Goal: Information Seeking & Learning: Learn about a topic

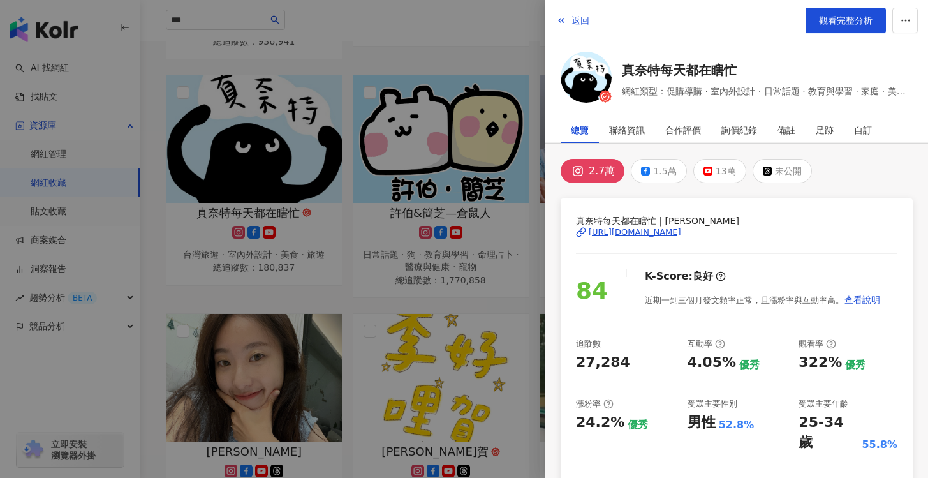
click at [441, 233] on div at bounding box center [464, 239] width 928 height 478
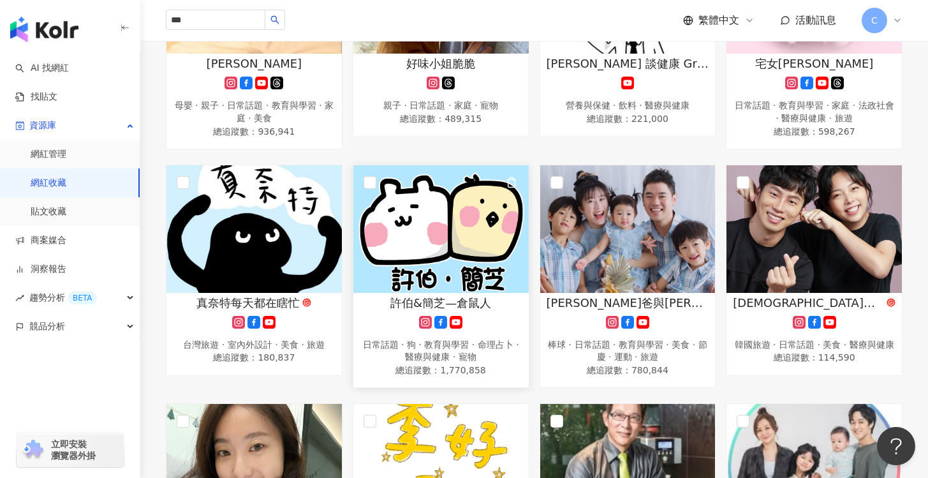
scroll to position [401, 0]
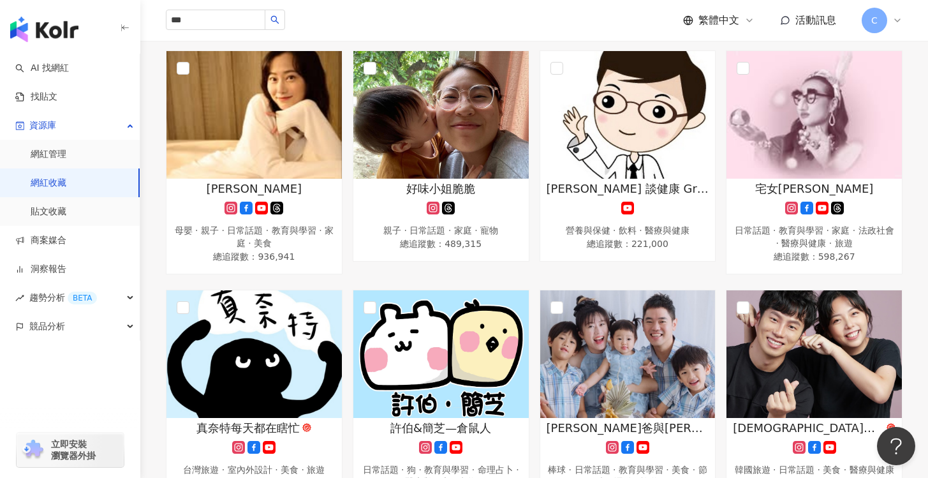
click at [66, 178] on link "網紅收藏" at bounding box center [49, 183] width 36 height 13
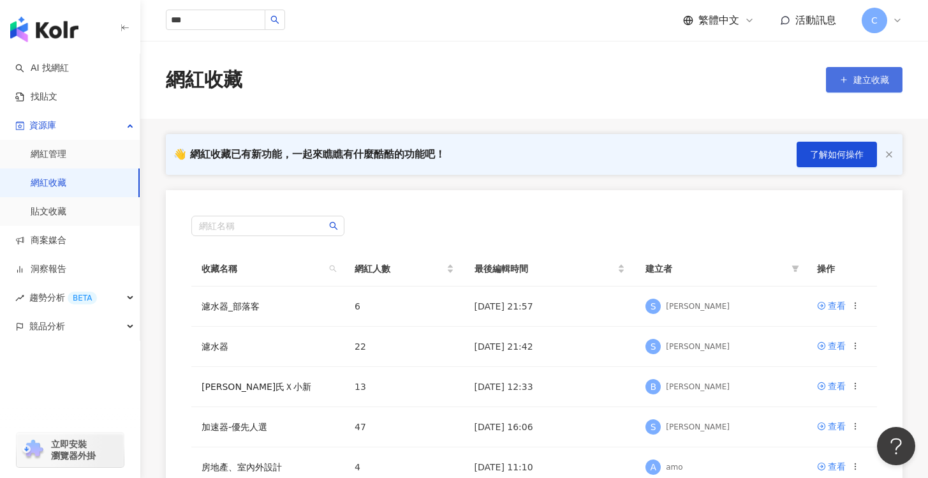
click at [868, 76] on span "建立收藏" at bounding box center [871, 80] width 36 height 10
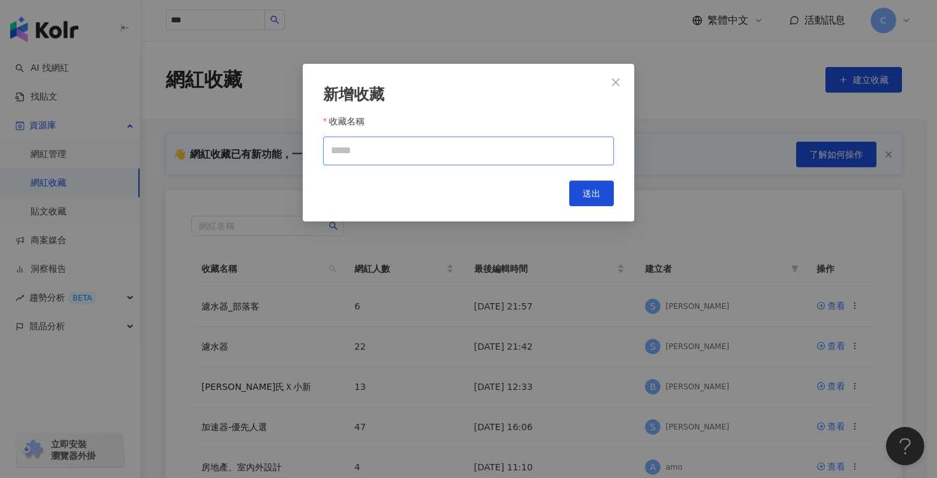
click at [561, 152] on input "收藏名稱" at bounding box center [468, 150] width 291 height 29
type input "*"
type input "*********"
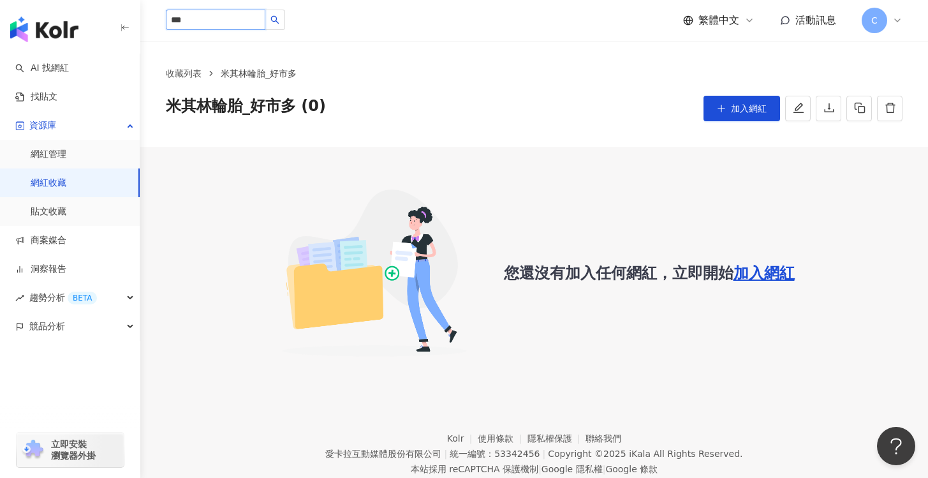
click at [226, 22] on input "***" at bounding box center [215, 20] width 99 height 20
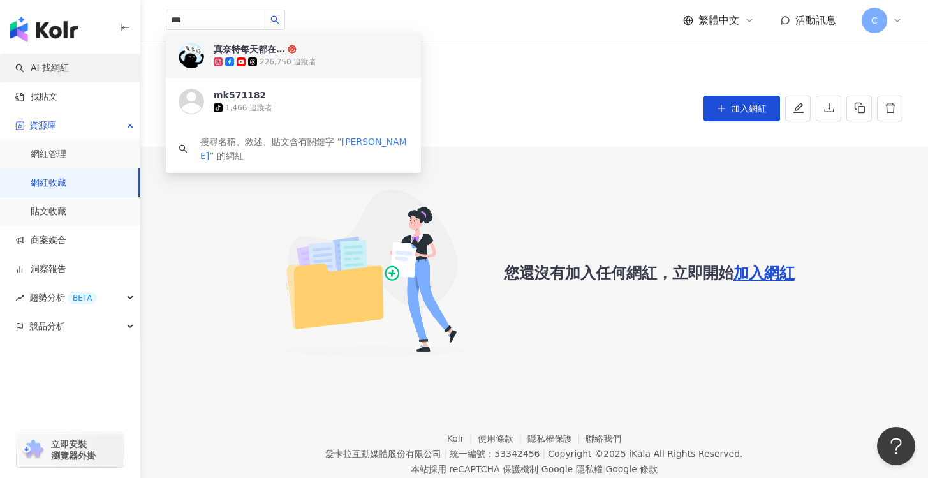
click at [69, 62] on link "AI 找網紅" at bounding box center [42, 68] width 54 height 13
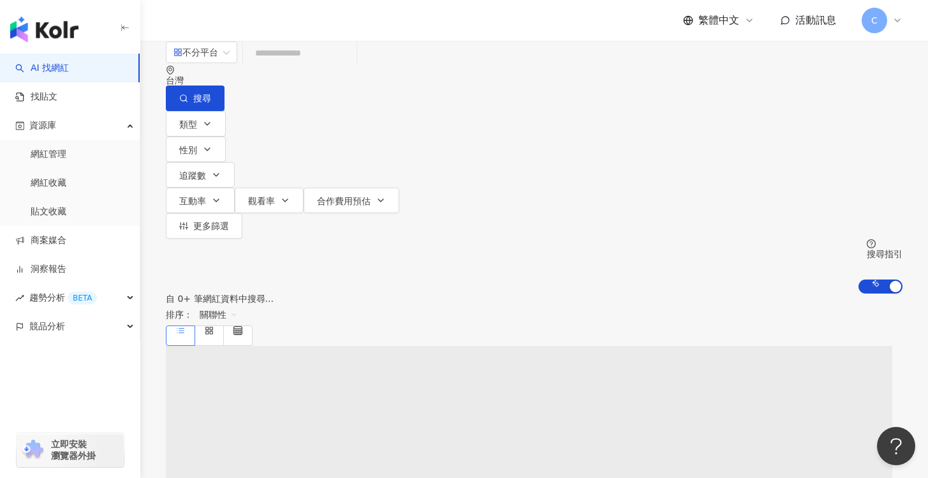
click at [327, 92] on div "不分平台 台灣 搜尋" at bounding box center [534, 76] width 736 height 70
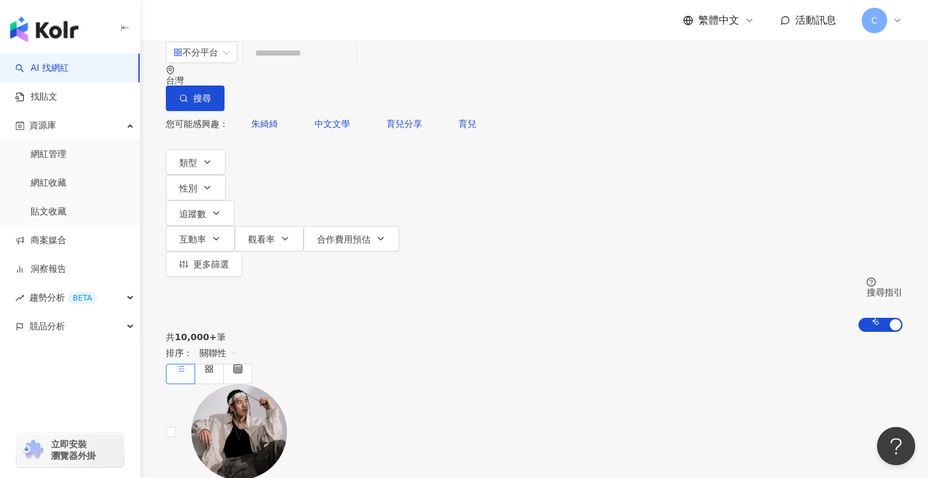
click at [348, 65] on input "search" at bounding box center [299, 53] width 103 height 24
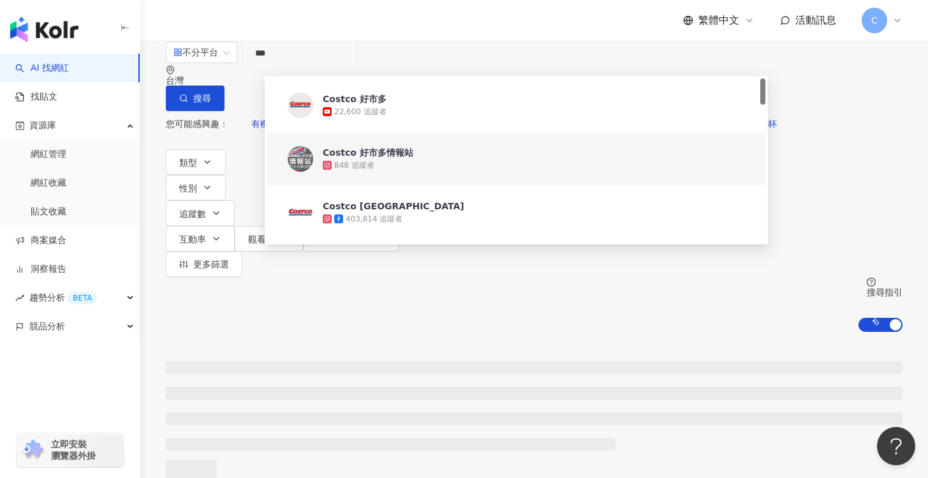
type input "***"
click at [160, 162] on div "不分平台 *** 台灣 搜尋 2381356f-7626-4aba-89ee-d876ff415282 efb12afb-b546-4038-9cd4-5ce…" at bounding box center [533, 186] width 787 height 291
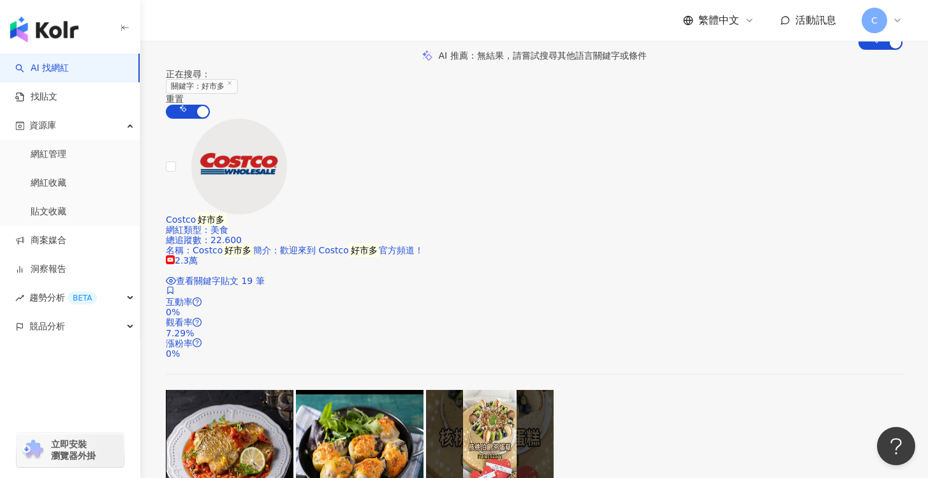
scroll to position [281, 0]
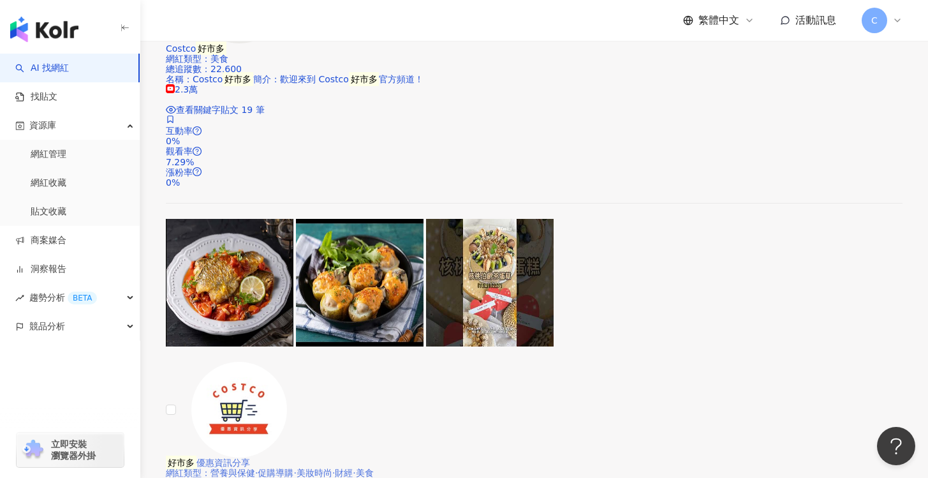
scroll to position [458, 0]
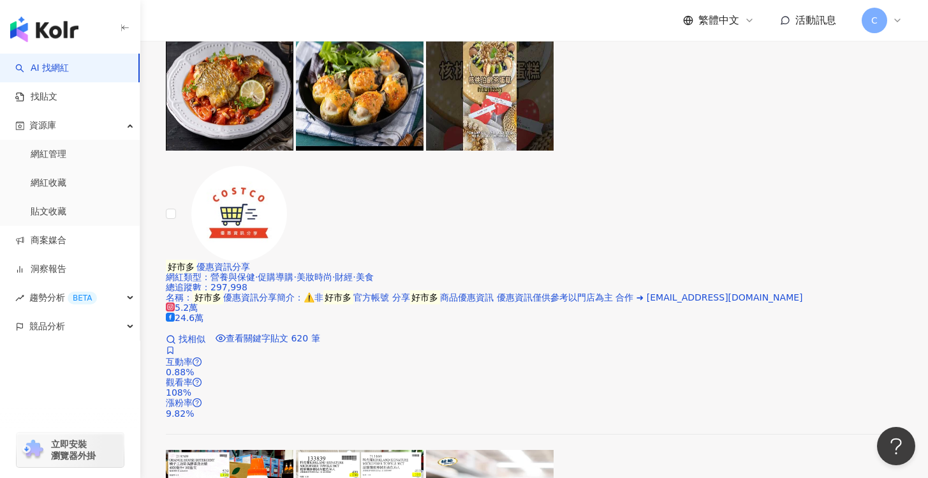
scroll to position [661, 0]
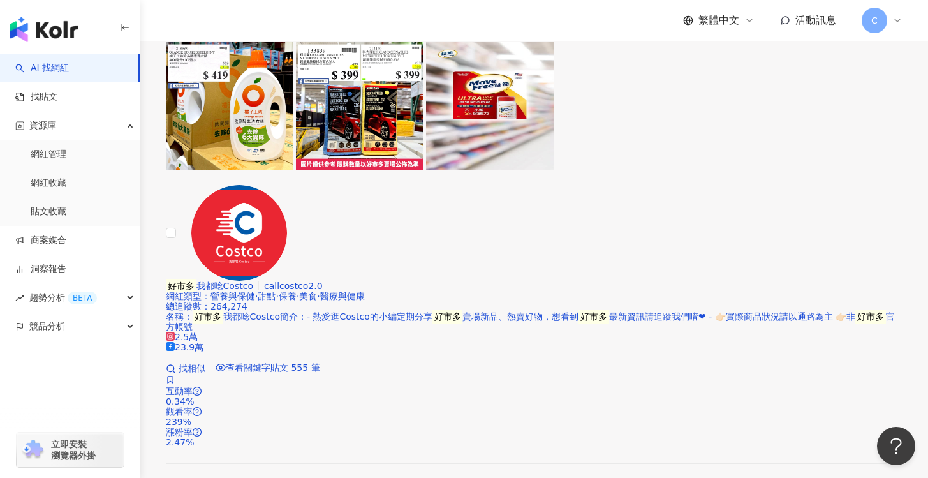
scroll to position [1057, 0]
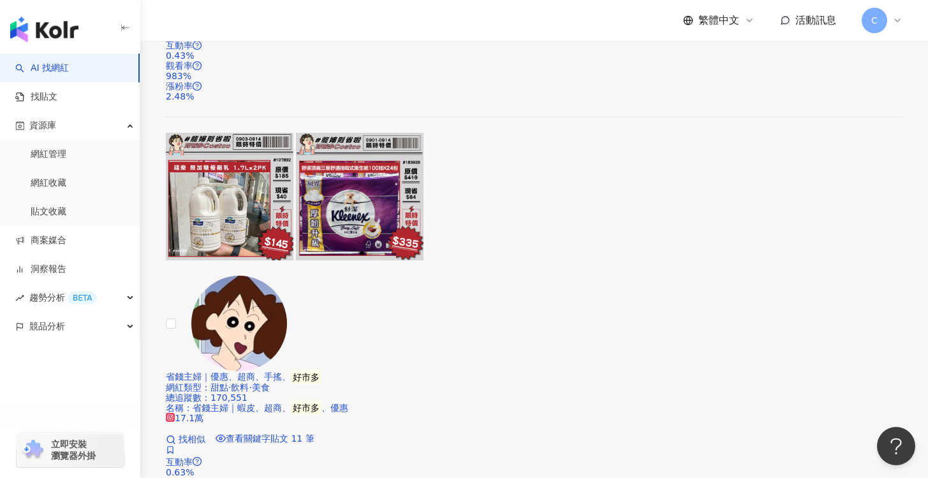
scroll to position [1836, 0]
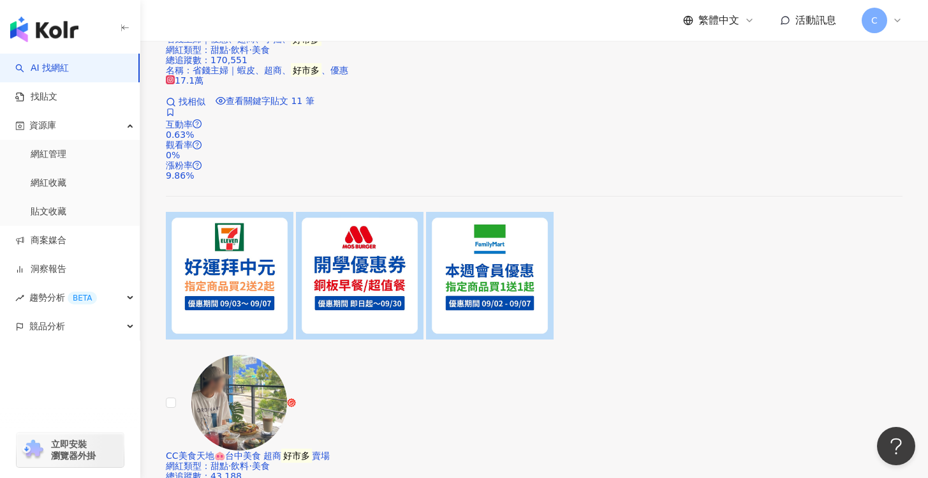
scroll to position [2183, 0]
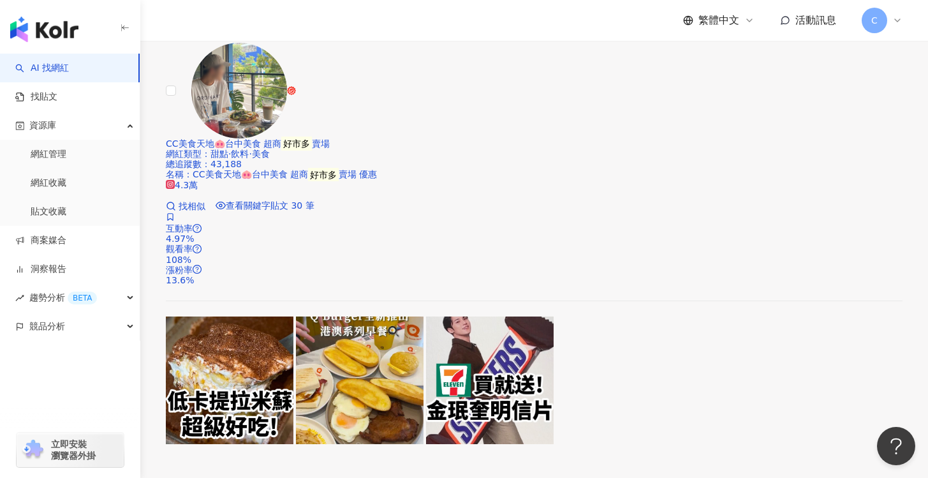
scroll to position [2540, 0]
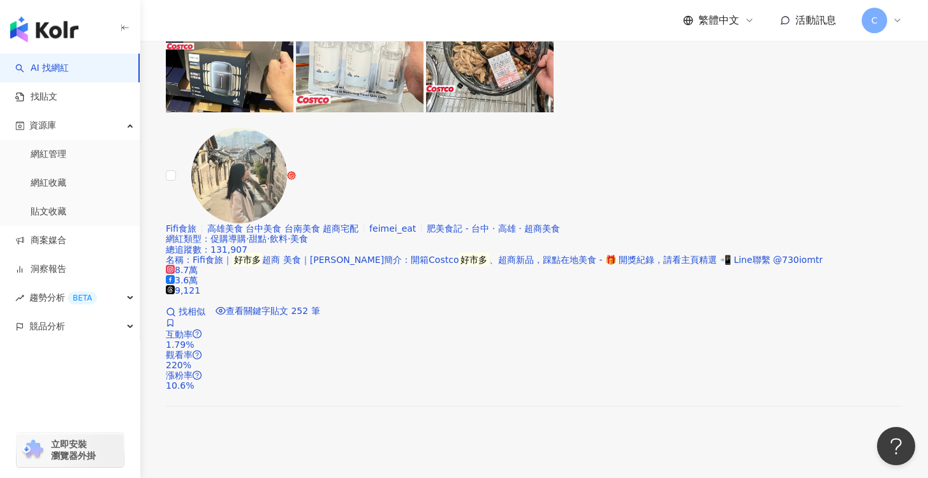
scroll to position [0, 0]
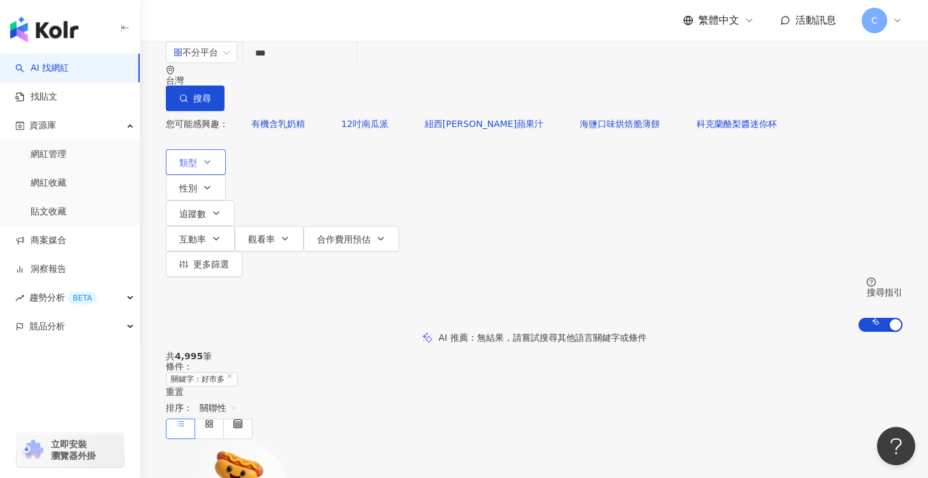
click at [207, 157] on icon "button" at bounding box center [207, 162] width 10 height 10
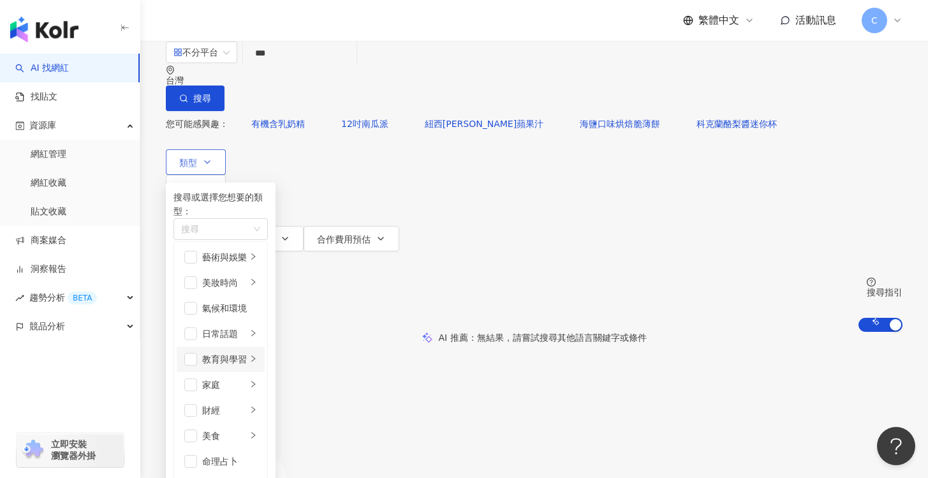
scroll to position [442, 0]
click at [613, 351] on div "共 4,995 筆 條件 ： 關鍵字：好市多 重置 排序： 關聯性" at bounding box center [534, 394] width 736 height 87
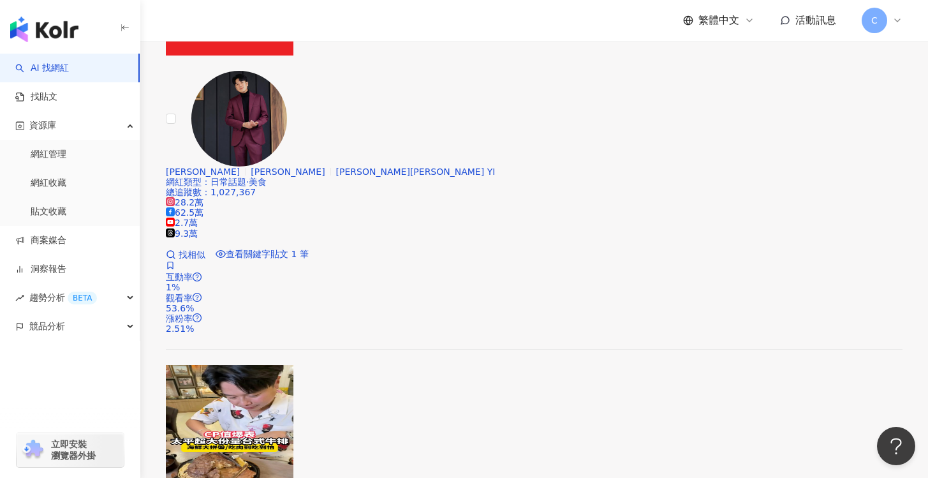
scroll to position [2502, 0]
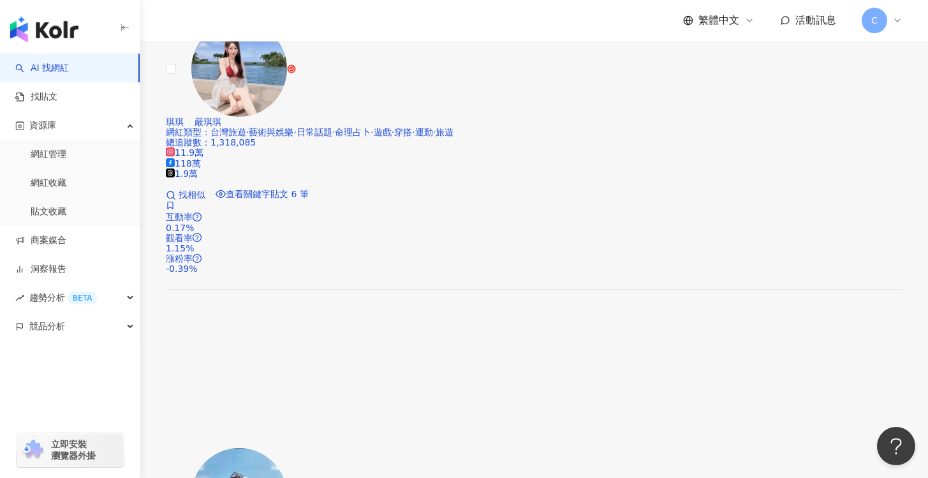
scroll to position [1231, 0]
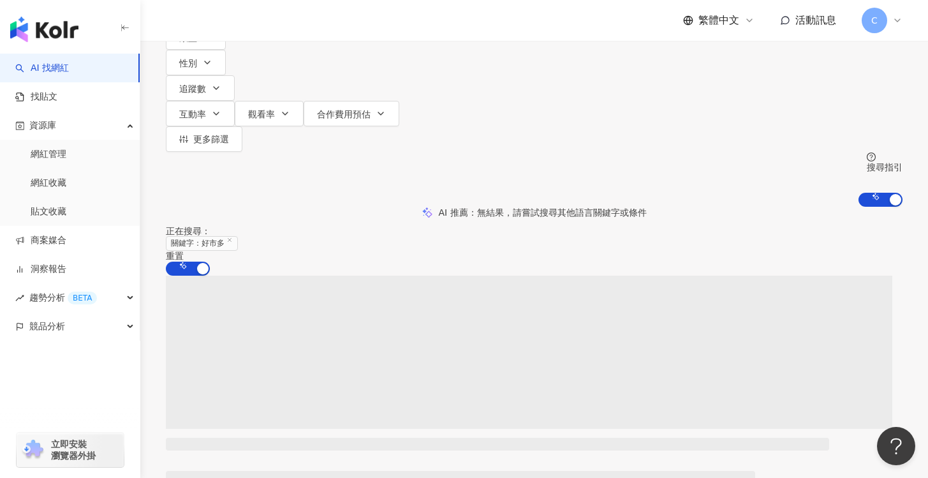
scroll to position [0, 0]
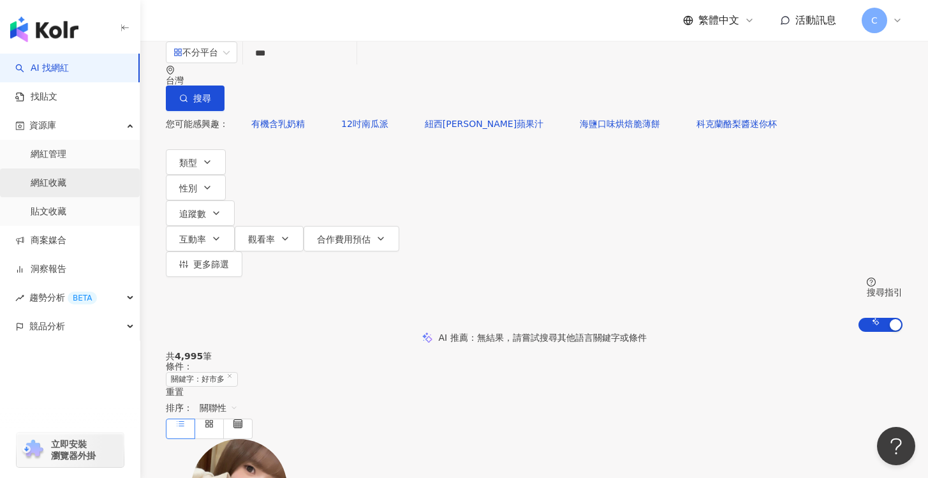
click at [66, 179] on link "網紅收藏" at bounding box center [49, 183] width 36 height 13
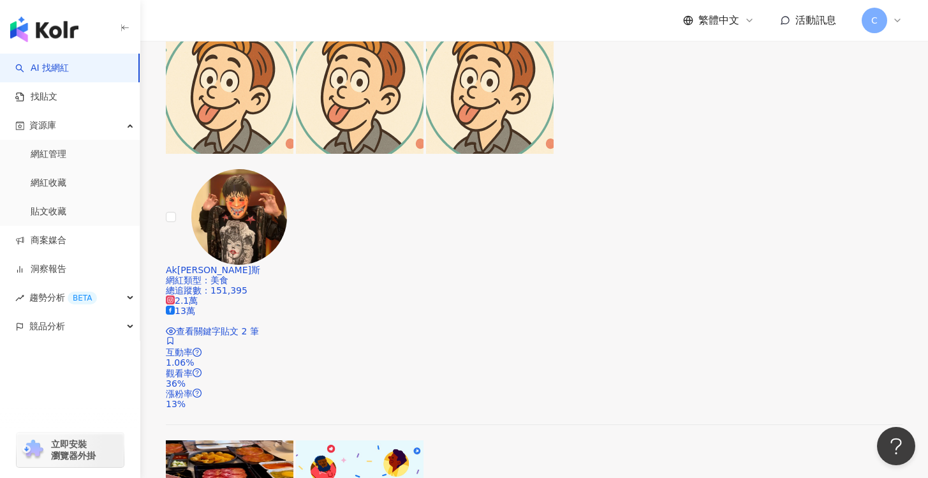
scroll to position [2593, 0]
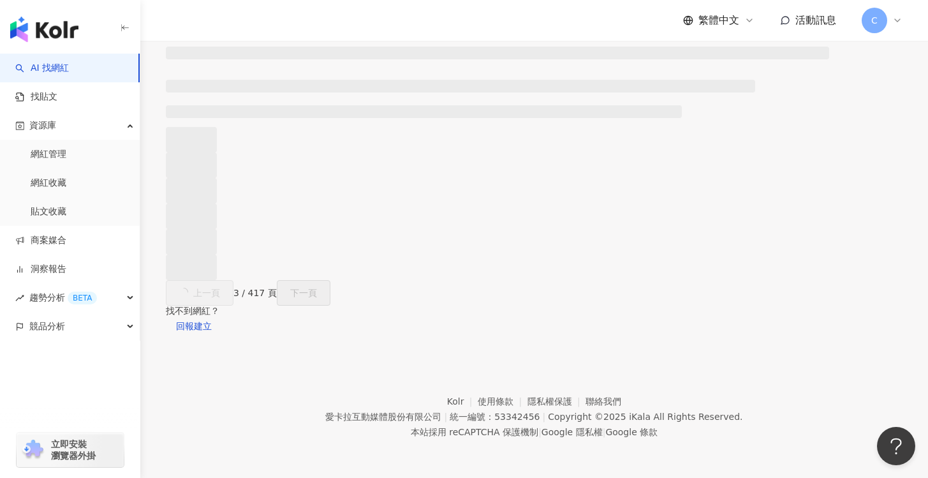
scroll to position [1125, 0]
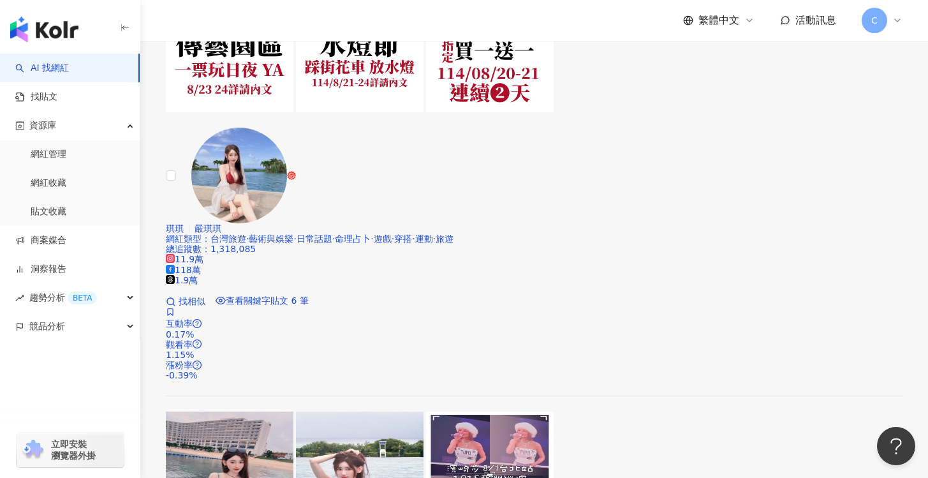
scroll to position [2489, 0]
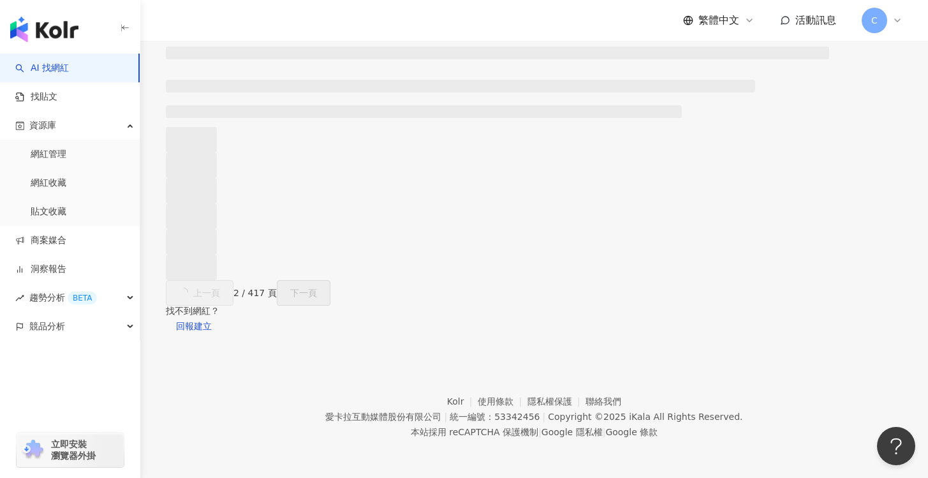
scroll to position [1125, 0]
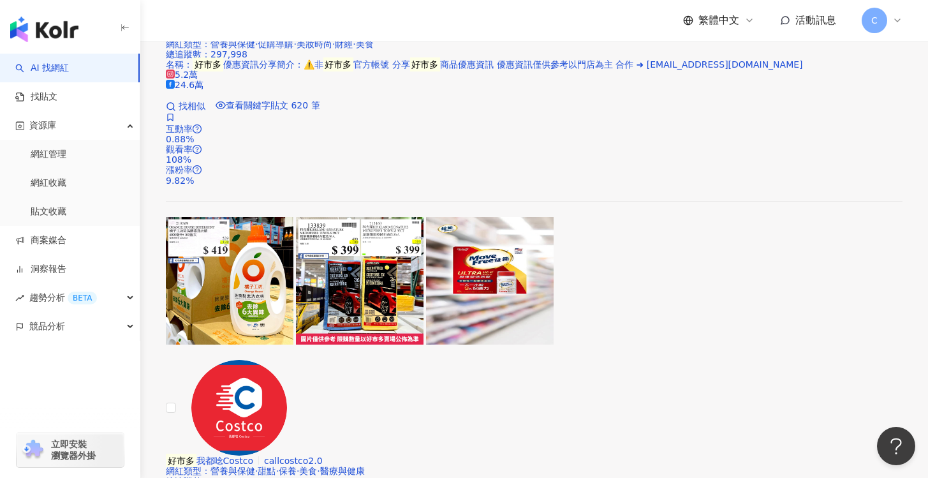
scroll to position [880, 0]
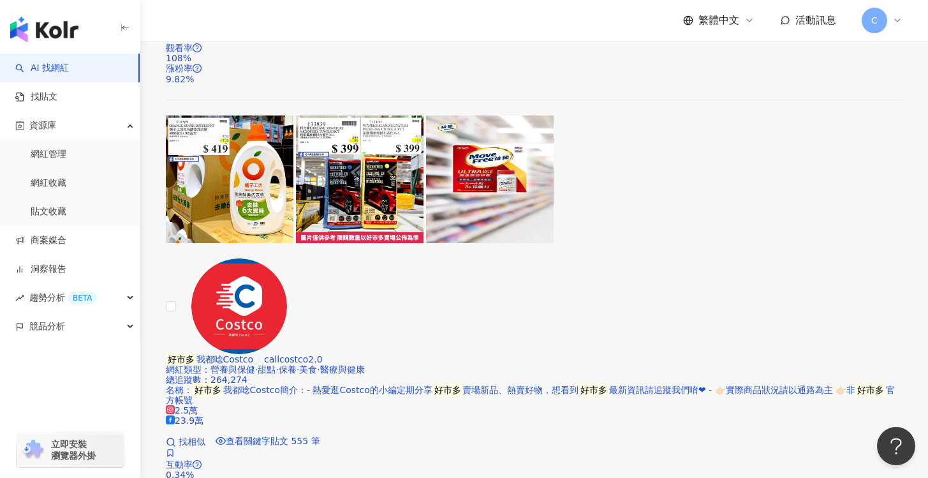
scroll to position [985, 0]
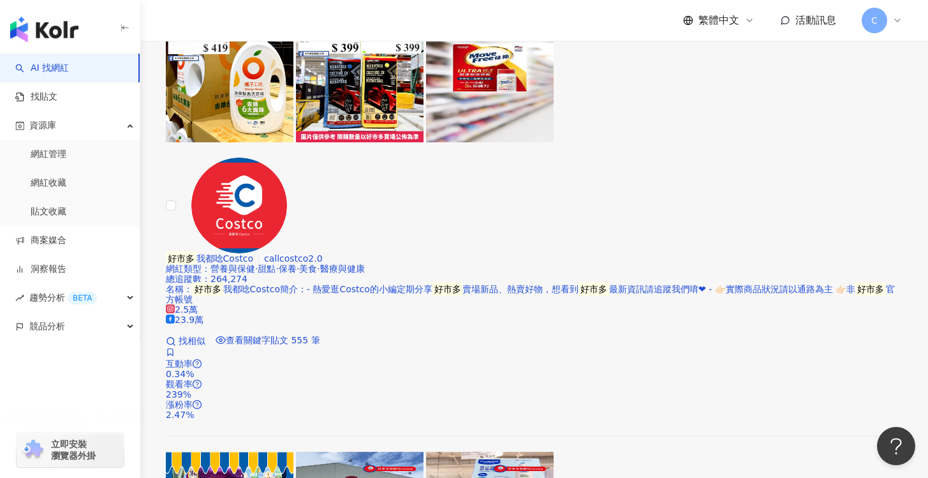
scroll to position [1136, 0]
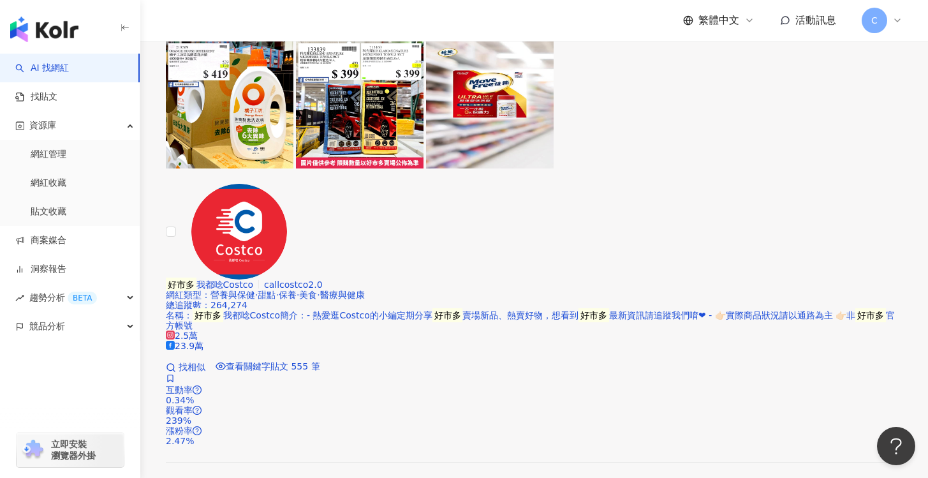
scroll to position [1037, 0]
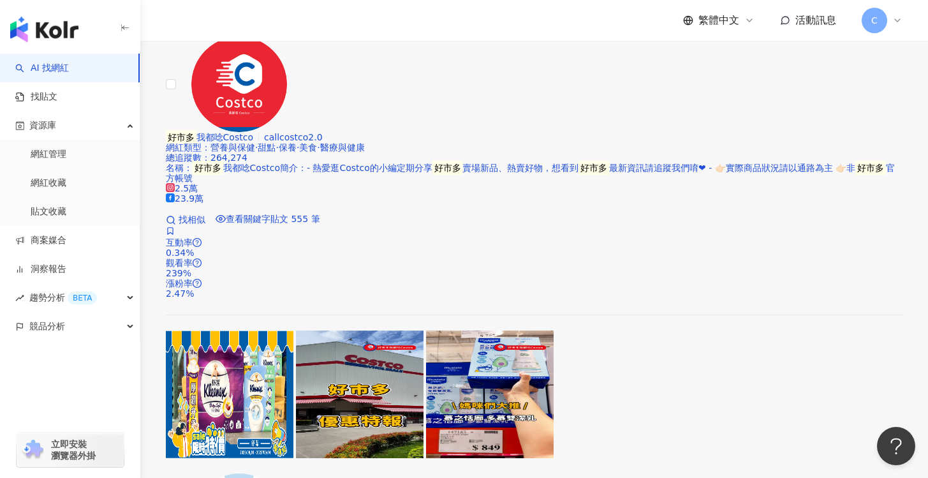
scroll to position [1204, 0]
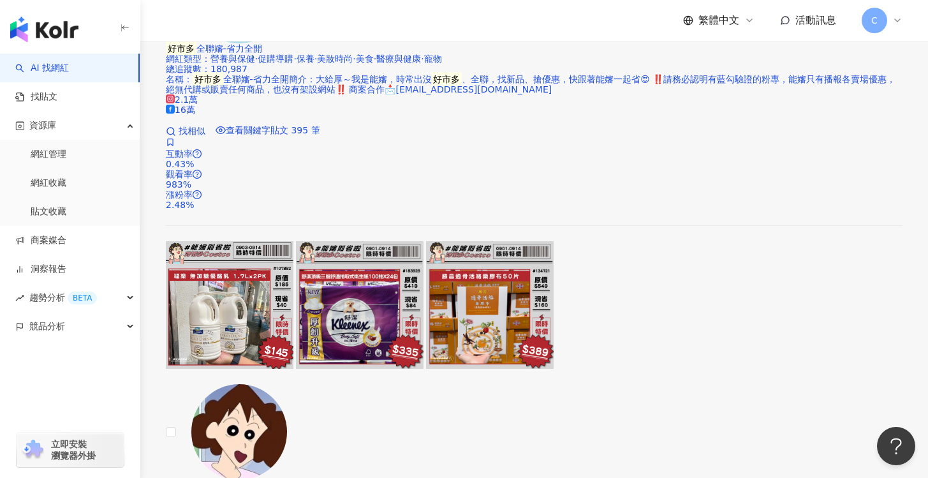
scroll to position [1734, 0]
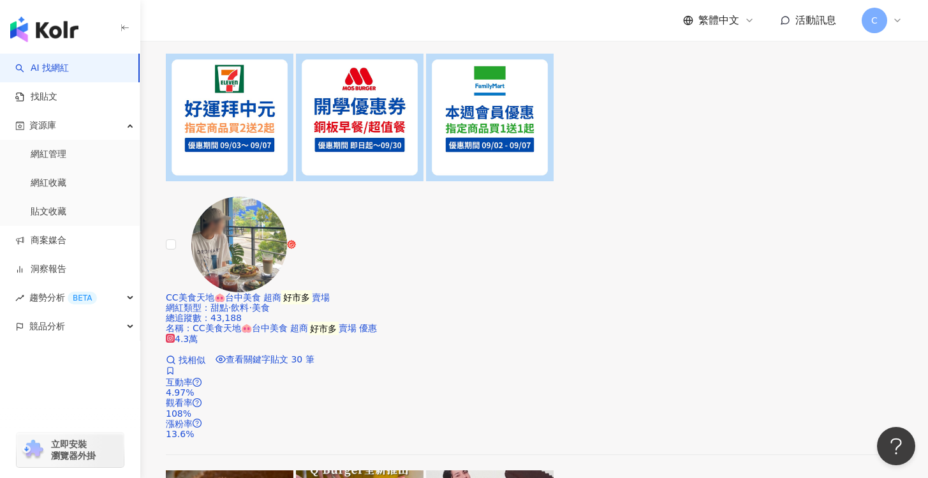
scroll to position [2362, 0]
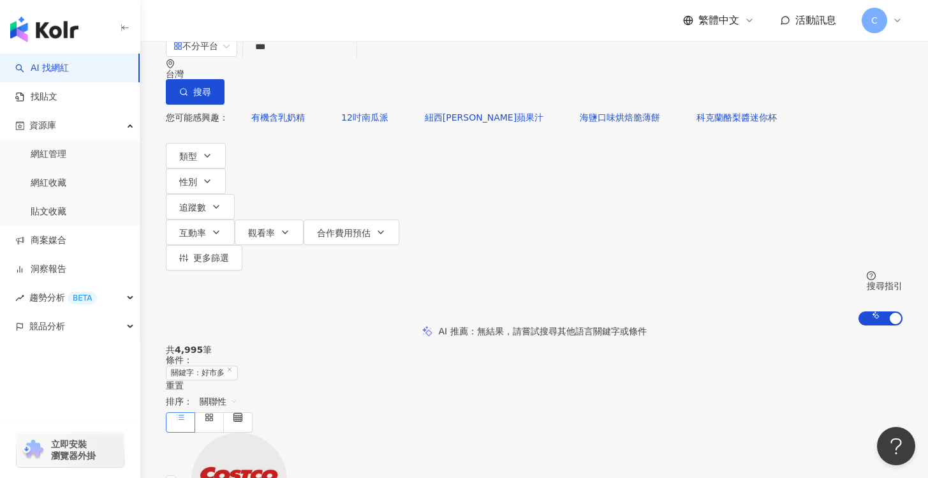
scroll to position [6, 0]
click at [54, 179] on link "網紅收藏" at bounding box center [49, 183] width 36 height 13
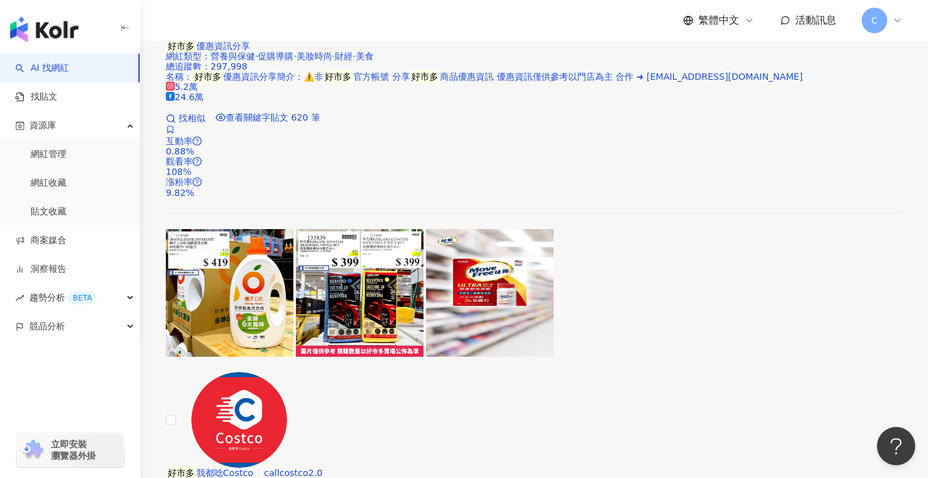
scroll to position [847, 0]
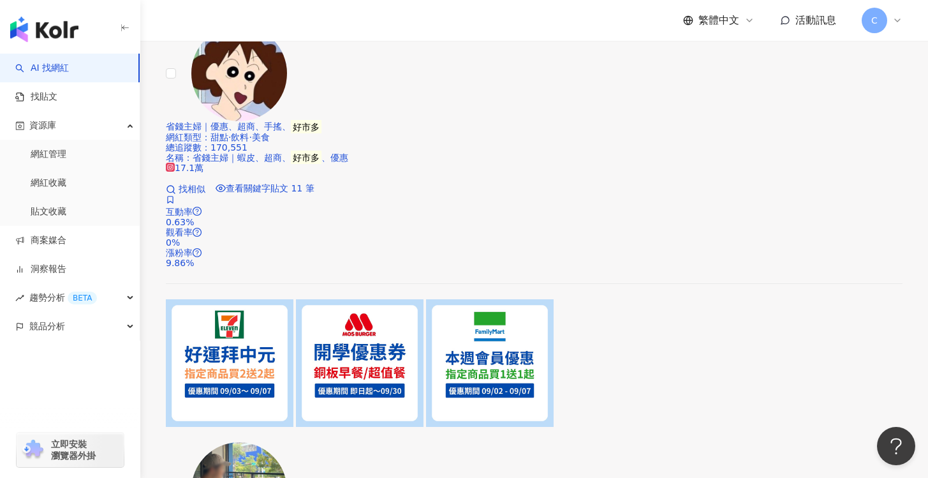
scroll to position [2362, 0]
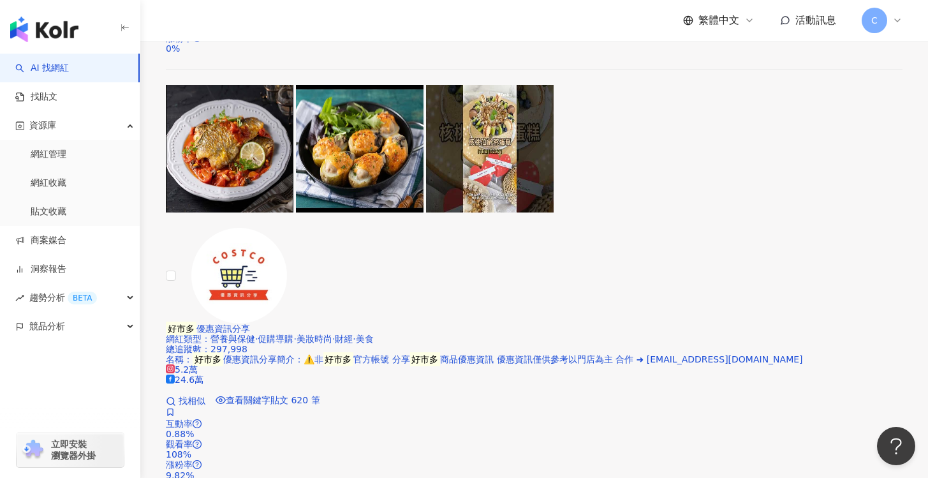
scroll to position [0, 0]
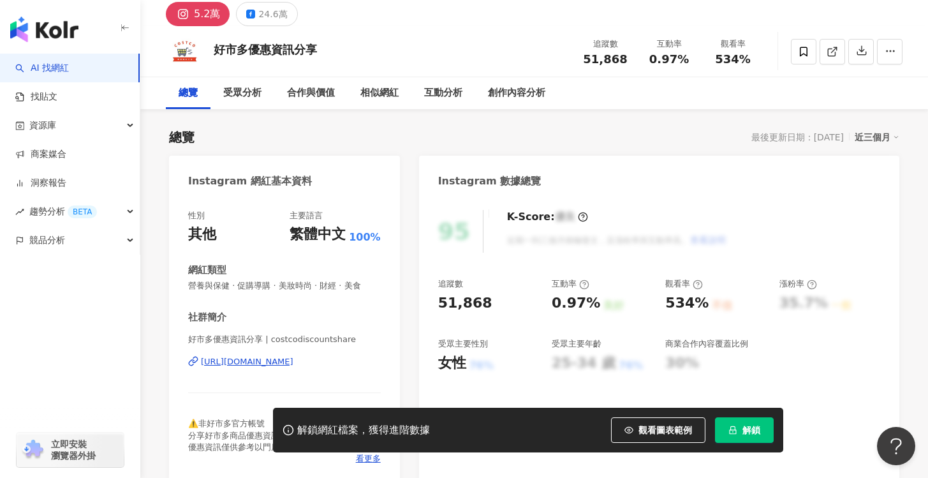
scroll to position [85, 0]
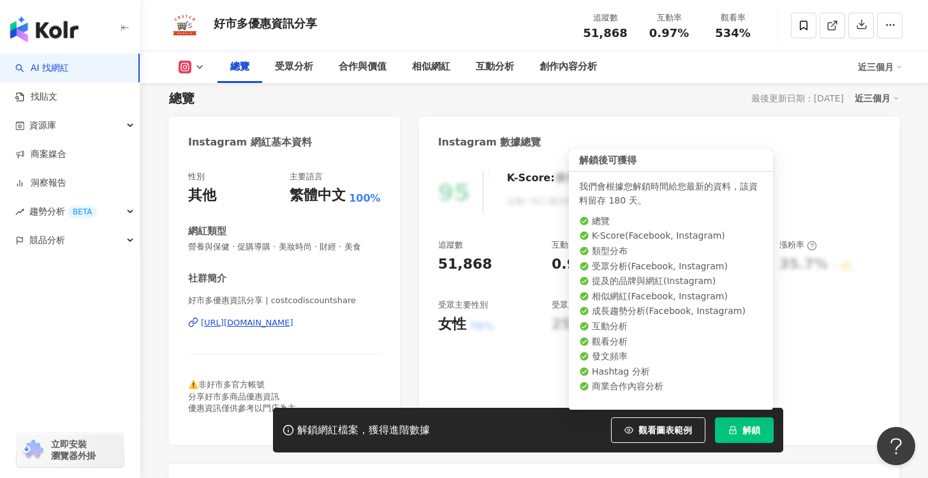
click at [743, 431] on span "解鎖" at bounding box center [751, 430] width 18 height 10
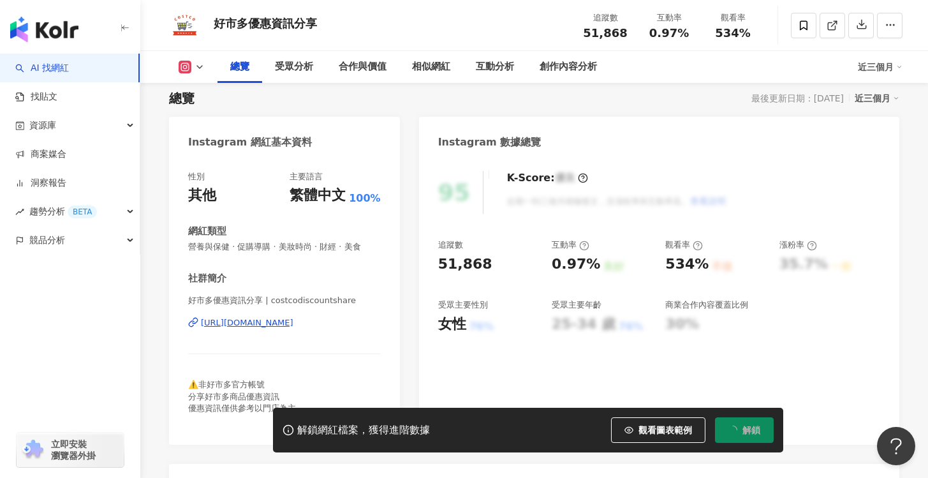
scroll to position [0, 0]
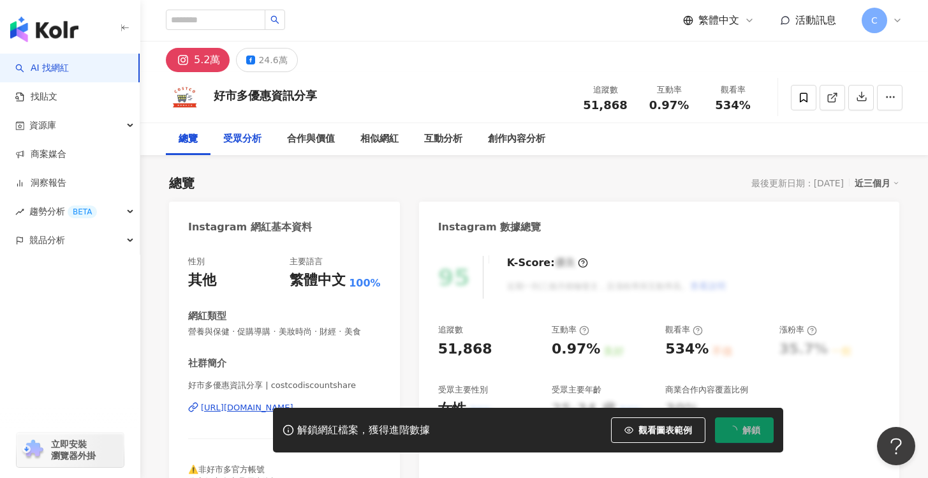
click at [211, 136] on div "受眾分析" at bounding box center [242, 139] width 64 height 32
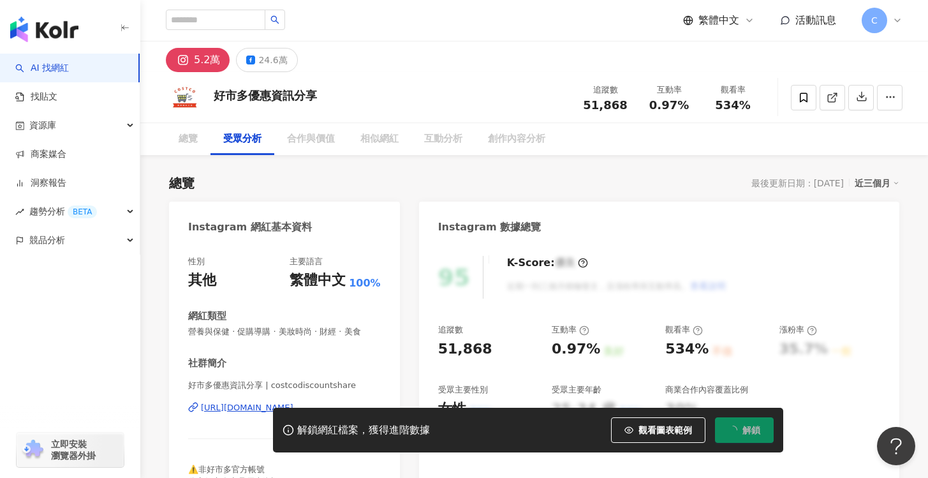
scroll to position [1089, 0]
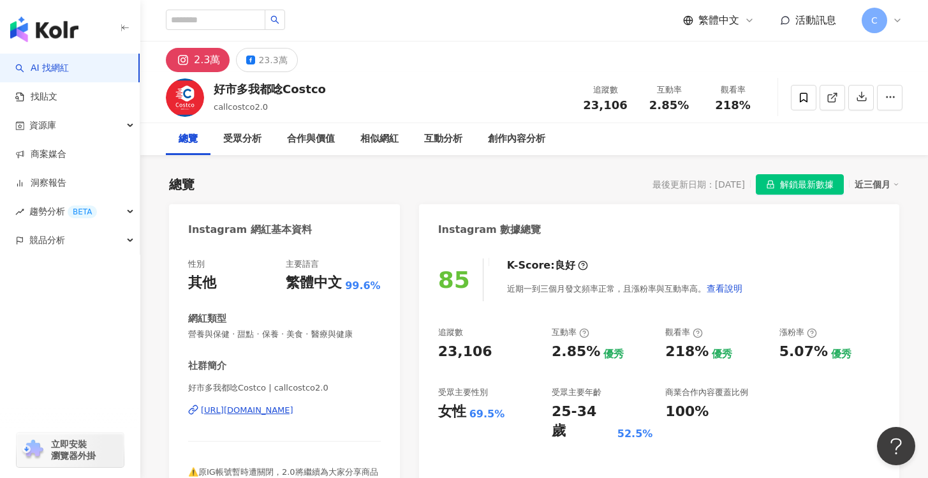
click at [200, 143] on div "總覽" at bounding box center [188, 139] width 45 height 32
click at [262, 64] on div "23.3萬" at bounding box center [272, 60] width 29 height 18
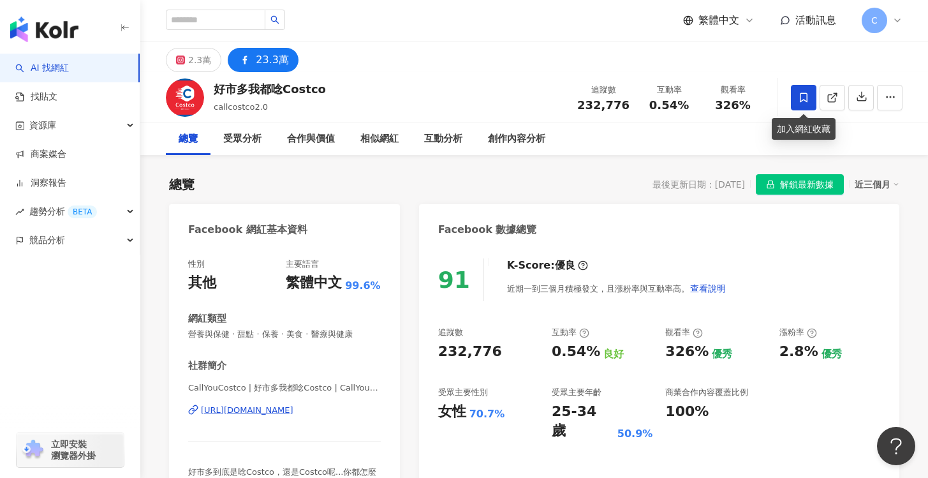
click at [802, 92] on icon at bounding box center [803, 97] width 11 height 11
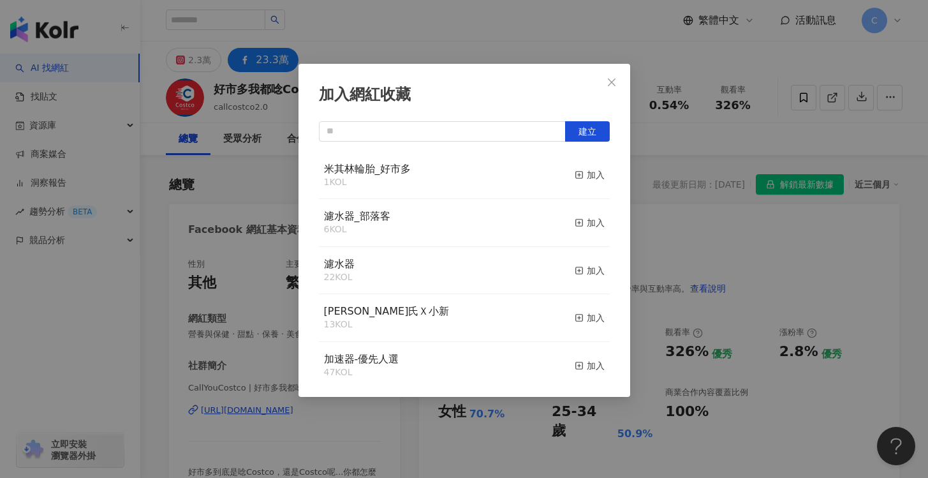
click at [692, 213] on div "加入網紅收藏 建立 米其林輪胎_好市多 1 KOL 加入 濾水器_部落客 6 KOL 加入 濾水器 22 KOL 加入 白蘭氏Ｘ小新 13 KOL 加入 加速…" at bounding box center [464, 239] width 928 height 478
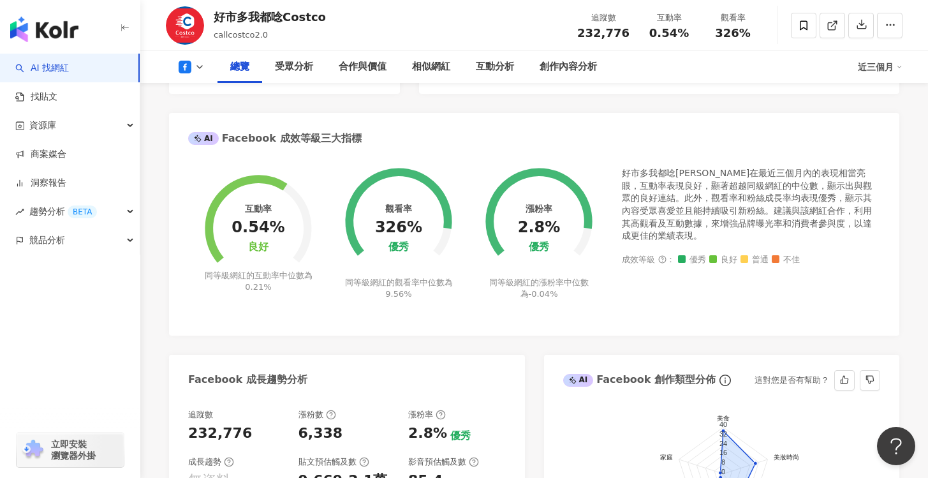
scroll to position [190, 0]
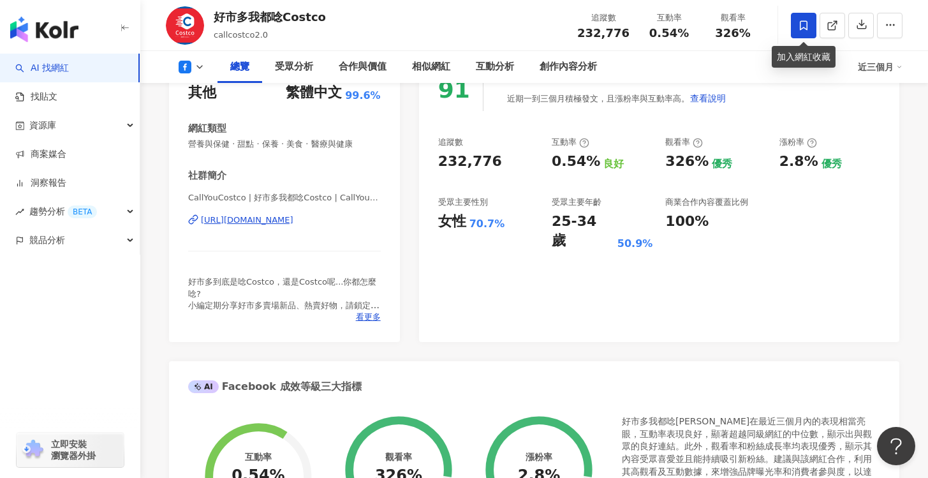
click at [809, 33] on span at bounding box center [804, 26] width 26 height 26
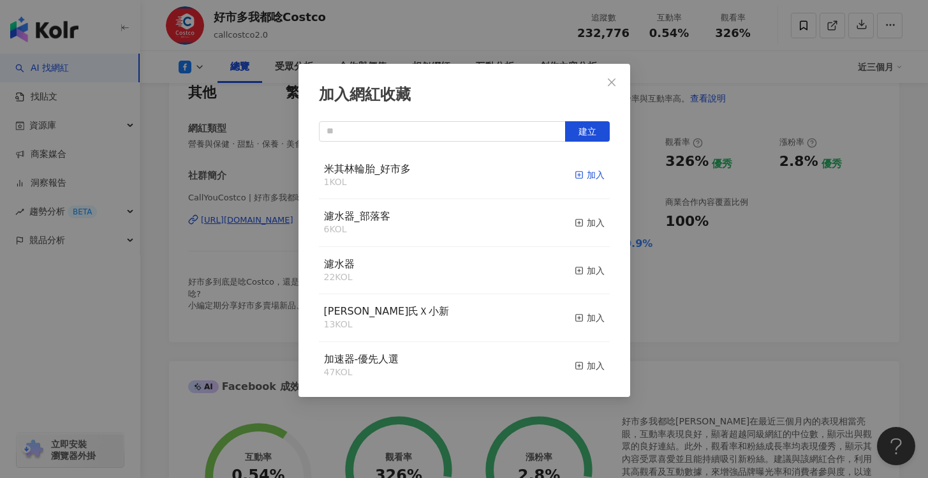
click at [575, 172] on icon "button" at bounding box center [579, 174] width 9 height 9
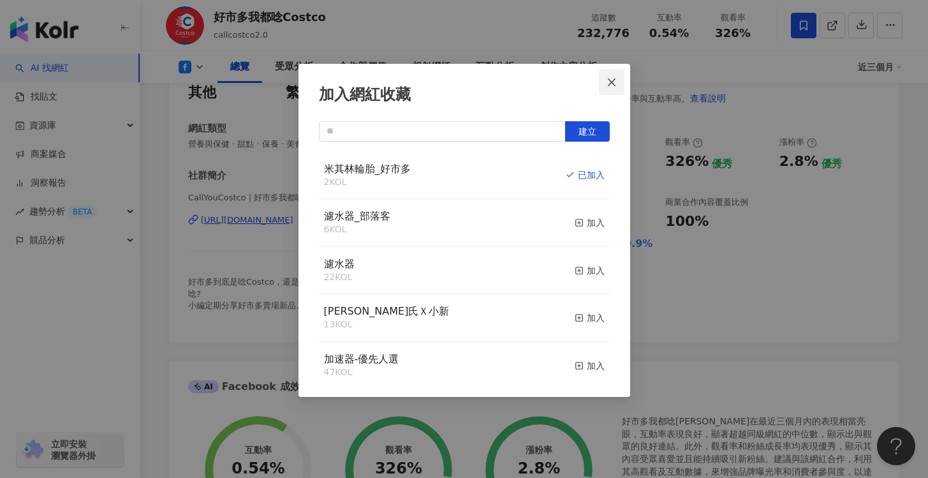
click at [609, 88] on button "Close" at bounding box center [612, 83] width 26 height 26
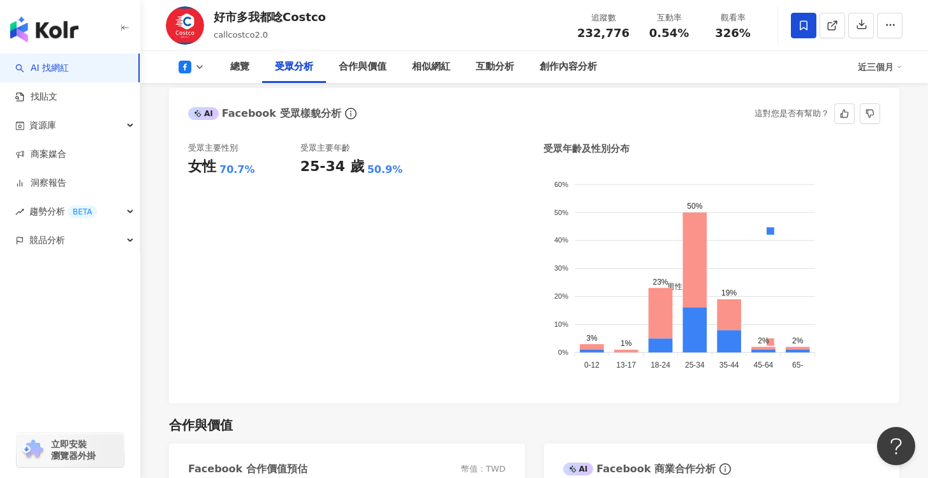
scroll to position [1101, 0]
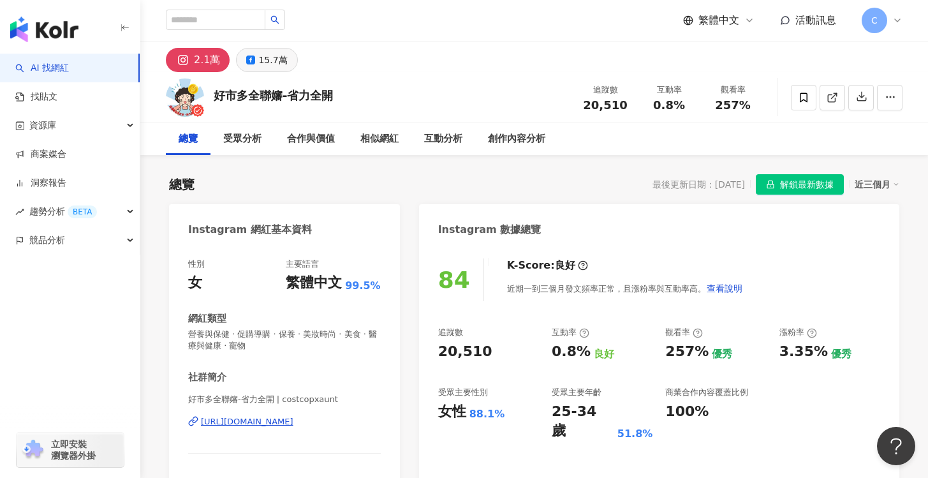
click at [284, 61] on button "15.7萬" at bounding box center [266, 60] width 61 height 24
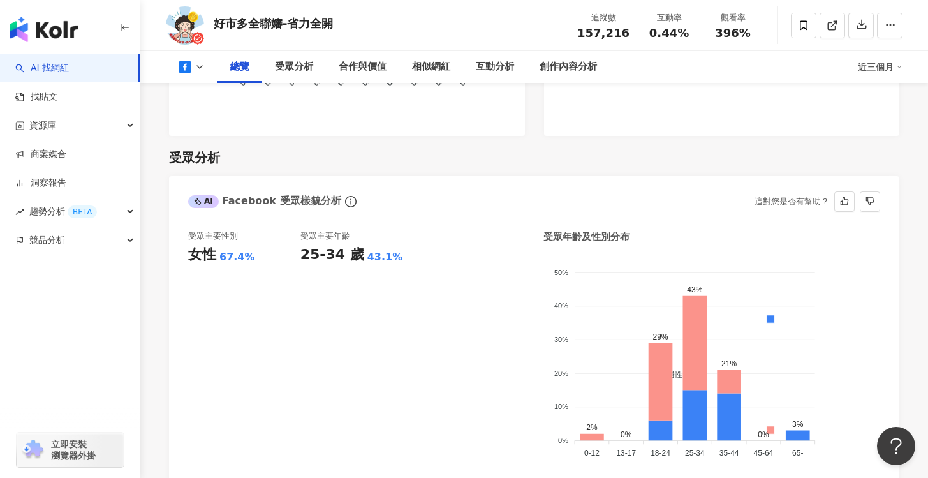
scroll to position [1072, 0]
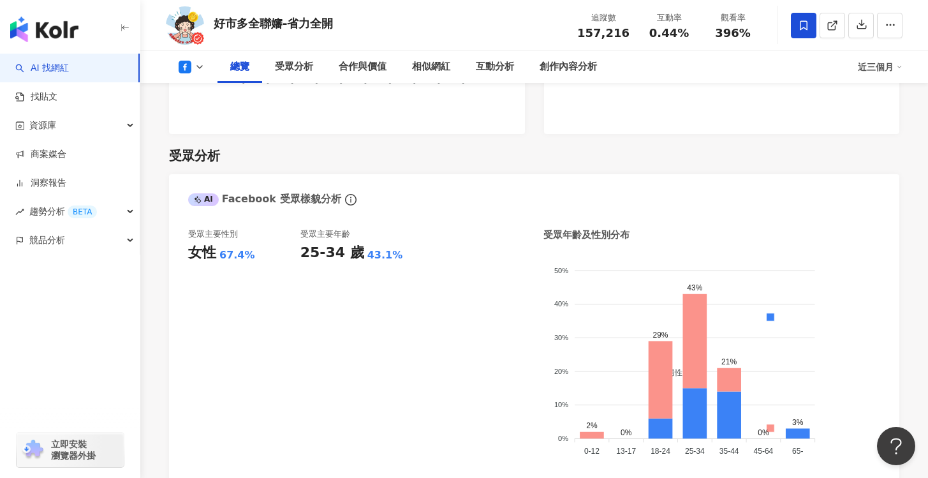
click at [802, 24] on icon at bounding box center [803, 25] width 11 height 11
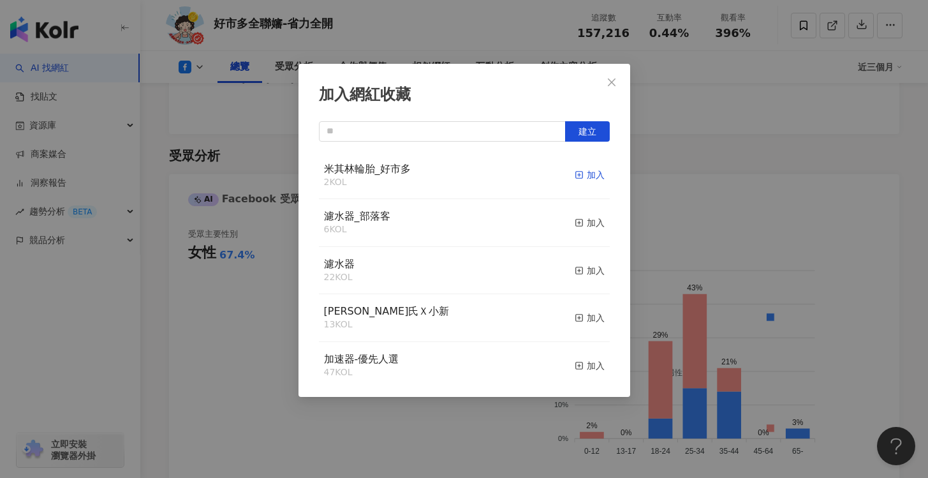
click at [578, 170] on div "加入" at bounding box center [590, 175] width 30 height 14
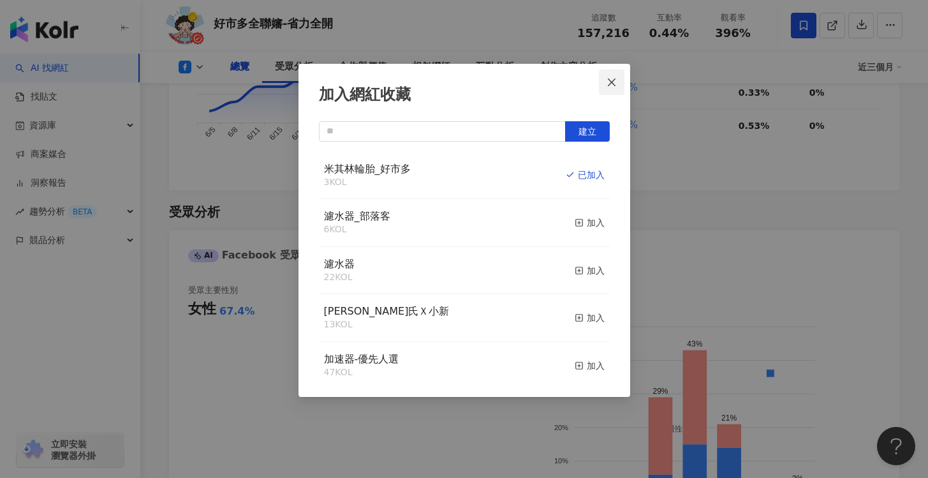
scroll to position [1058, 0]
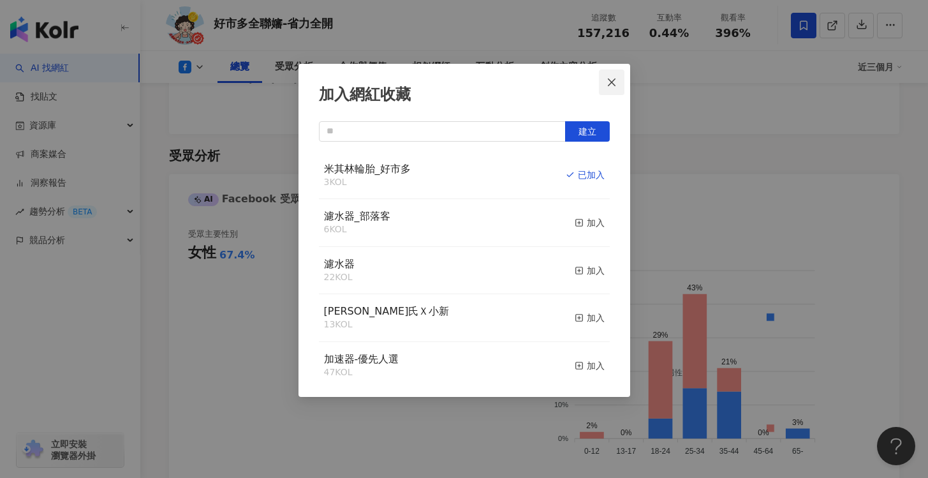
click at [606, 76] on button "Close" at bounding box center [612, 83] width 26 height 26
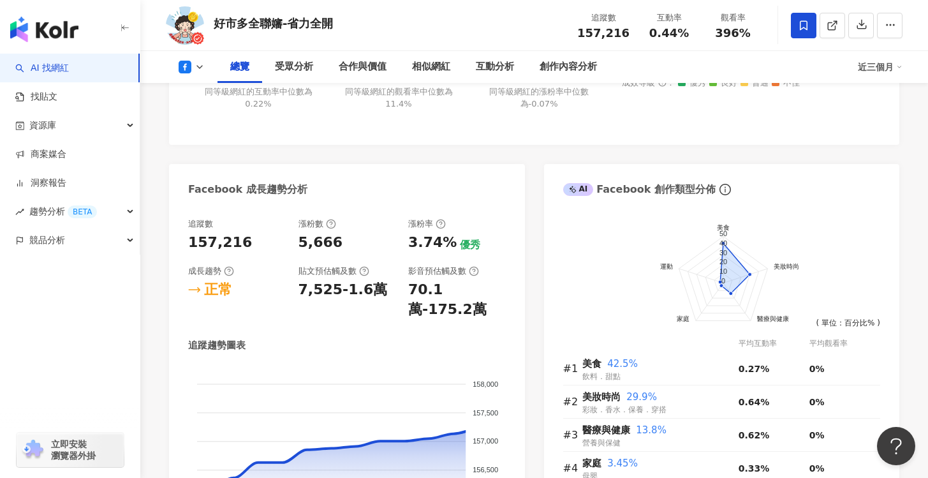
scroll to position [0, 0]
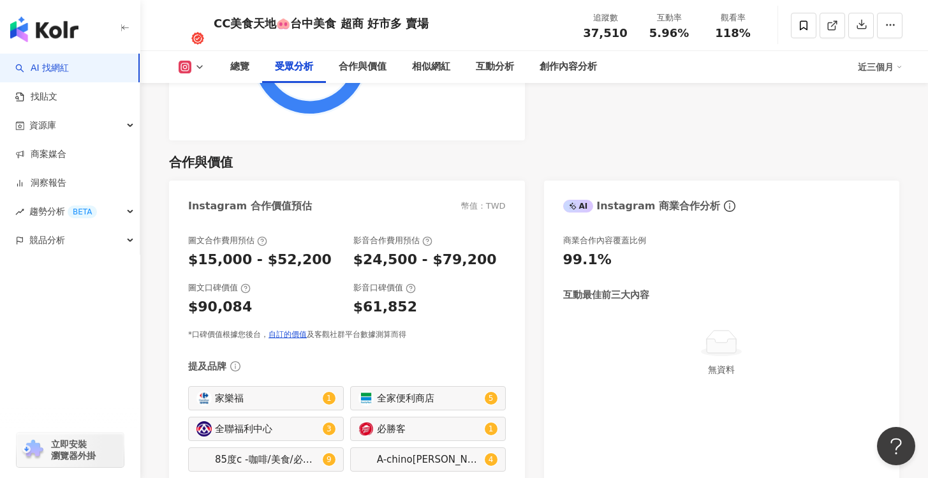
scroll to position [1653, 0]
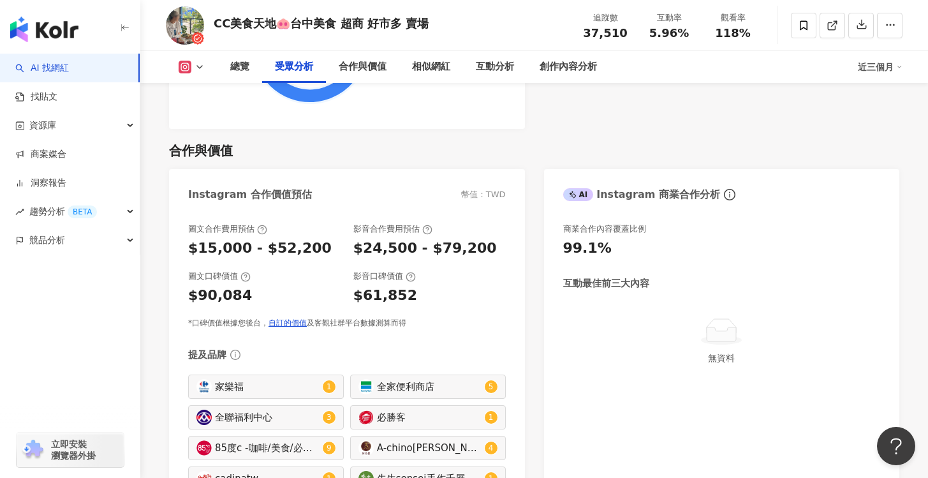
click at [195, 63] on icon at bounding box center [199, 67] width 10 height 10
click at [467, 125] on div "真實粉絲 其他 真粉比例 83.5% 真實粉絲：83.5%" at bounding box center [347, 49] width 356 height 160
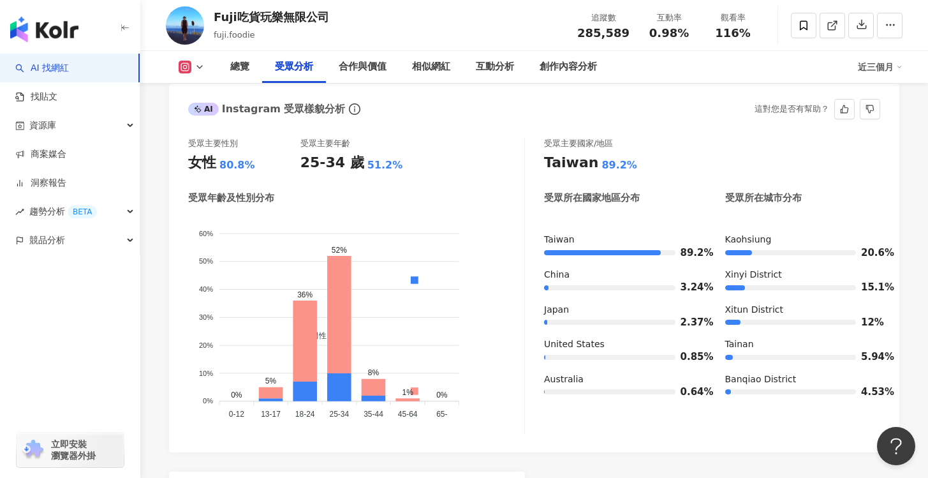
scroll to position [1148, 0]
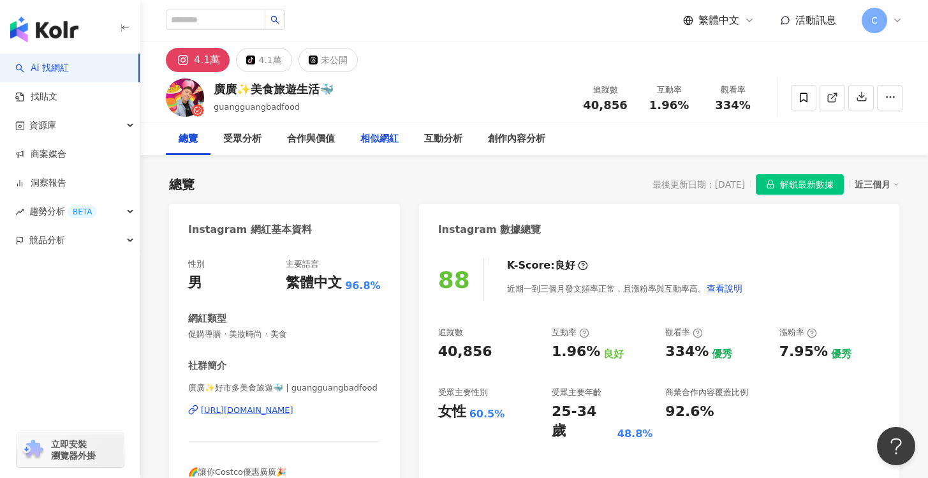
click at [389, 142] on div "相似網紅" at bounding box center [379, 138] width 38 height 15
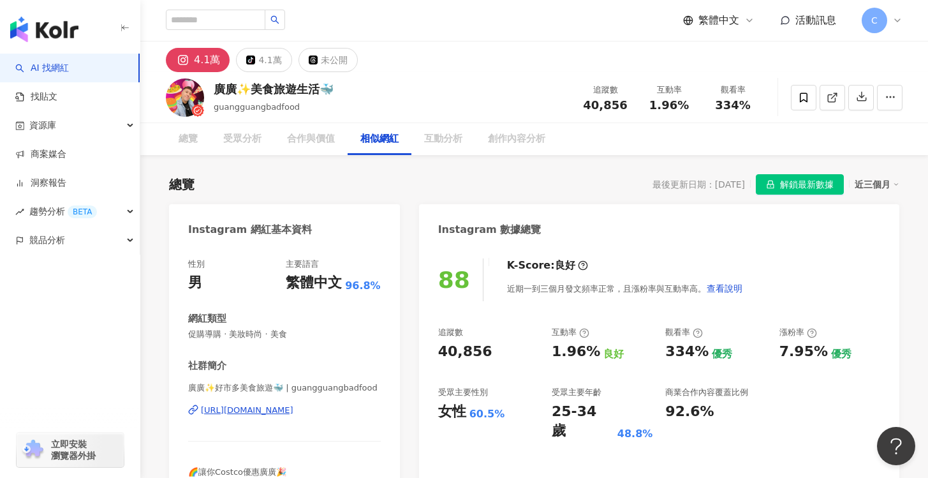
scroll to position [1977, 0]
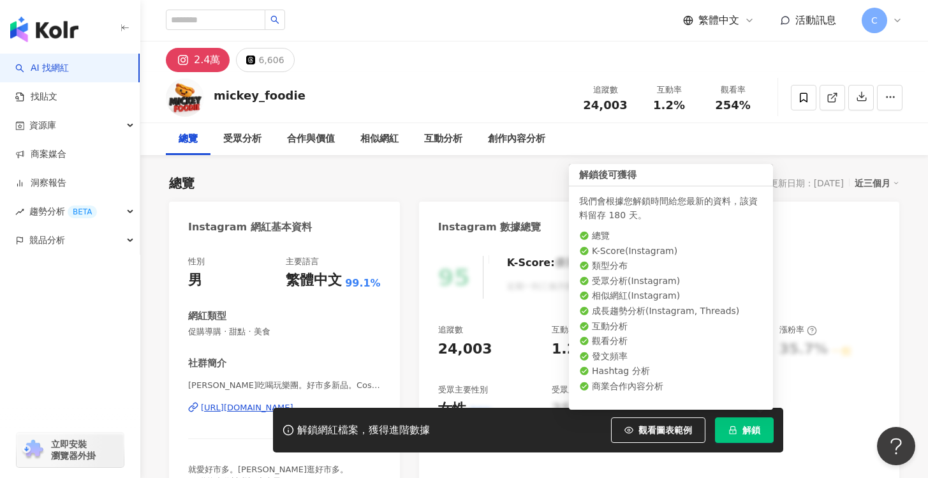
click at [734, 429] on icon "lock" at bounding box center [732, 430] width 7 height 8
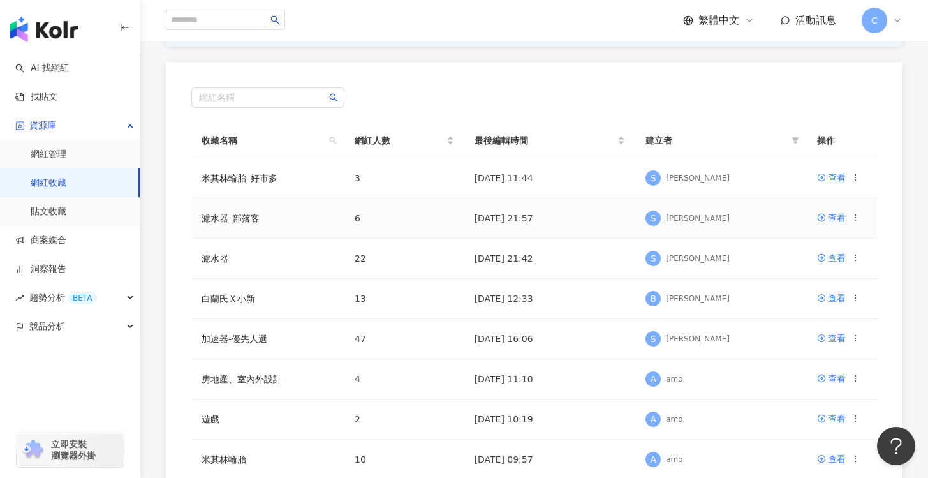
scroll to position [103, 0]
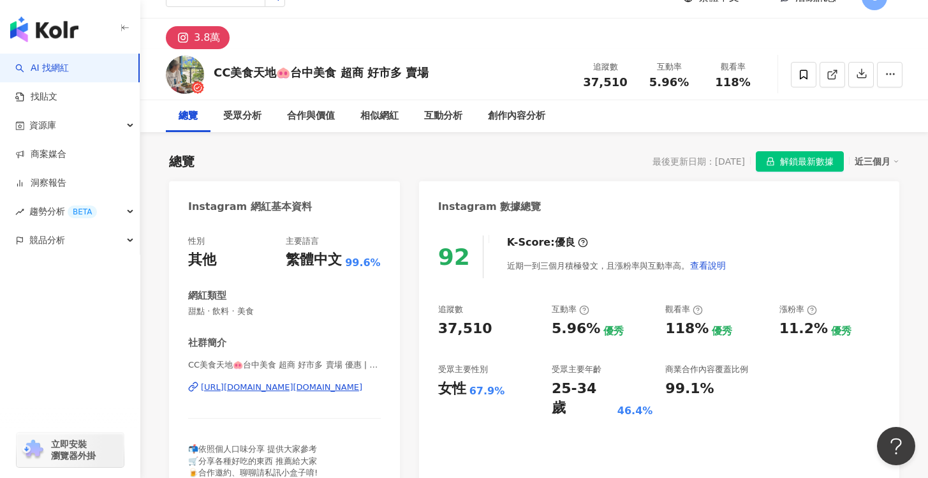
scroll to position [19, 0]
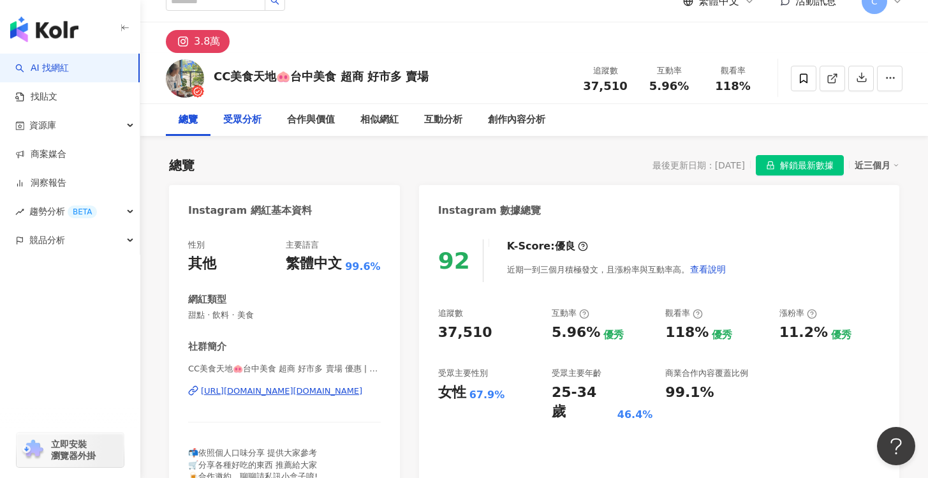
click at [260, 119] on div "受眾分析" at bounding box center [242, 119] width 38 height 15
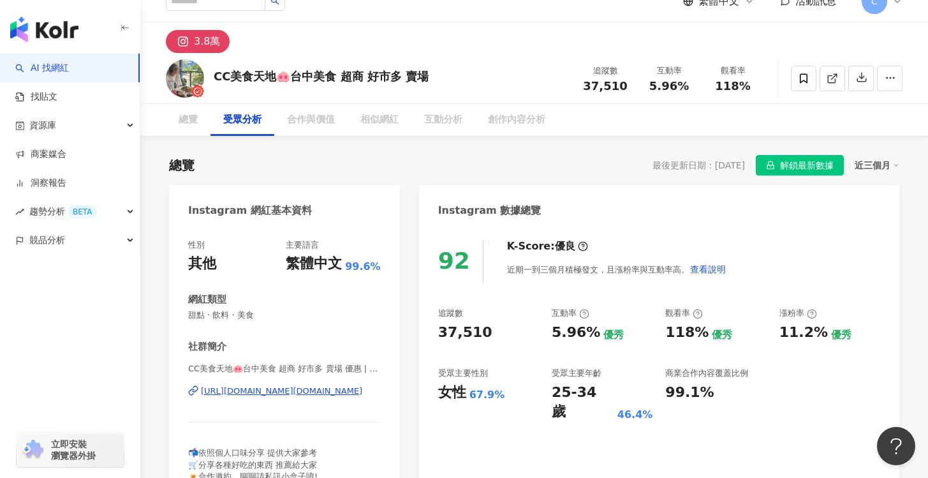
scroll to position [1071, 0]
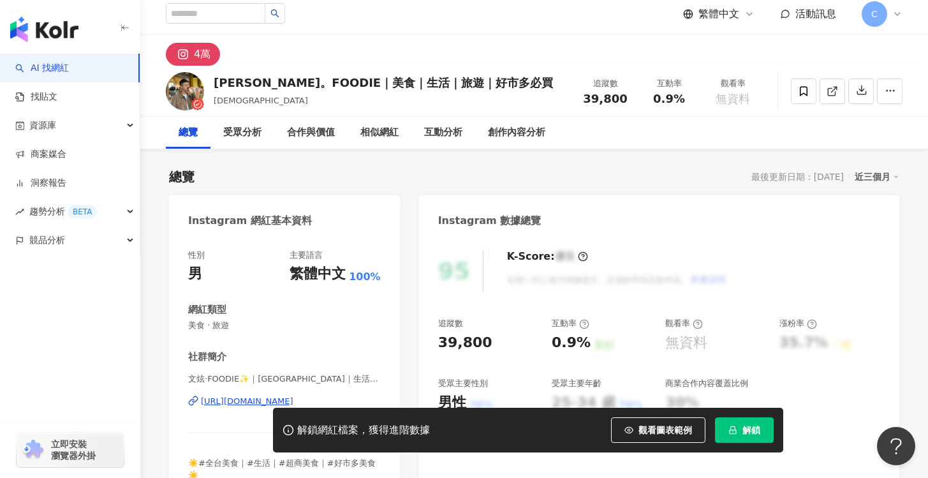
scroll to position [8, 0]
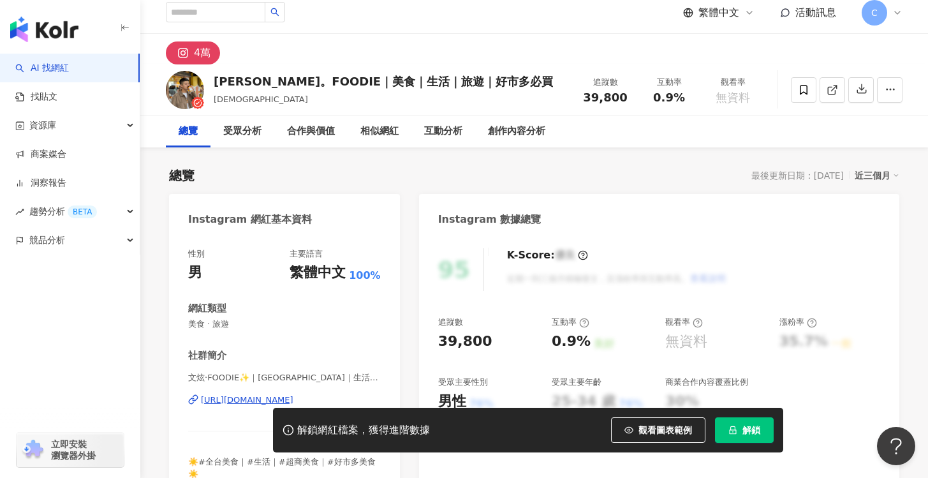
click at [732, 439] on button "解鎖" at bounding box center [744, 430] width 59 height 26
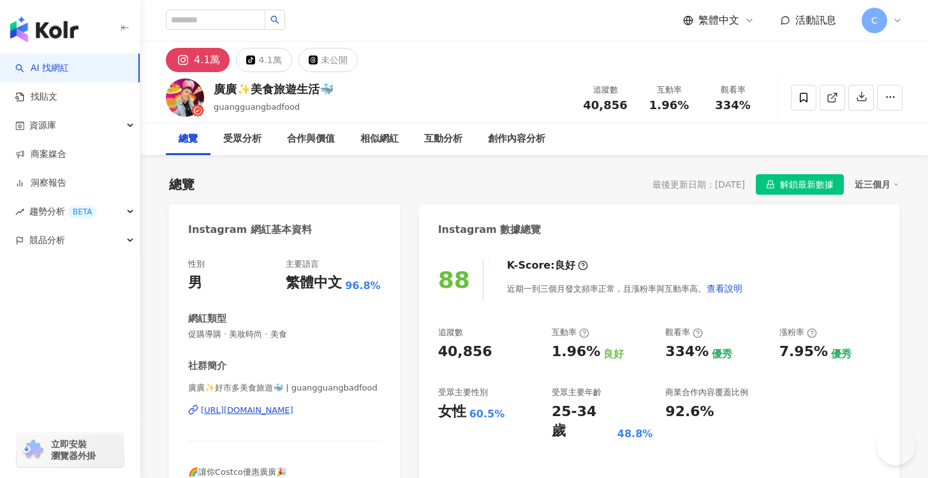
click at [246, 149] on div "受眾分析" at bounding box center [242, 139] width 64 height 32
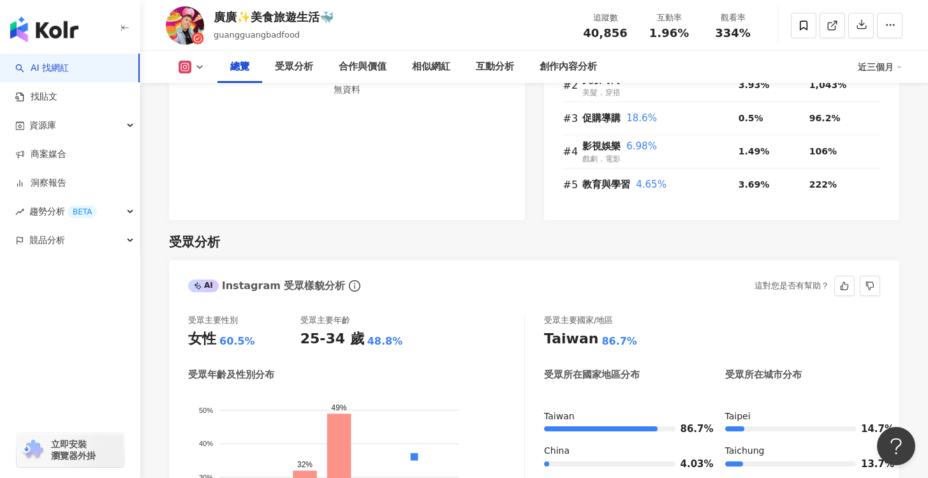
scroll to position [909, 0]
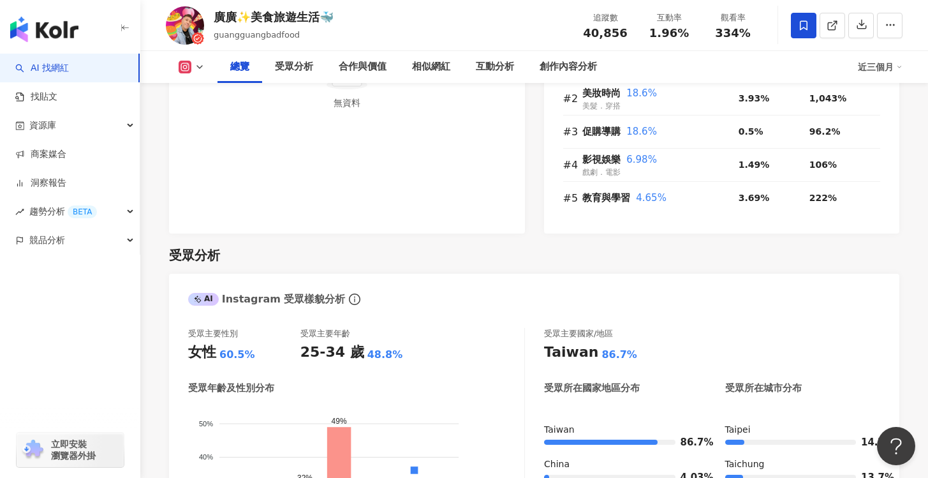
click at [804, 31] on icon at bounding box center [803, 25] width 11 height 11
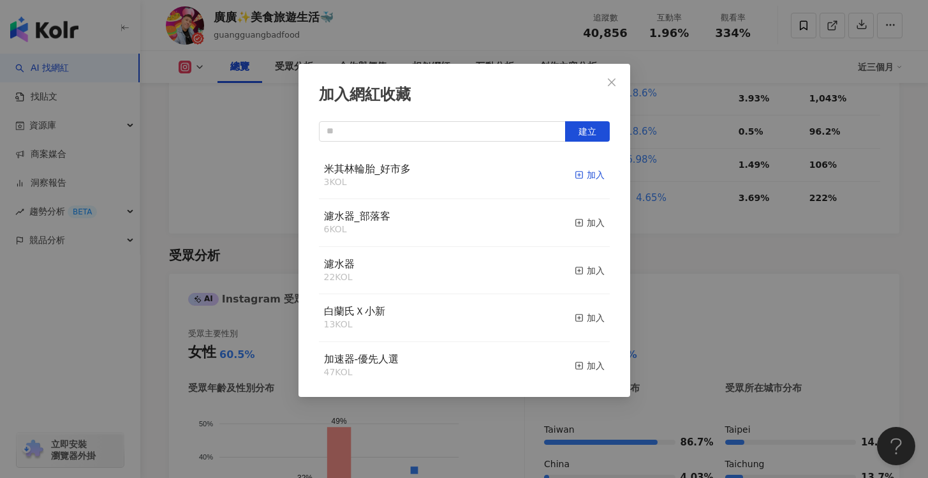
click at [575, 181] on div "加入" at bounding box center [590, 175] width 30 height 14
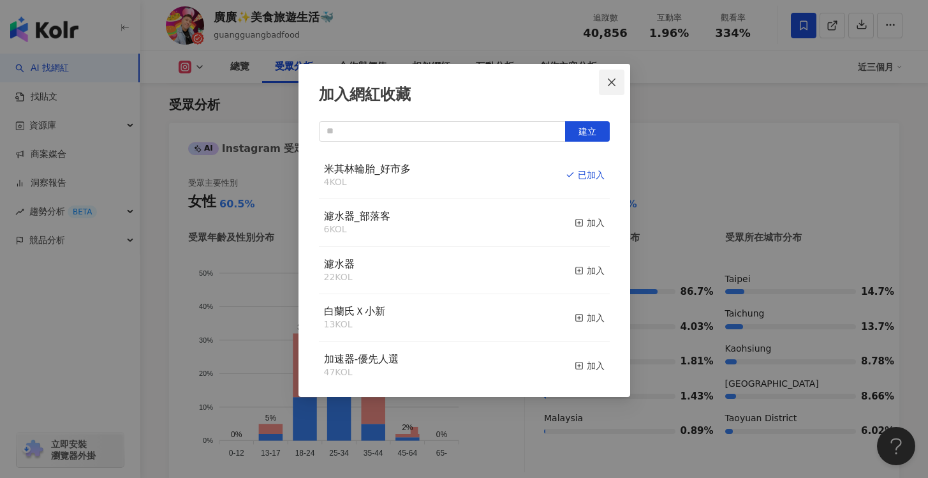
click at [614, 82] on icon "close" at bounding box center [611, 82] width 10 height 10
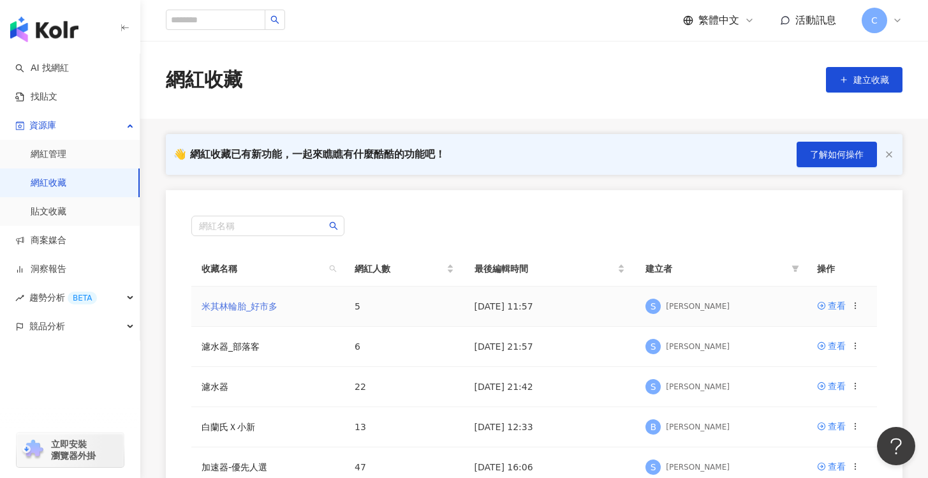
click at [254, 309] on link "米其林輪胎_好市多" at bounding box center [239, 306] width 76 height 10
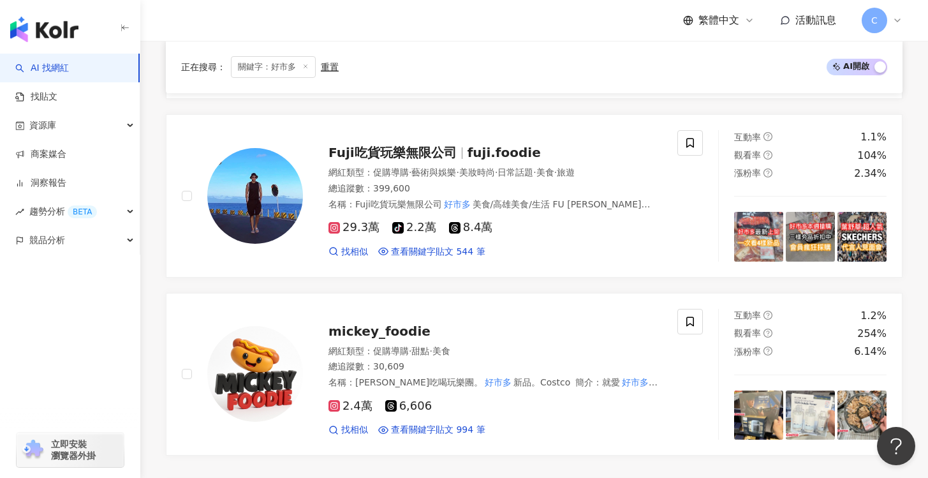
scroll to position [2540, 0]
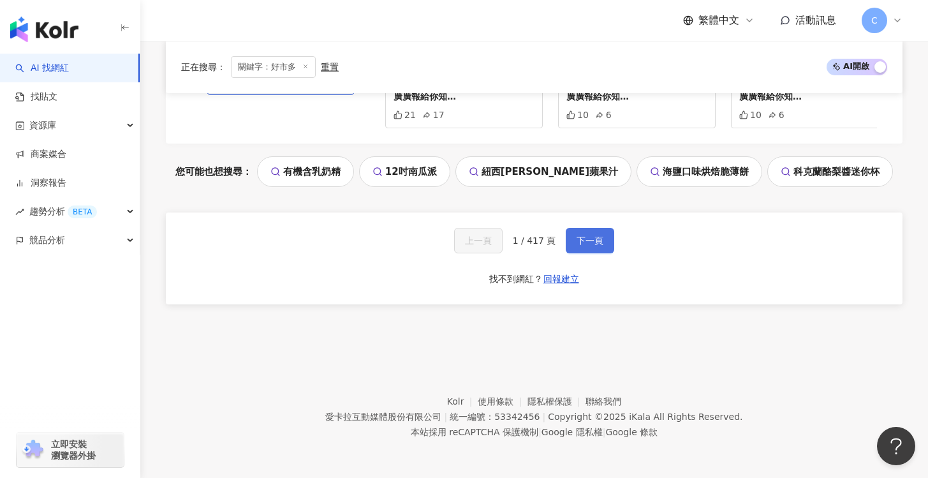
click at [589, 233] on button "下一頁" at bounding box center [590, 241] width 48 height 26
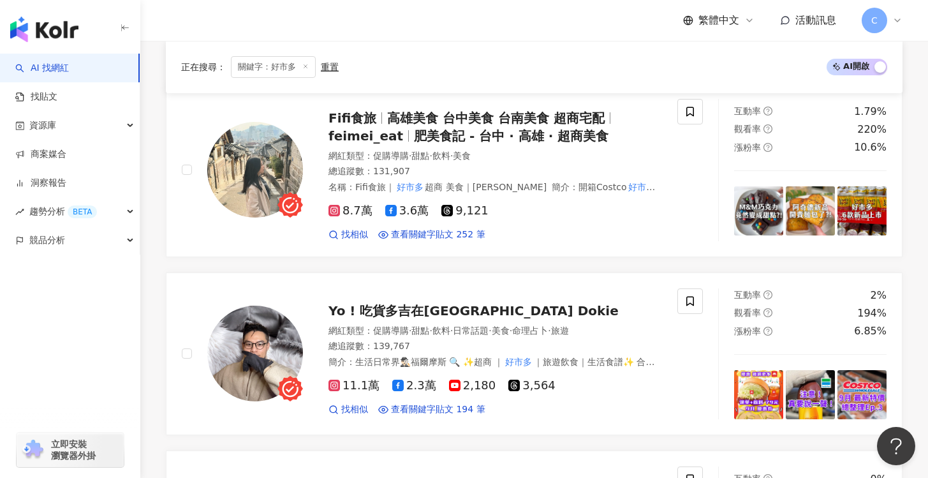
scroll to position [190, 0]
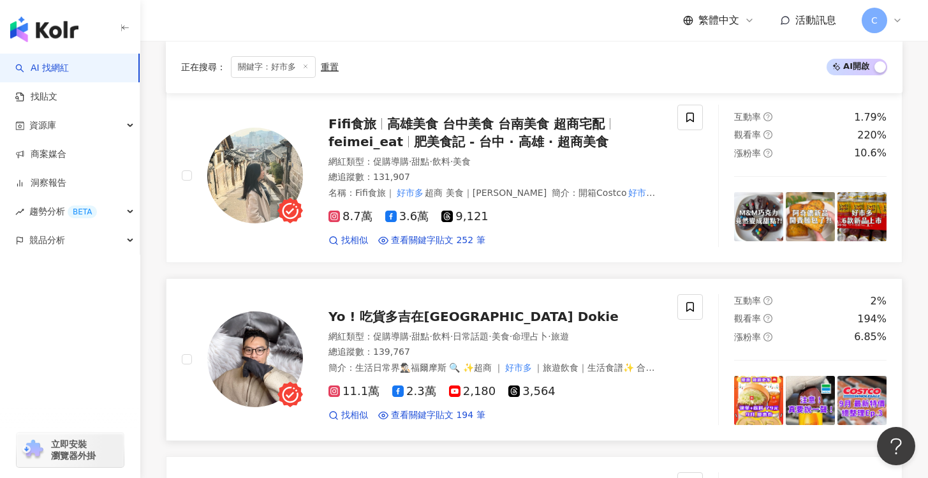
click at [571, 307] on div "Yo ! 吃貨多吉在台北Foodie Dokie 網紅類型 ： 促購導購 · 甜點 · 飲料 · 日常話題 · 美食 · 命理占卜 · 旅遊 總追蹤數 ： 1…" at bounding box center [482, 359] width 359 height 124
click at [443, 324] on div "Yo ! 吃貨多吉在台北Foodie Dokie" at bounding box center [494, 316] width 333 height 18
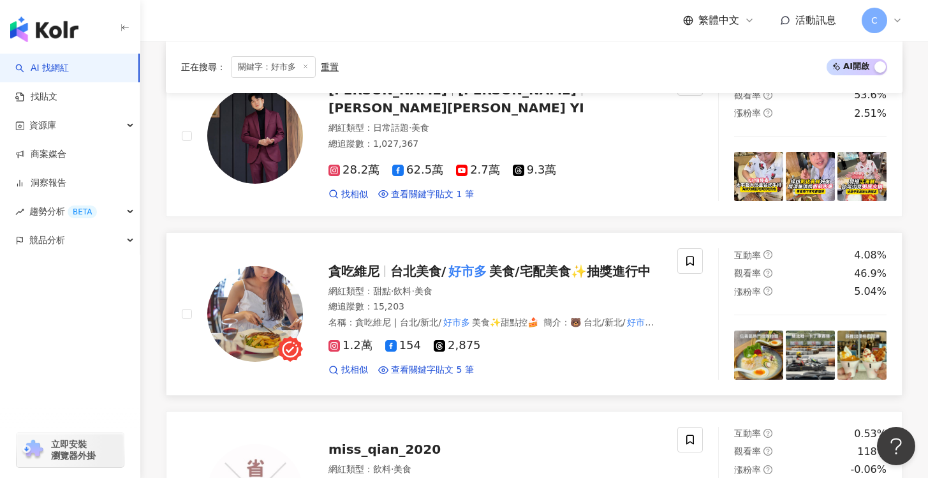
scroll to position [963, 0]
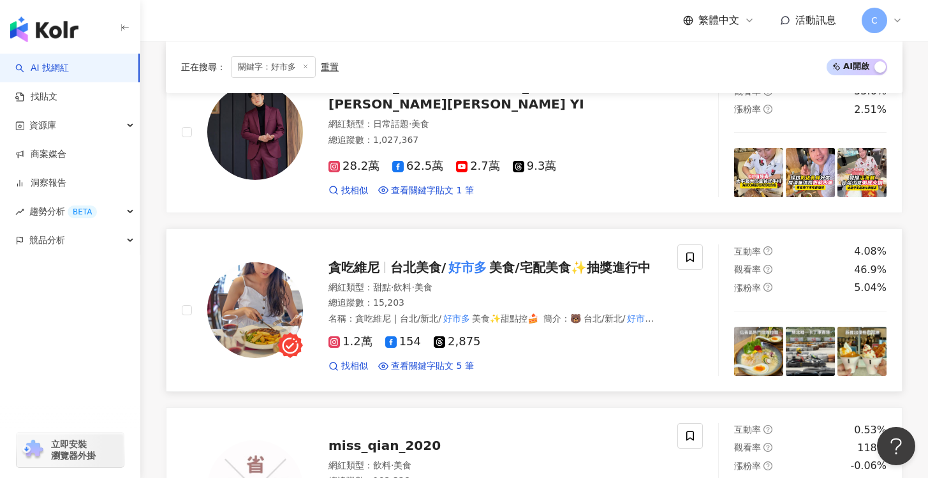
click at [567, 287] on div "網紅類型 ： 甜點 · 飲料 · 美食" at bounding box center [494, 287] width 333 height 13
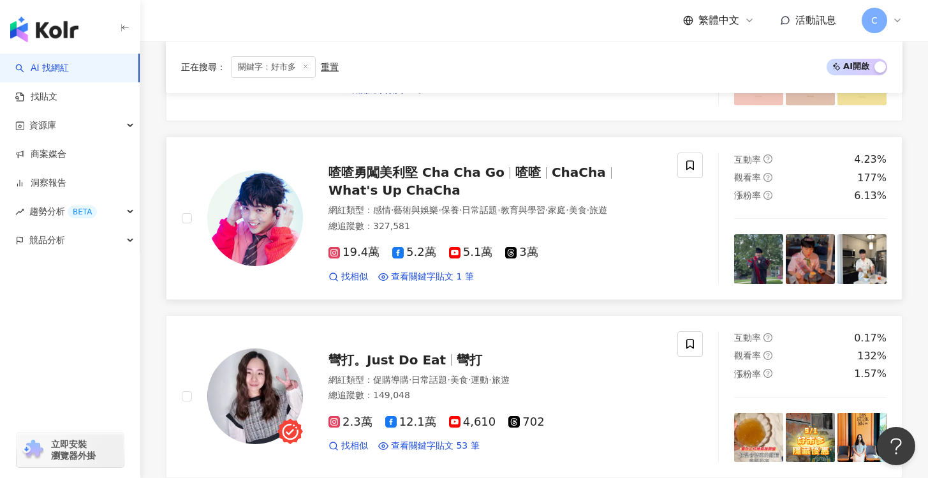
scroll to position [1591, 0]
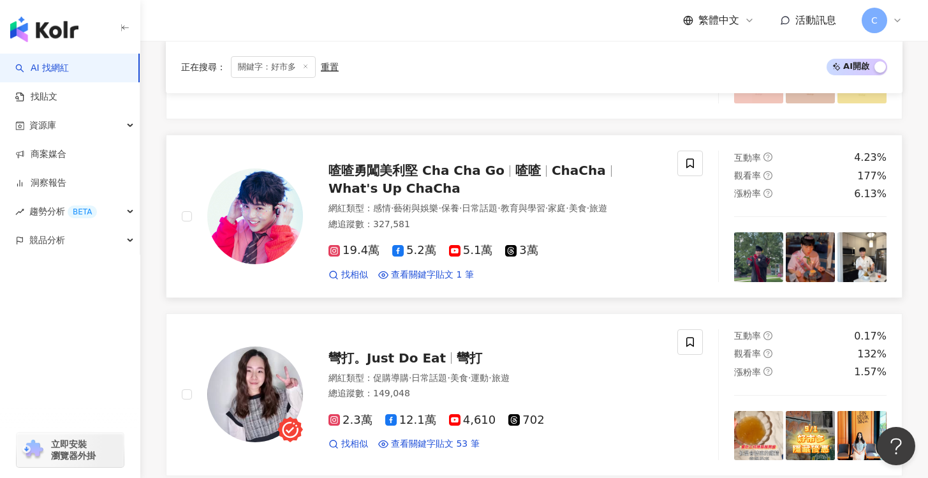
click at [620, 244] on div "19.4萬 5.2萬 5.1萬 3萬" at bounding box center [494, 251] width 333 height 14
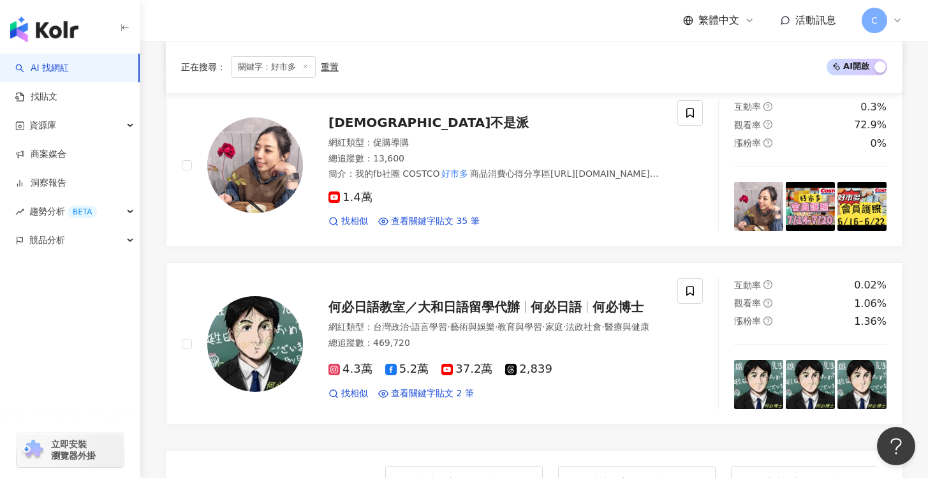
scroll to position [1996, 0]
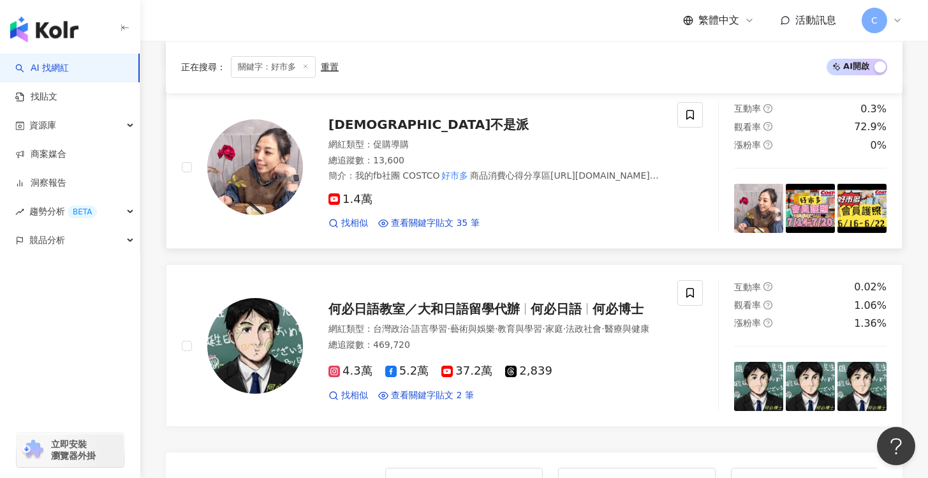
click at [425, 154] on div "總追蹤數 ： 13,600" at bounding box center [494, 160] width 333 height 13
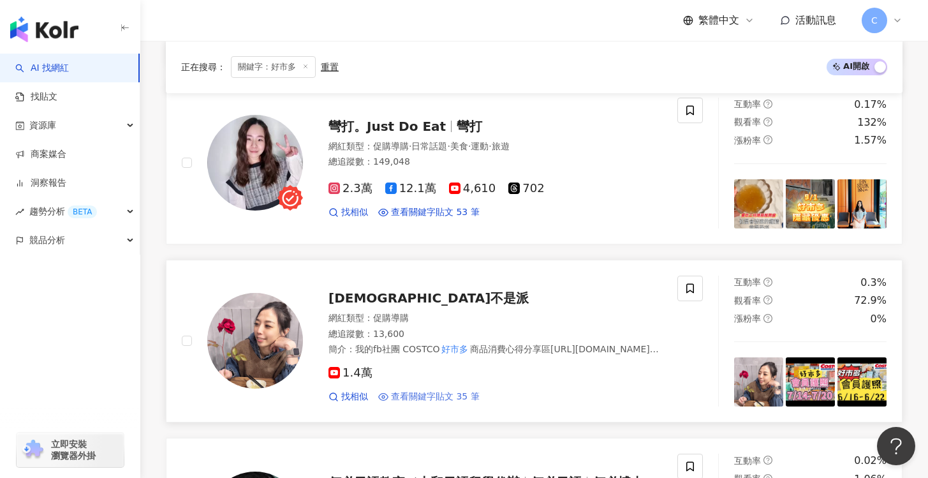
scroll to position [1815, 0]
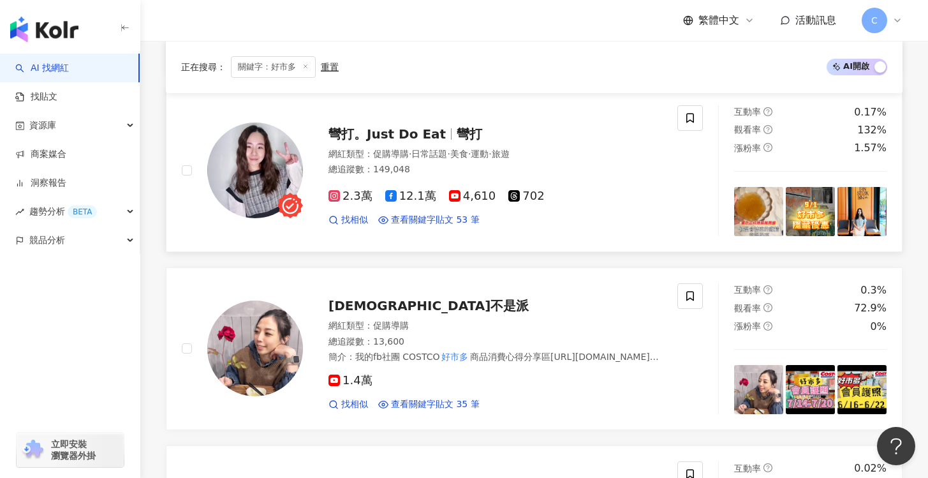
click at [554, 150] on div "網紅類型 ： 促購導購 · 日常話題 · 美食 · 運動 · 旅遊" at bounding box center [494, 154] width 333 height 13
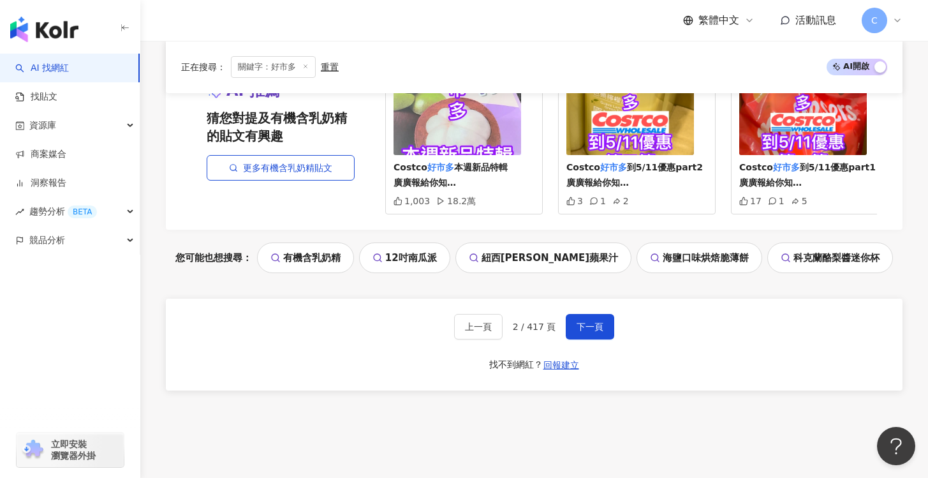
scroll to position [2438, 0]
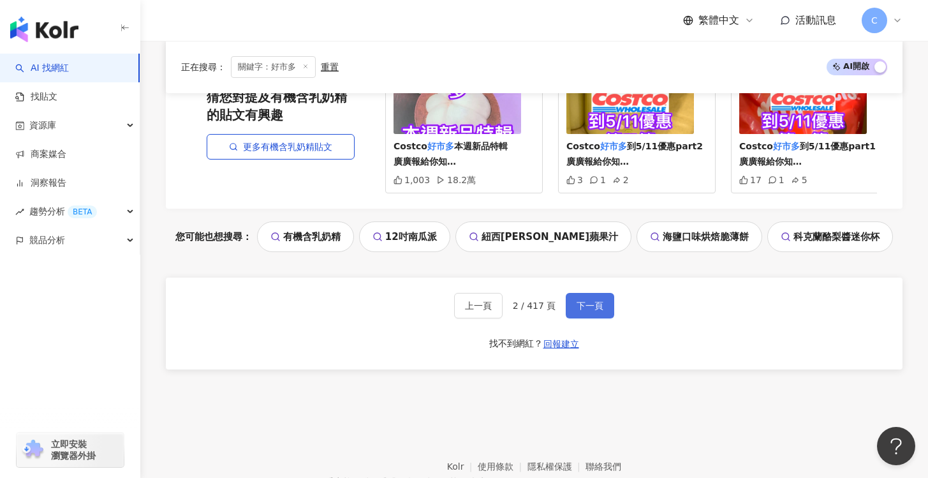
click at [587, 311] on span "下一頁" at bounding box center [589, 305] width 27 height 10
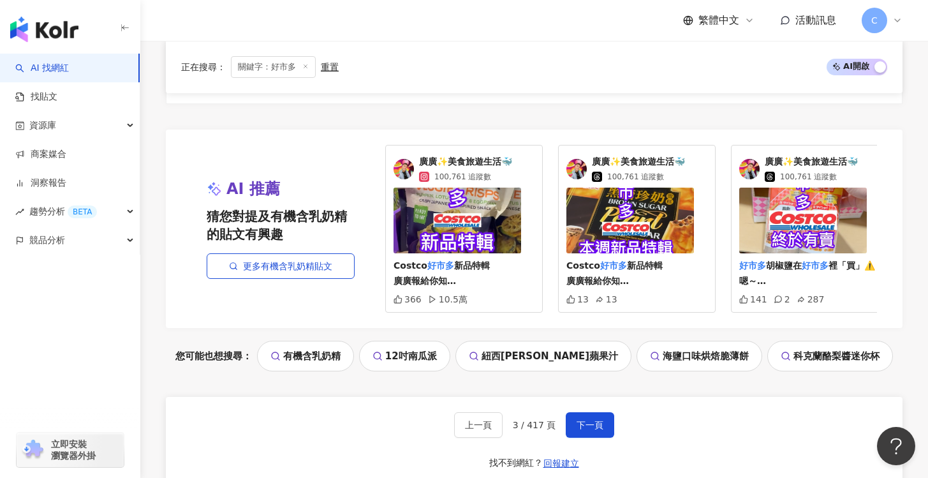
scroll to position [2399, 0]
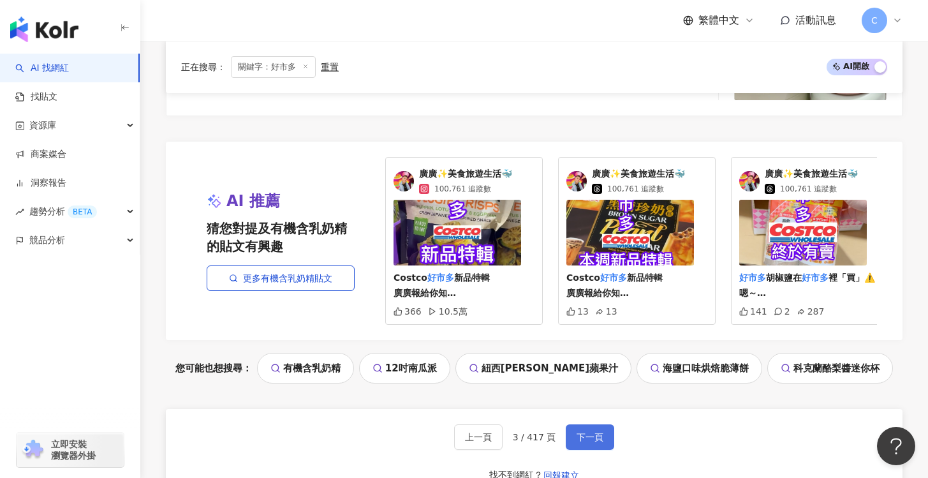
click at [585, 439] on span "下一頁" at bounding box center [589, 437] width 27 height 10
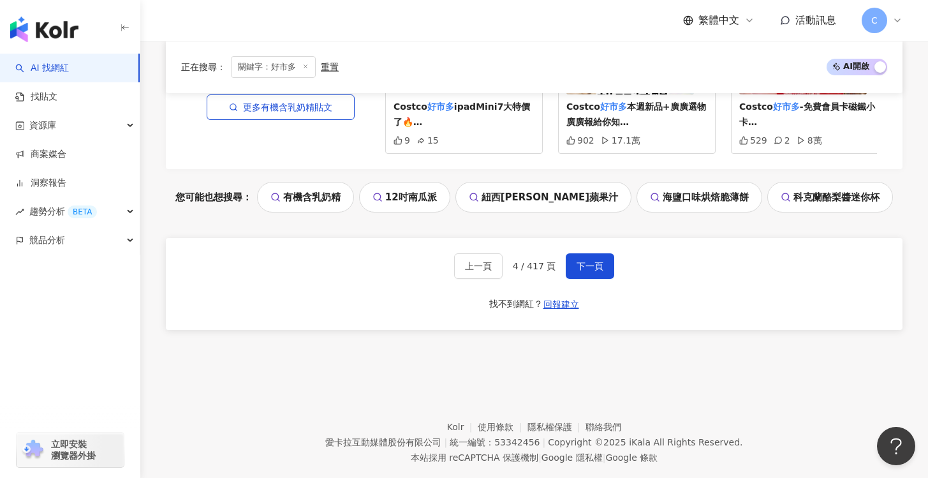
scroll to position [2470, 0]
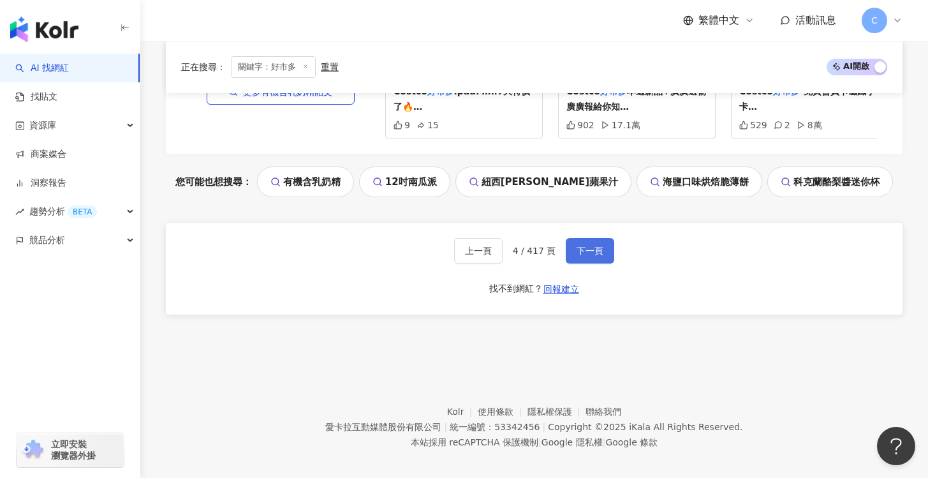
click at [596, 256] on span "下一頁" at bounding box center [589, 250] width 27 height 10
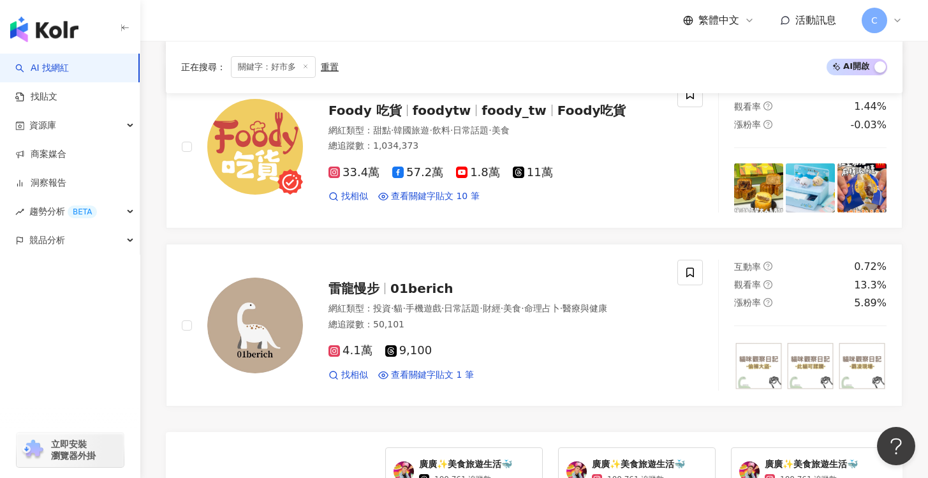
scroll to position [2031, 0]
click at [624, 172] on div "33.4萬 57.2萬 1.8萬 11萬 找相似 查看關鍵字貼文 10 筆" at bounding box center [494, 178] width 333 height 47
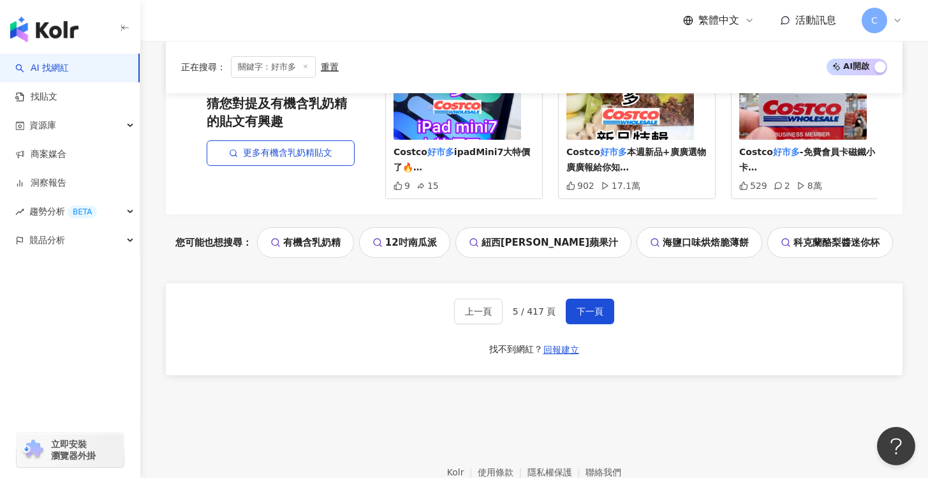
scroll to position [2515, 0]
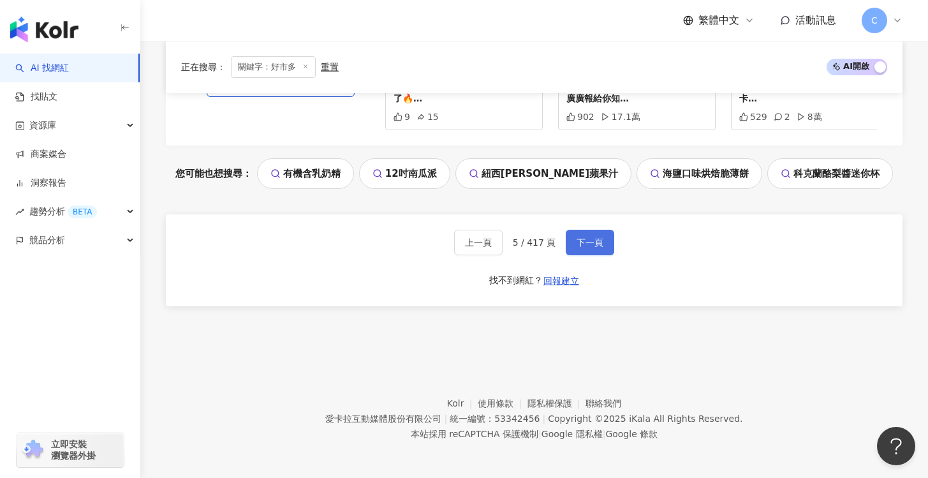
click at [586, 247] on button "下一頁" at bounding box center [590, 243] width 48 height 26
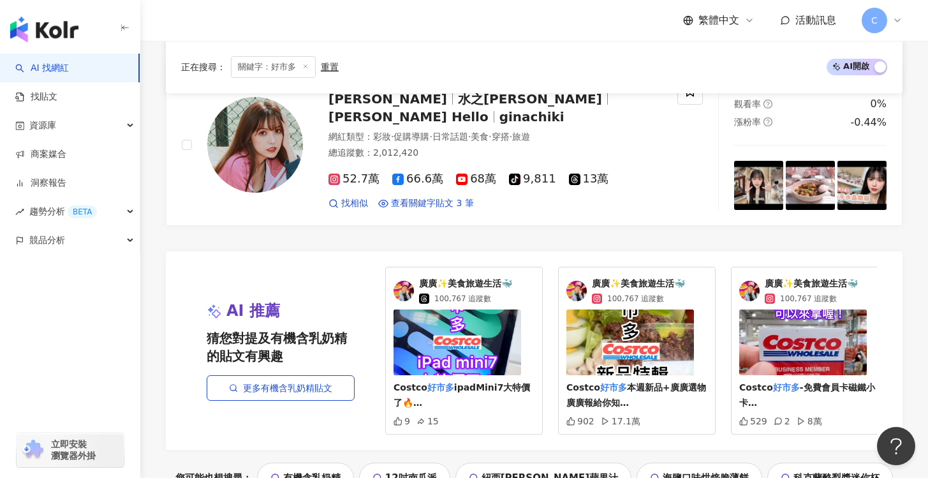
scroll to position [2489, 0]
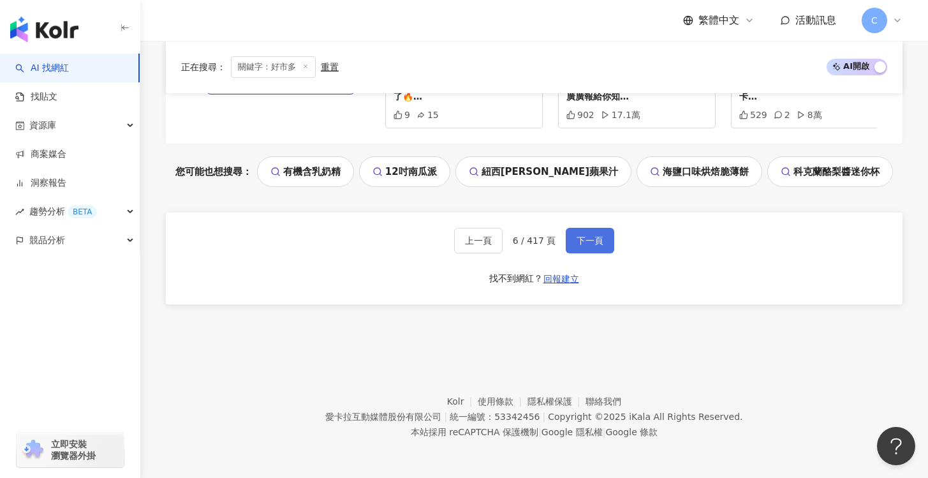
click at [590, 249] on button "下一頁" at bounding box center [590, 241] width 48 height 26
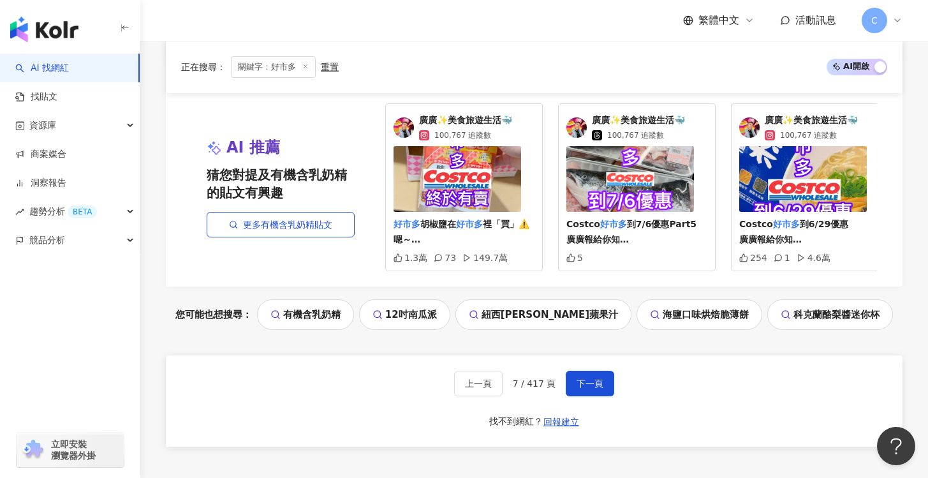
scroll to position [0, 11]
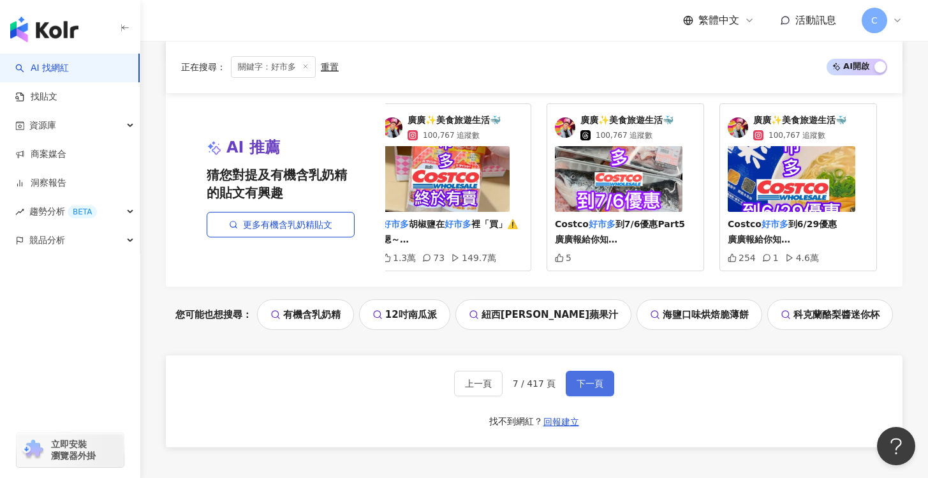
click at [593, 378] on span "下一頁" at bounding box center [589, 383] width 27 height 10
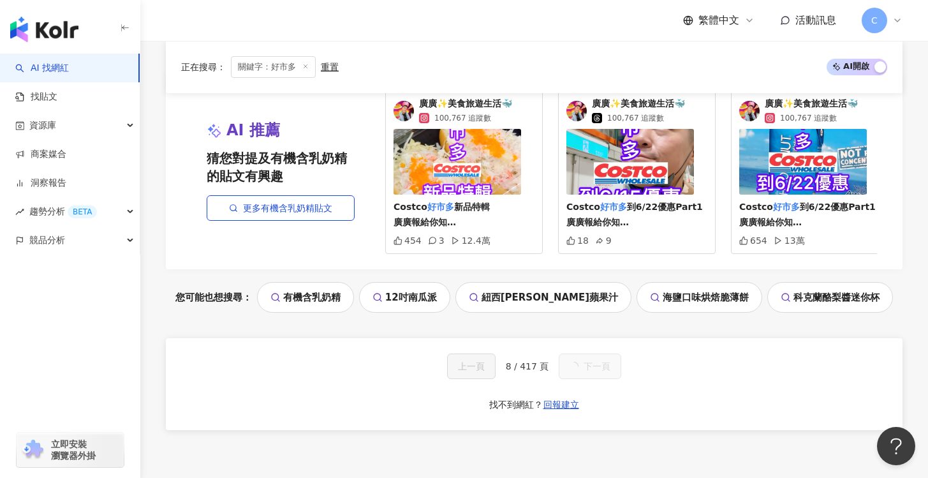
scroll to position [0, 0]
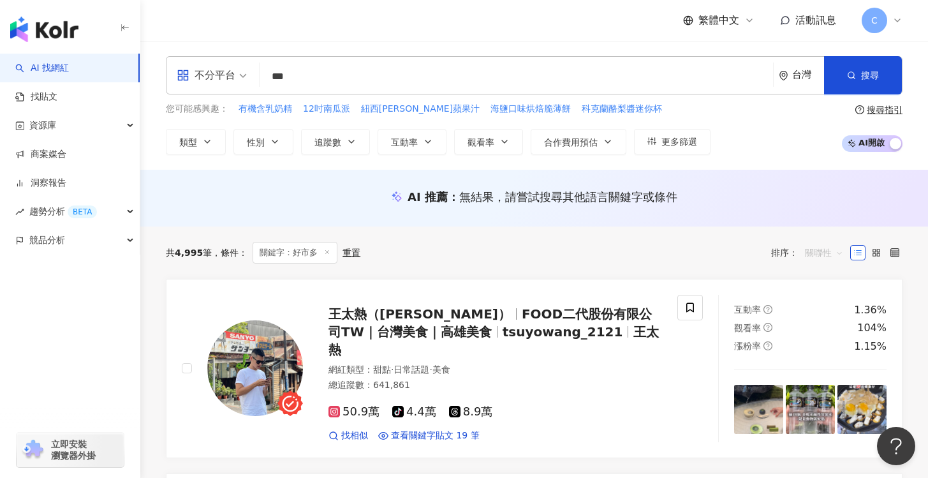
click at [826, 256] on span "關聯性" at bounding box center [824, 252] width 38 height 20
click at [643, 271] on div "共 4,995 筆 條件 ： 關鍵字：好市多 重置 排序： 關聯性" at bounding box center [534, 252] width 736 height 52
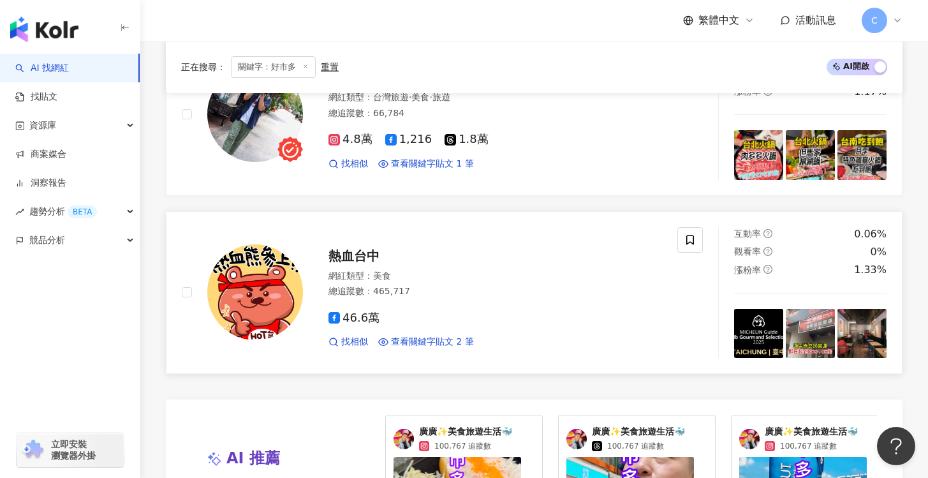
scroll to position [2489, 0]
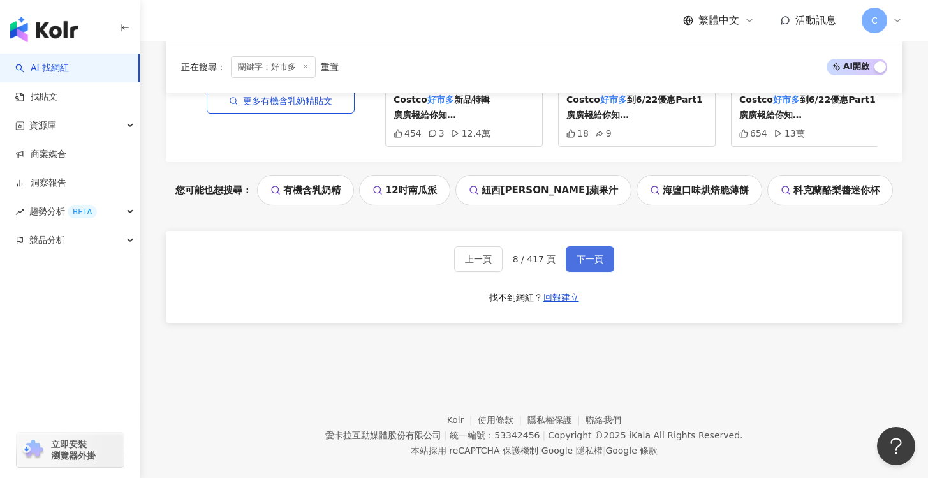
click at [598, 254] on span "下一頁" at bounding box center [589, 259] width 27 height 10
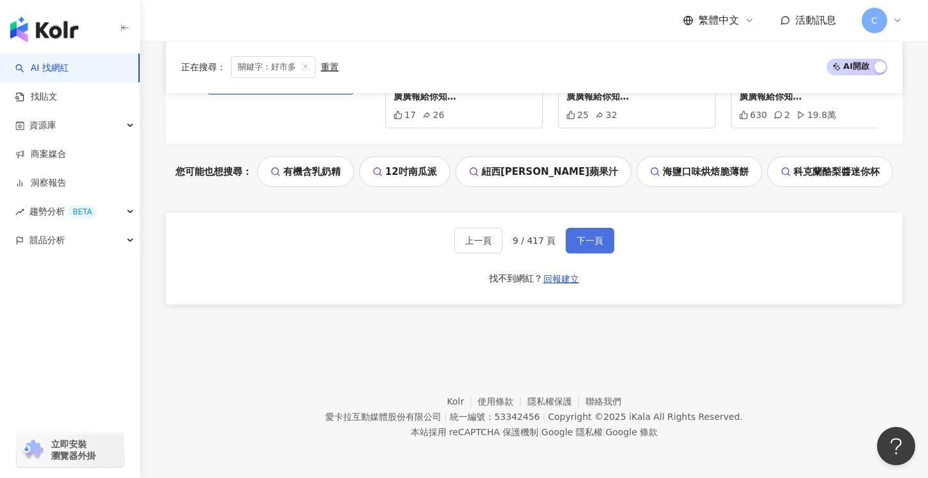
click at [606, 243] on button "下一頁" at bounding box center [590, 241] width 48 height 26
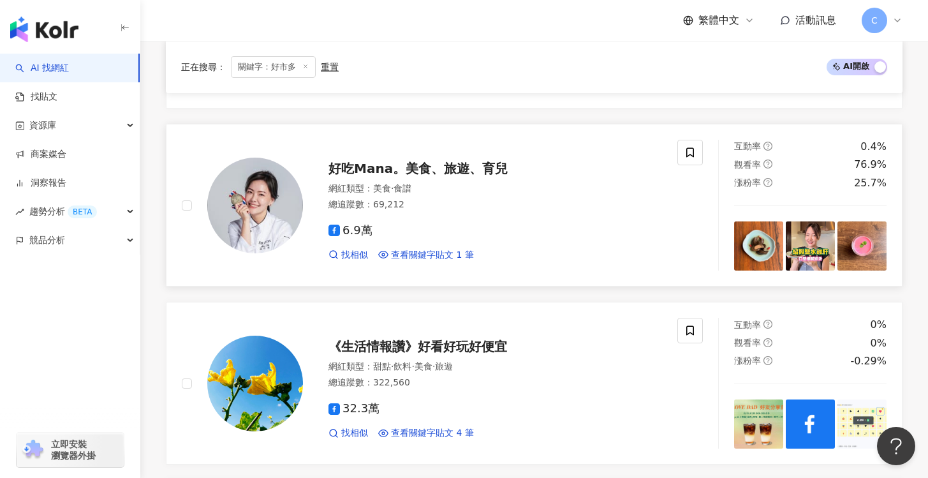
scroll to position [1180, 0]
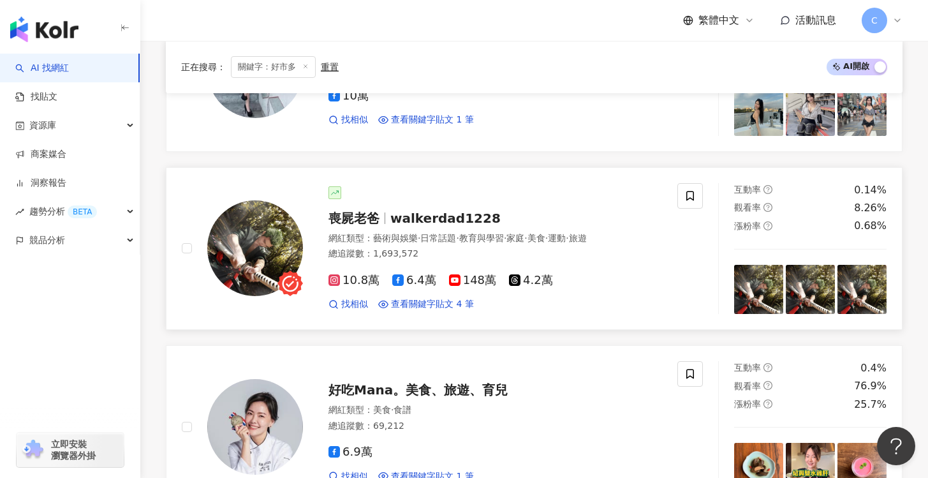
click at [594, 209] on div "喪屍老爸 walkerdad1228" at bounding box center [494, 218] width 333 height 18
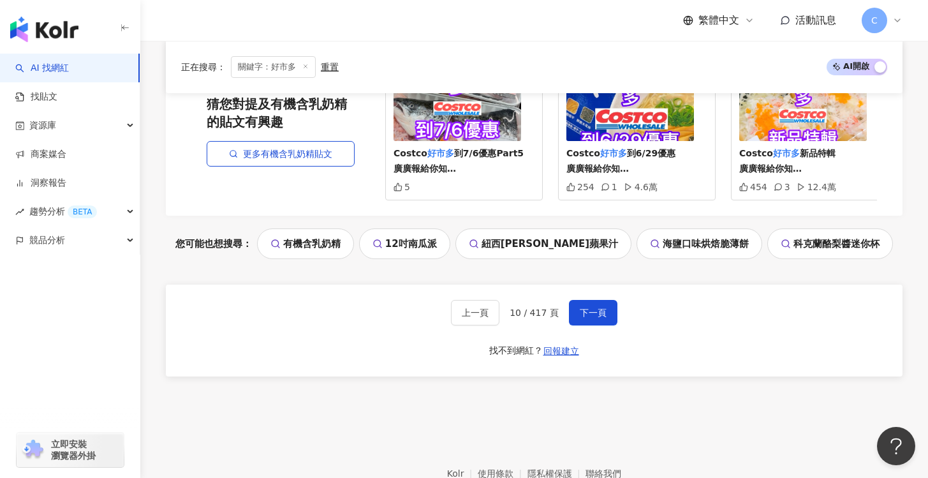
scroll to position [2489, 0]
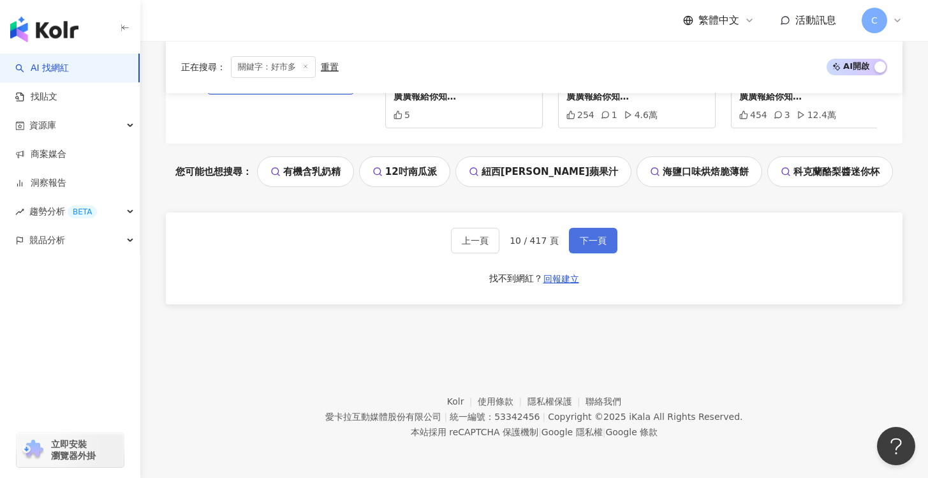
click at [604, 243] on span "下一頁" at bounding box center [593, 240] width 27 height 10
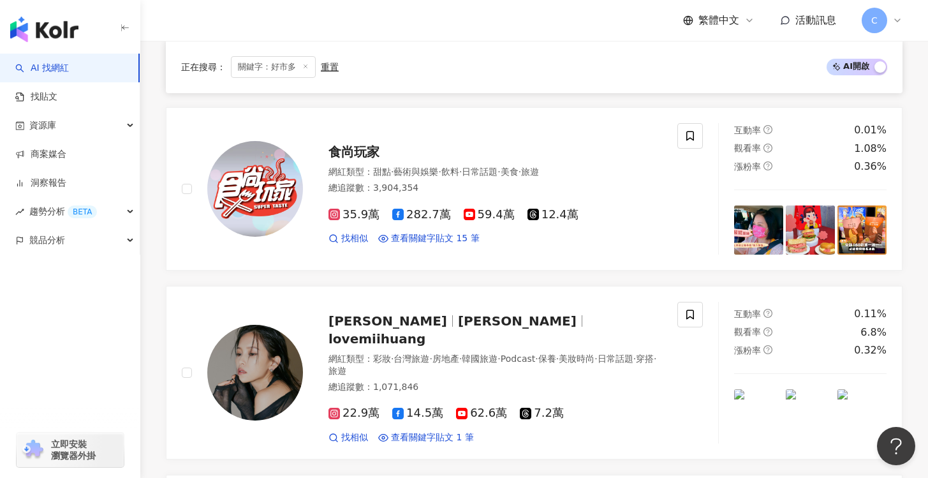
scroll to position [2529, 0]
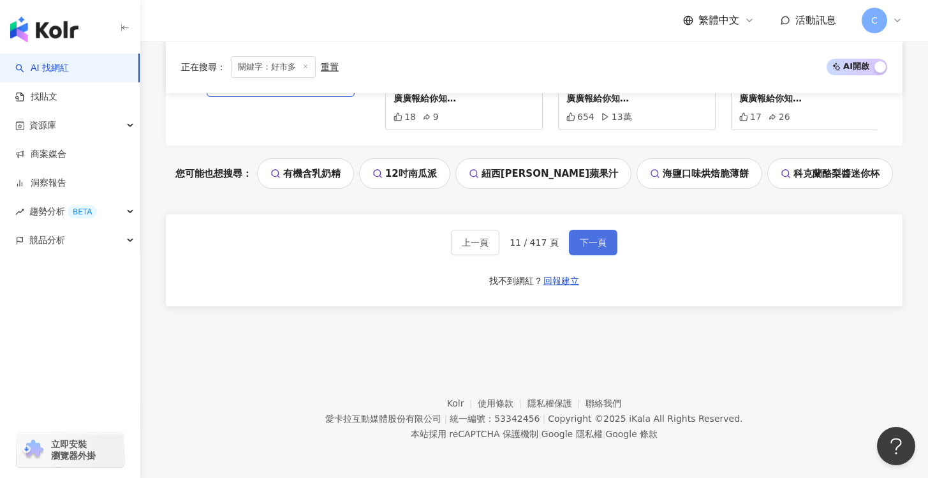
click at [611, 236] on button "下一頁" at bounding box center [593, 243] width 48 height 26
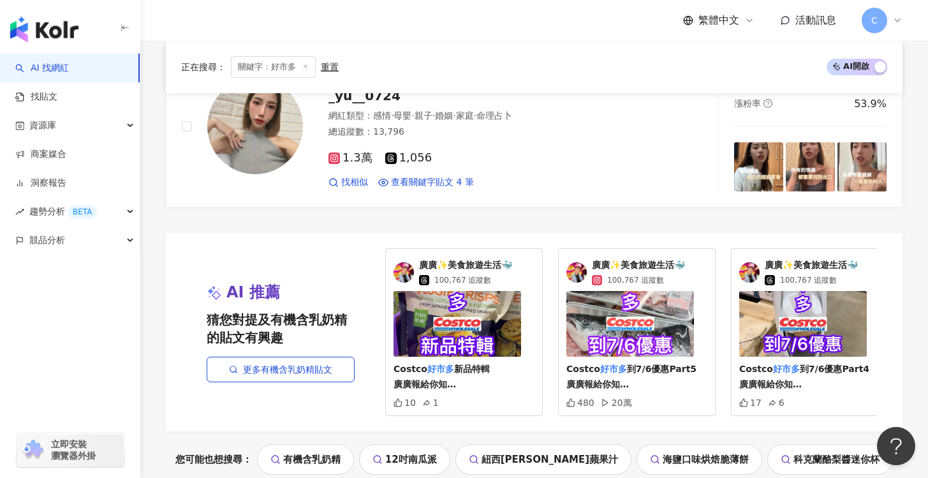
scroll to position [2144, 0]
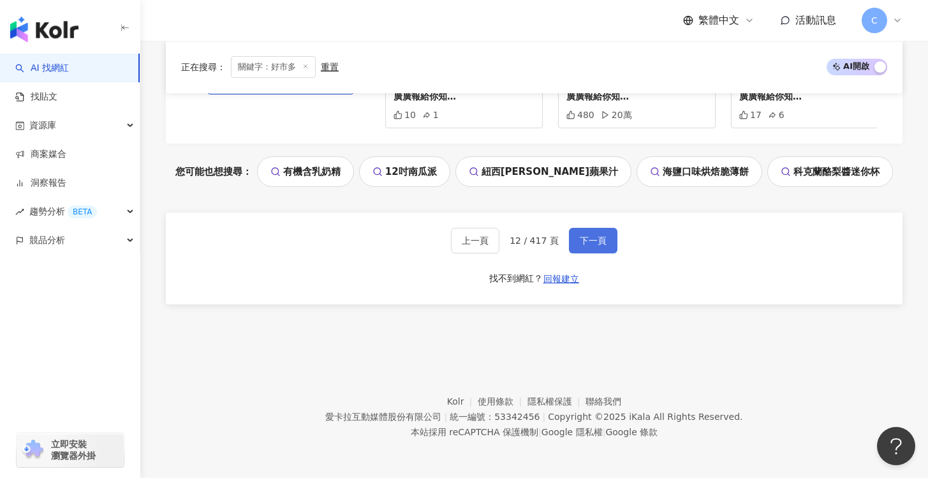
click at [594, 235] on span "下一頁" at bounding box center [593, 240] width 27 height 10
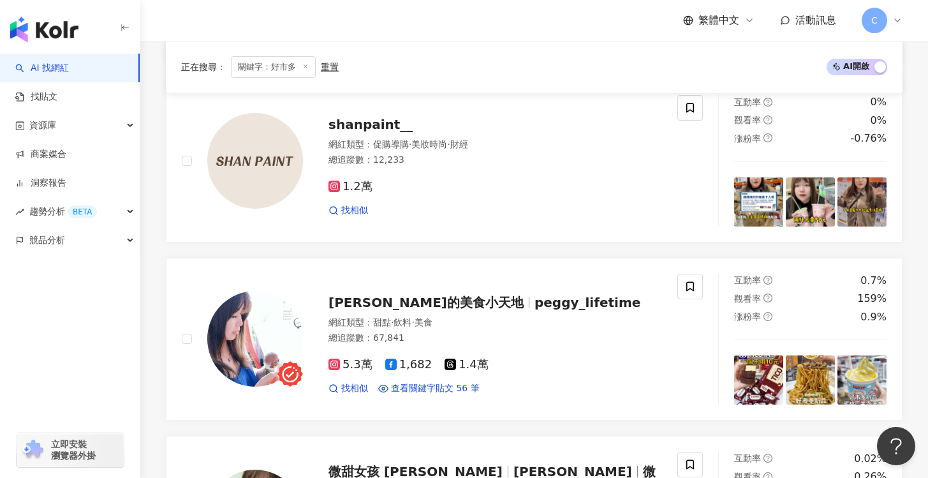
scroll to position [1803, 0]
click at [536, 196] on div "1.2萬 找相似" at bounding box center [494, 192] width 333 height 47
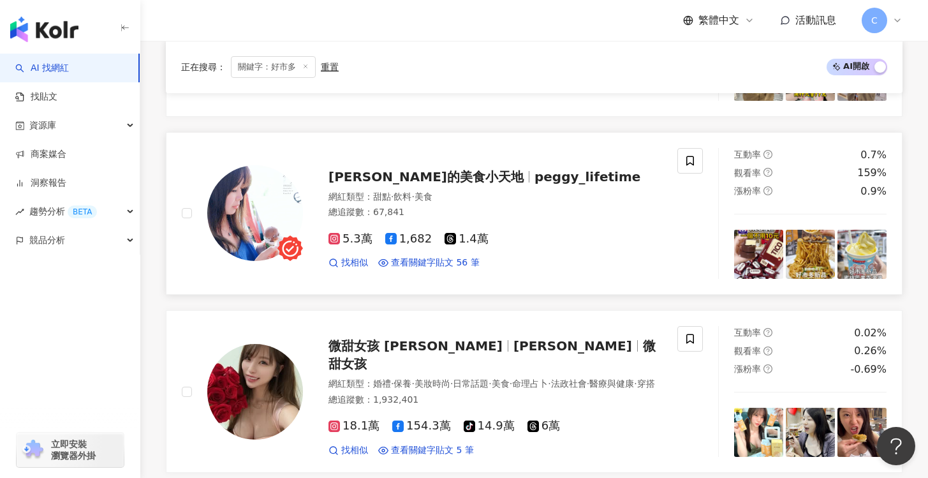
scroll to position [1928, 0]
click at [606, 227] on div "5.3萬 1,682 1.4萬 找相似 查看關鍵字貼文 56 筆" at bounding box center [494, 244] width 333 height 47
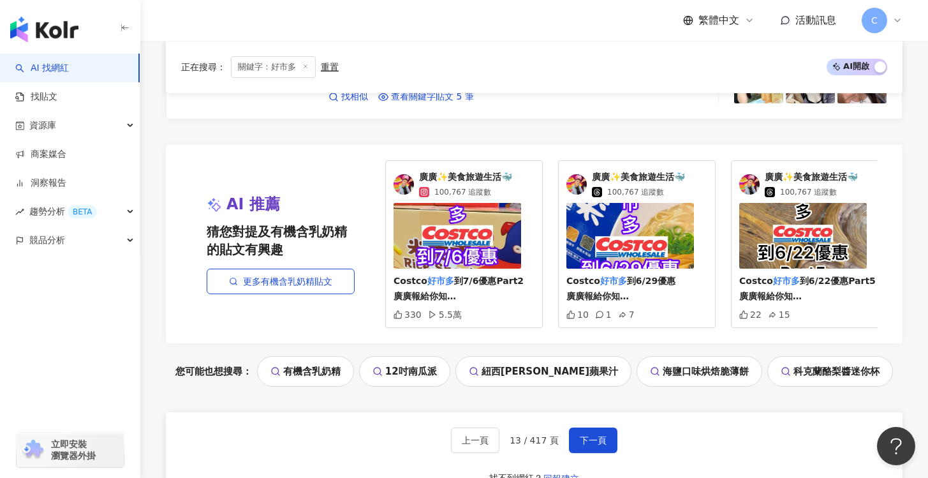
scroll to position [2391, 0]
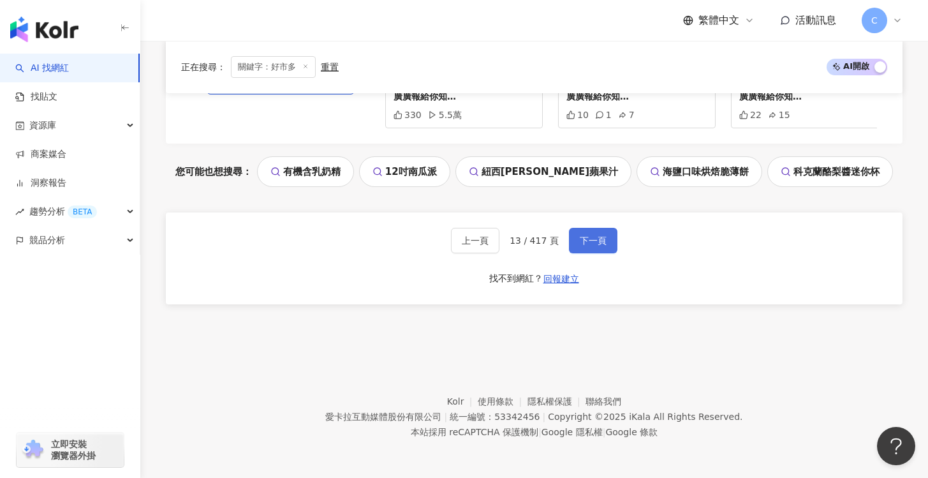
click at [606, 242] on button "下一頁" at bounding box center [593, 241] width 48 height 26
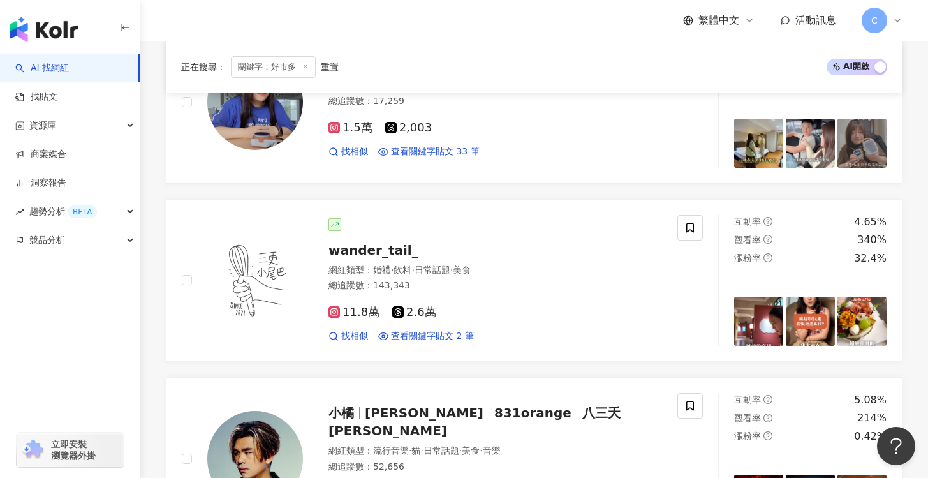
scroll to position [0, 0]
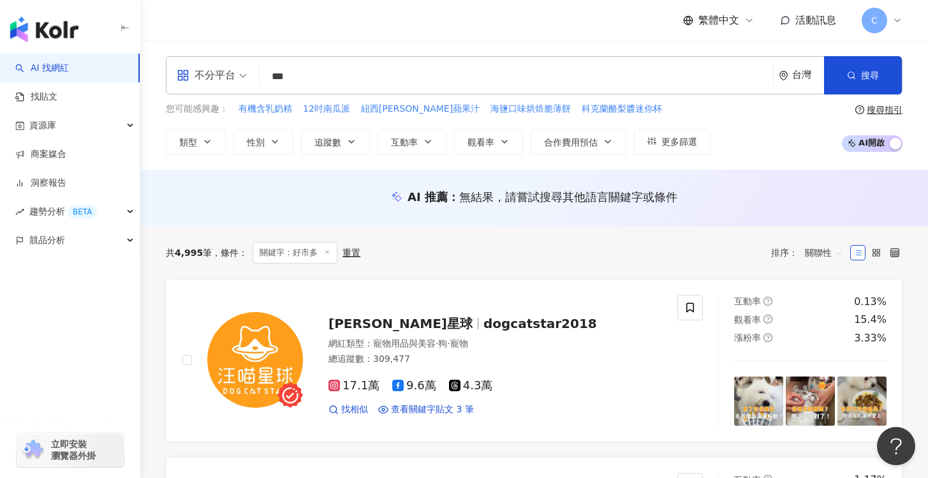
click at [389, 79] on input "***" at bounding box center [516, 76] width 503 height 24
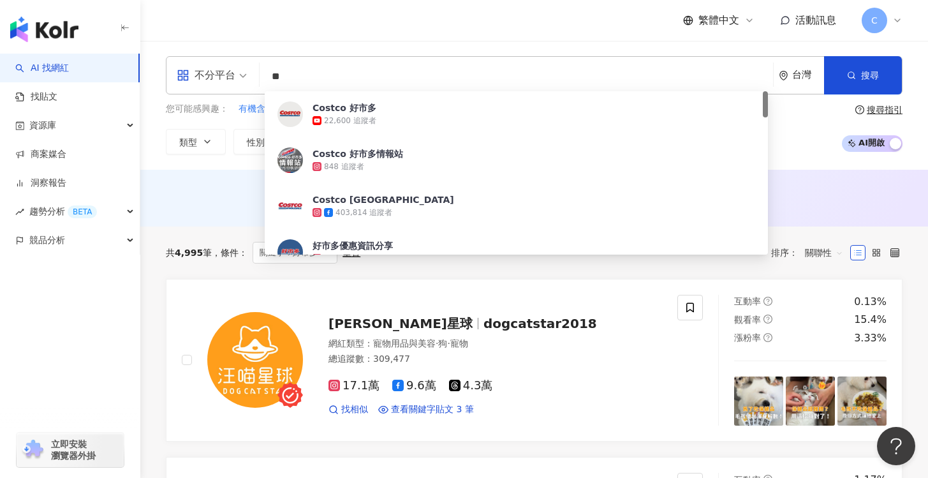
type input "*"
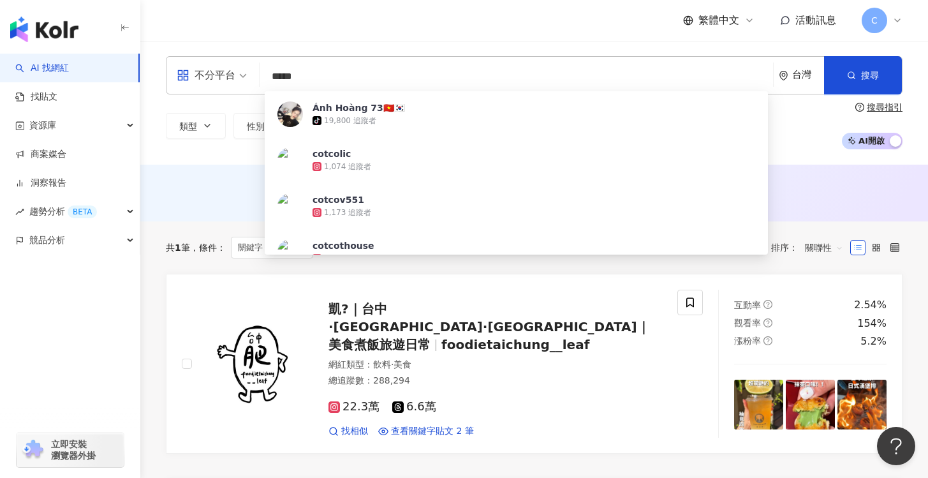
click at [279, 76] on input "*****" at bounding box center [516, 76] width 503 height 24
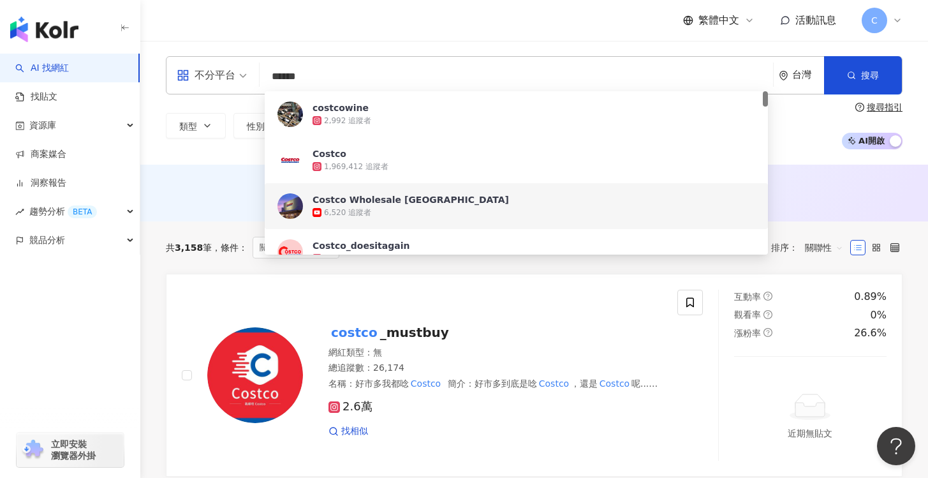
type input "******"
click at [184, 217] on div "AI 推薦 ： 無結果，請嘗試搜尋其他語言關鍵字或條件" at bounding box center [533, 193] width 787 height 57
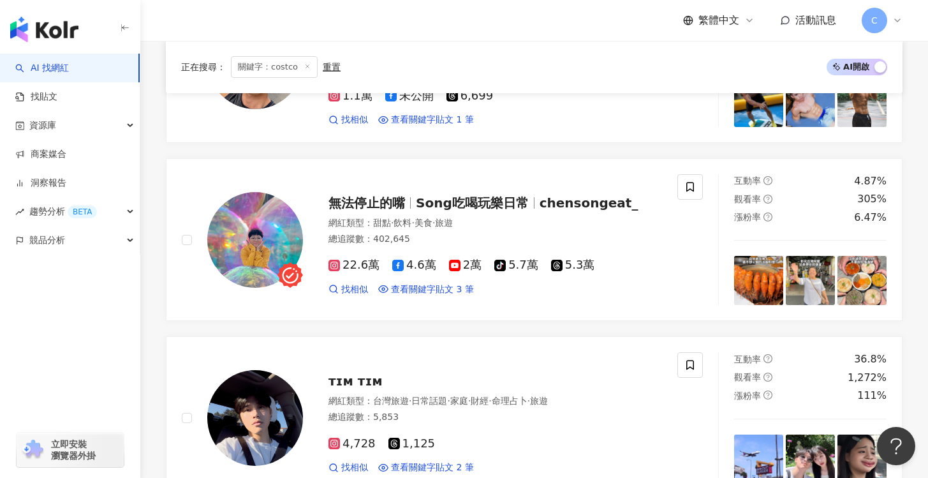
scroll to position [2016, 0]
click at [606, 244] on div "網紅類型 ： 甜點 · 飲料 · 美食 · 旅遊 總追蹤數 ： 402,645" at bounding box center [494, 231] width 333 height 31
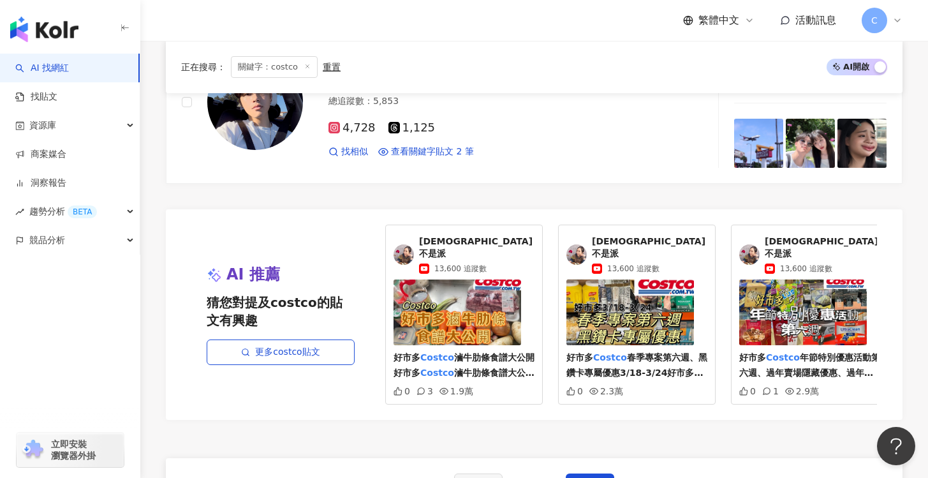
scroll to position [2357, 0]
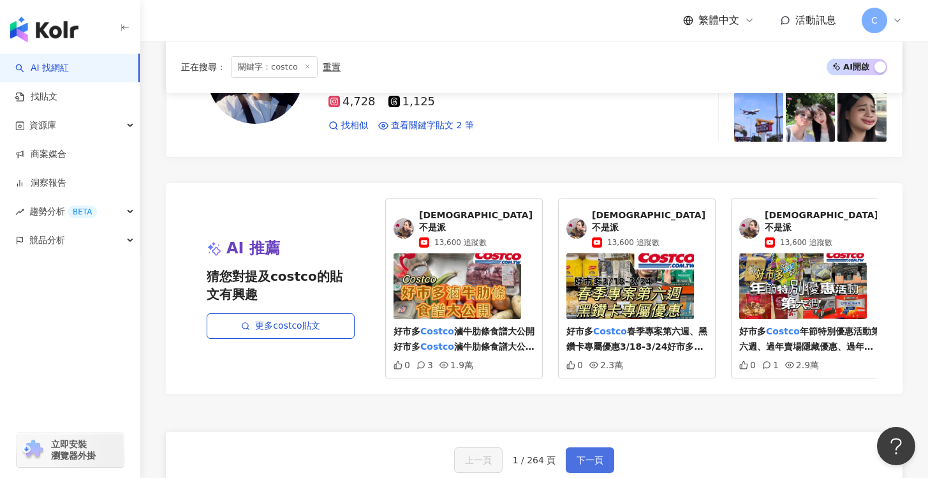
click at [590, 448] on button "下一頁" at bounding box center [590, 460] width 48 height 26
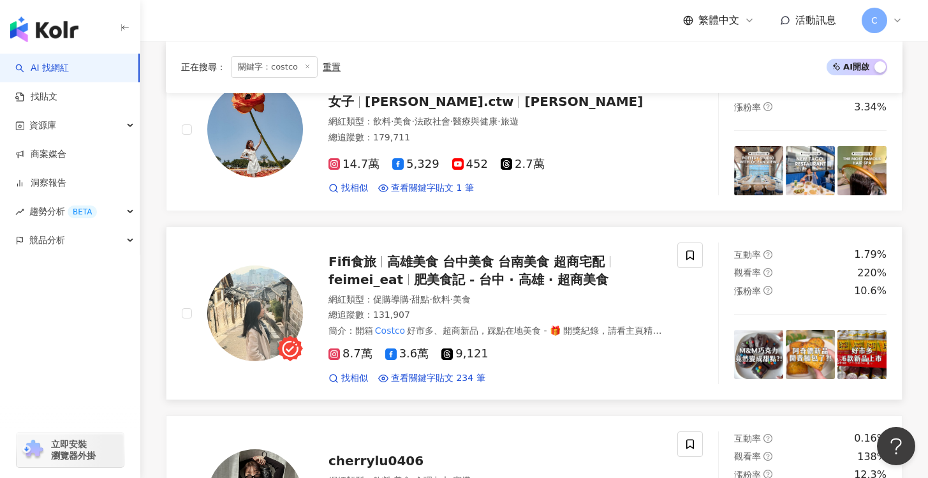
scroll to position [1472, 0]
click at [545, 272] on div "Fifi食旅 高雄美食 台中美食 台南美食 超商宅配 feimei_eat 肥美食記 - 台中 · 高雄 · 超商美食" at bounding box center [494, 271] width 333 height 36
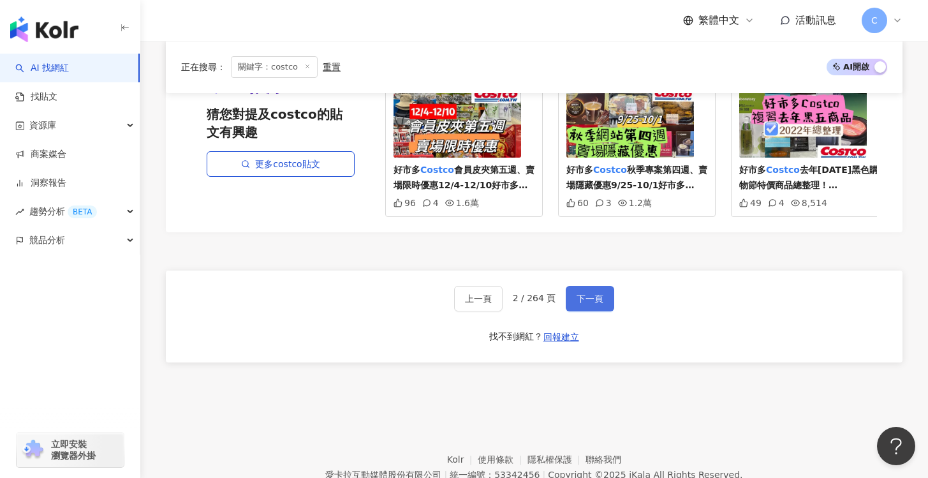
scroll to position [2456, 0]
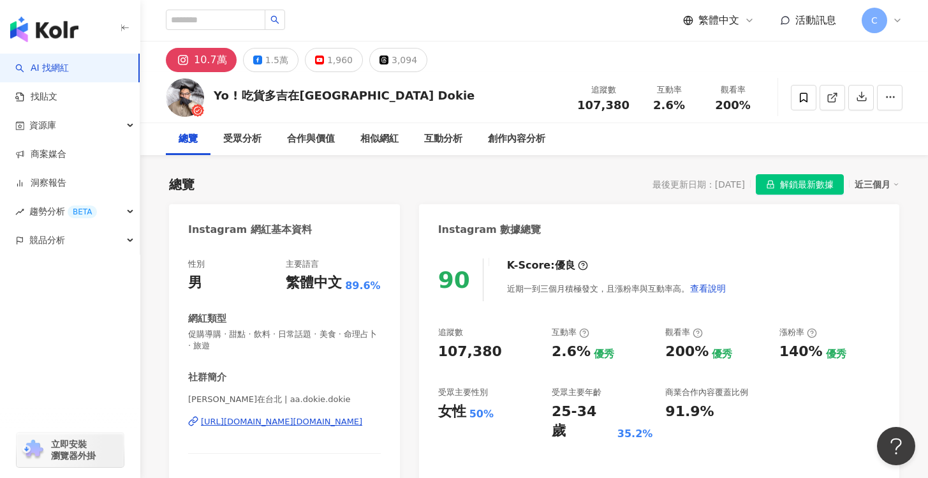
click at [293, 421] on div "[URL][DOMAIN_NAME][DOMAIN_NAME]" at bounding box center [281, 421] width 161 height 11
click at [277, 66] on div "1.5萬" at bounding box center [276, 60] width 23 height 18
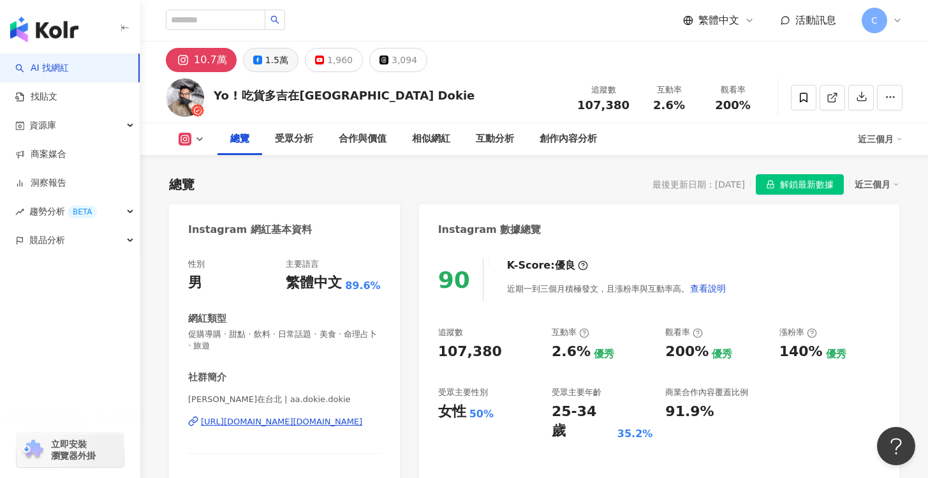
click at [261, 61] on button "1.5萬" at bounding box center [270, 60] width 55 height 24
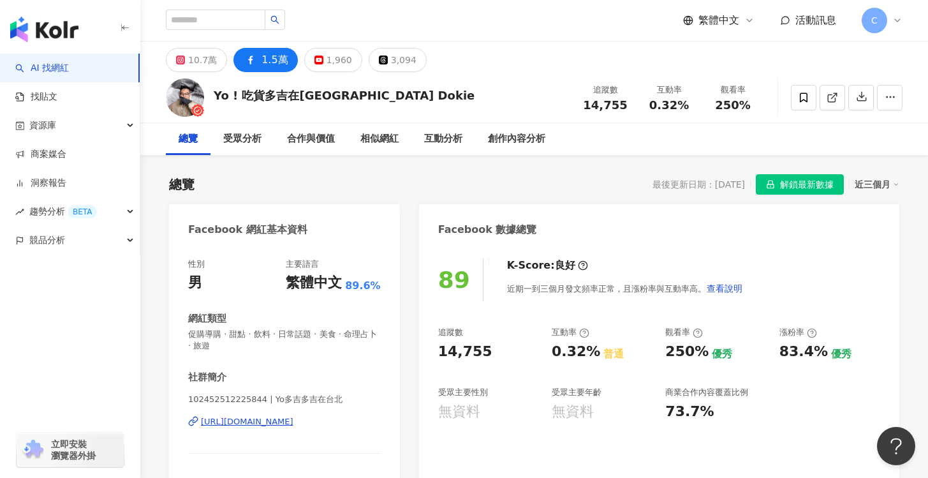
click at [293, 423] on div "https://www.facebook.com/102452512225844" at bounding box center [247, 421] width 92 height 11
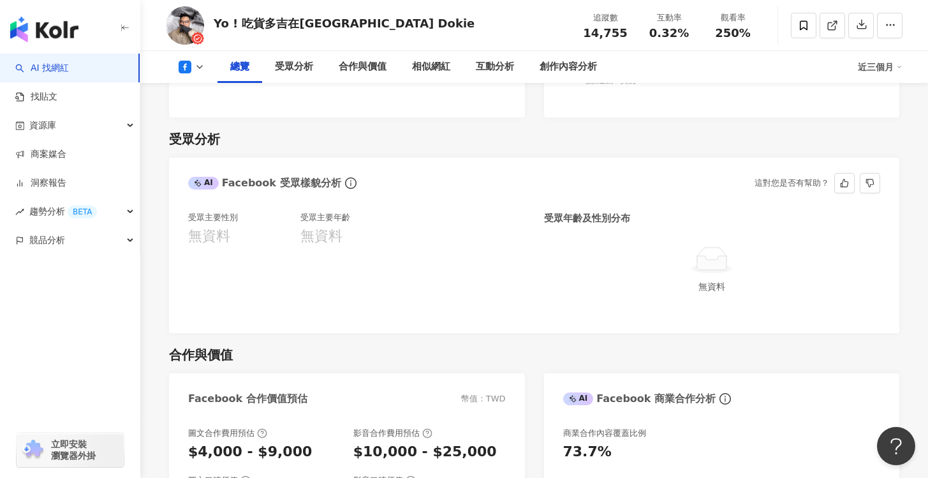
scroll to position [1026, 0]
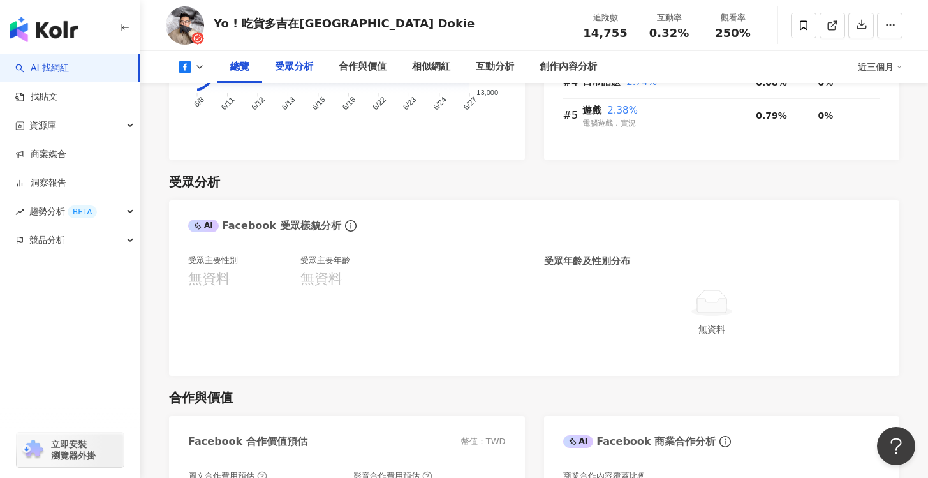
click at [304, 68] on div "受眾分析" at bounding box center [294, 66] width 38 height 15
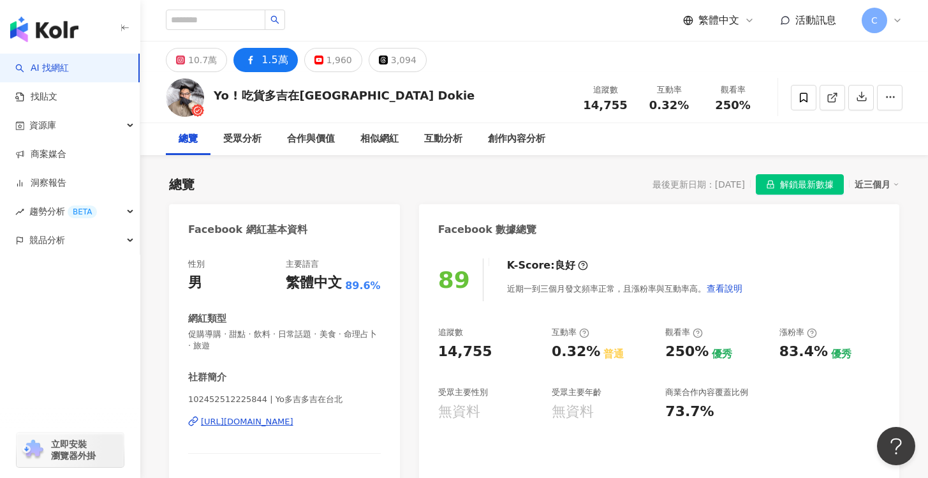
click at [815, 184] on span "解鎖最新數據" at bounding box center [807, 185] width 54 height 20
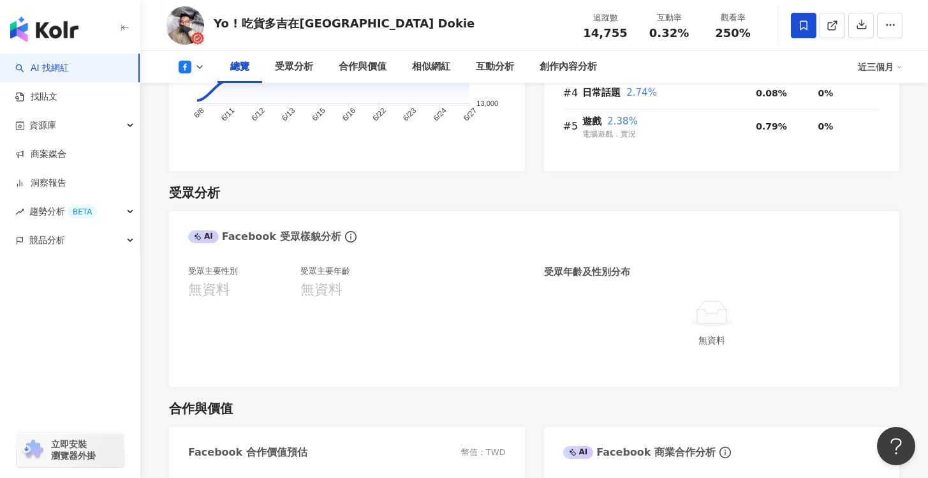
click at [796, 26] on span at bounding box center [804, 26] width 26 height 26
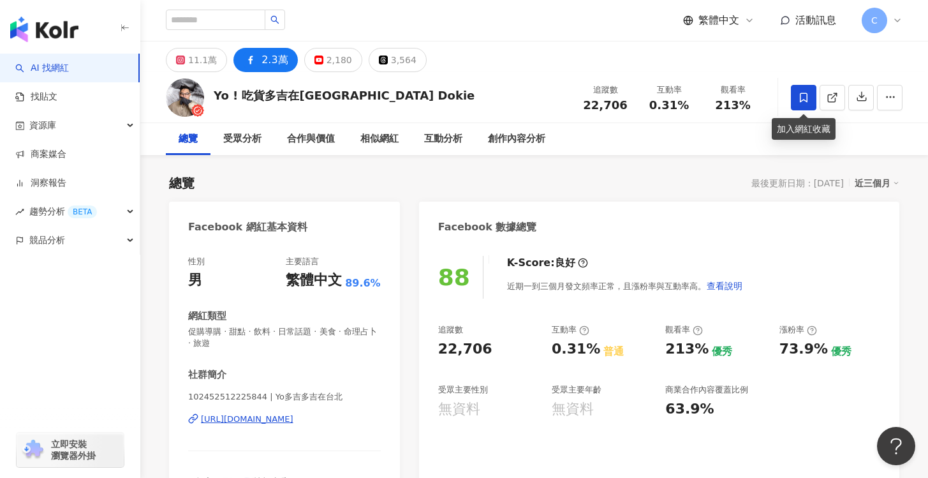
click at [809, 100] on icon at bounding box center [803, 97] width 11 height 11
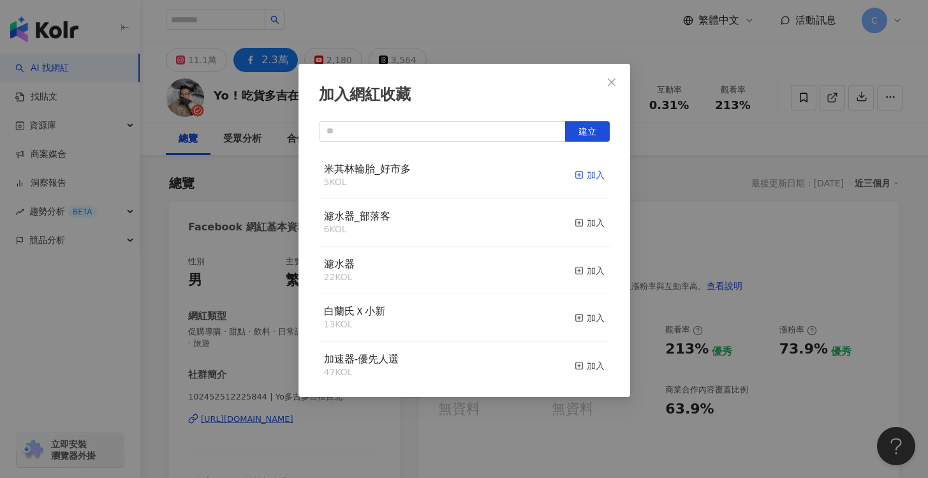
click at [577, 177] on div "加入" at bounding box center [590, 175] width 30 height 14
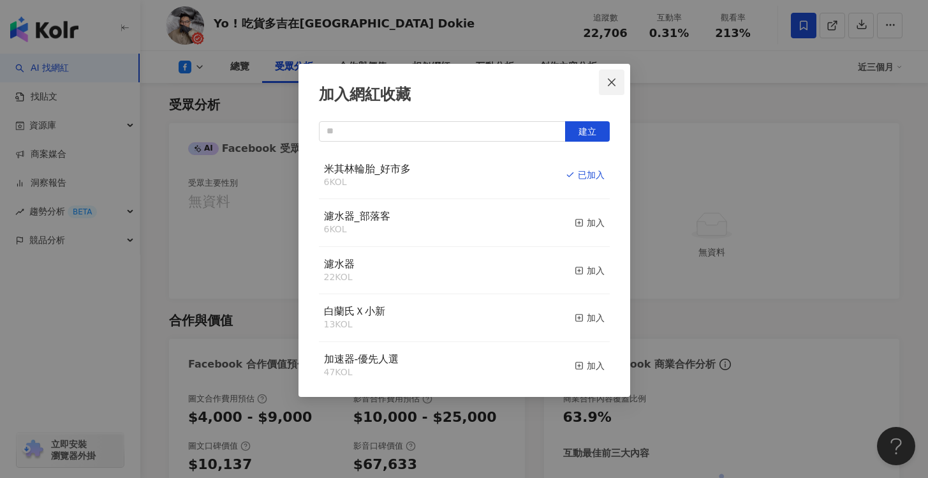
click at [605, 79] on span "Close" at bounding box center [612, 82] width 26 height 10
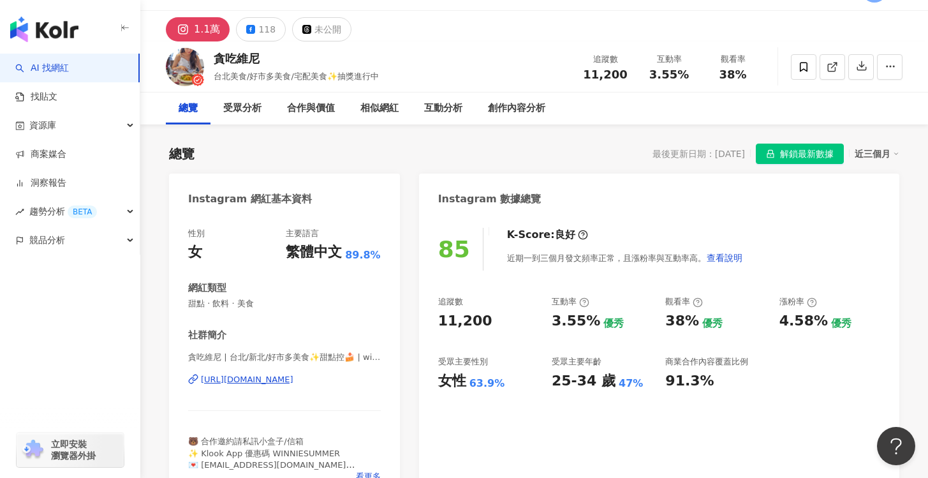
scroll to position [34, 0]
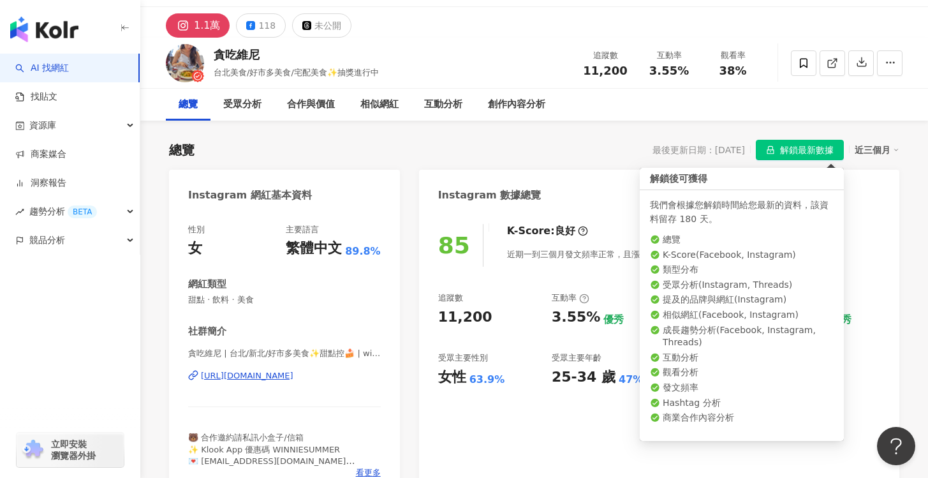
click at [802, 150] on span "解鎖最新數據" at bounding box center [807, 150] width 54 height 20
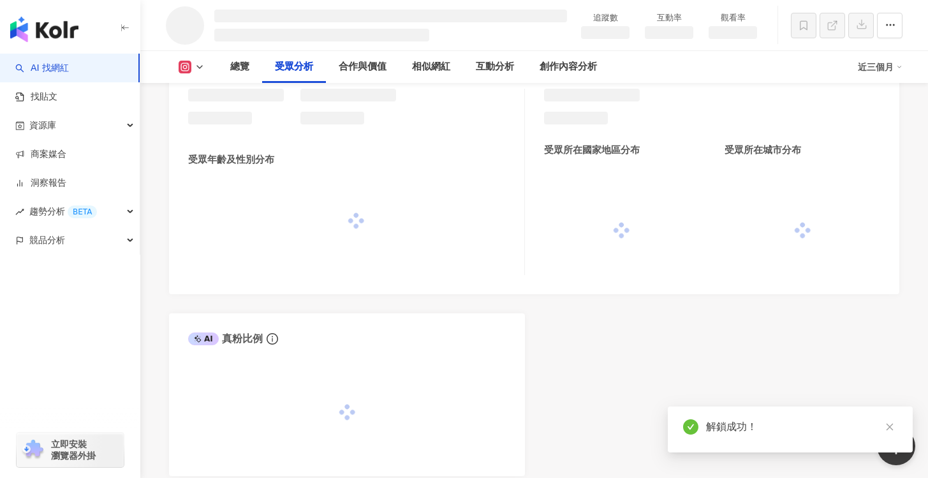
scroll to position [1050, 0]
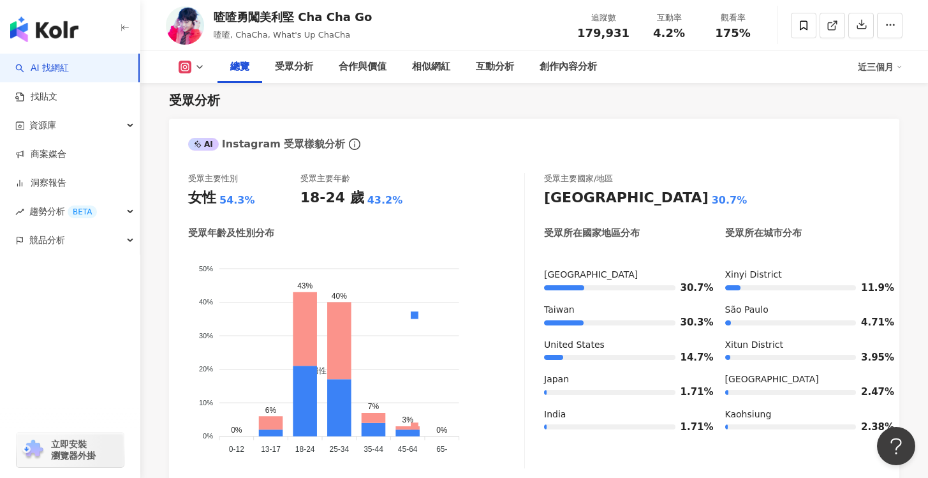
scroll to position [870, 0]
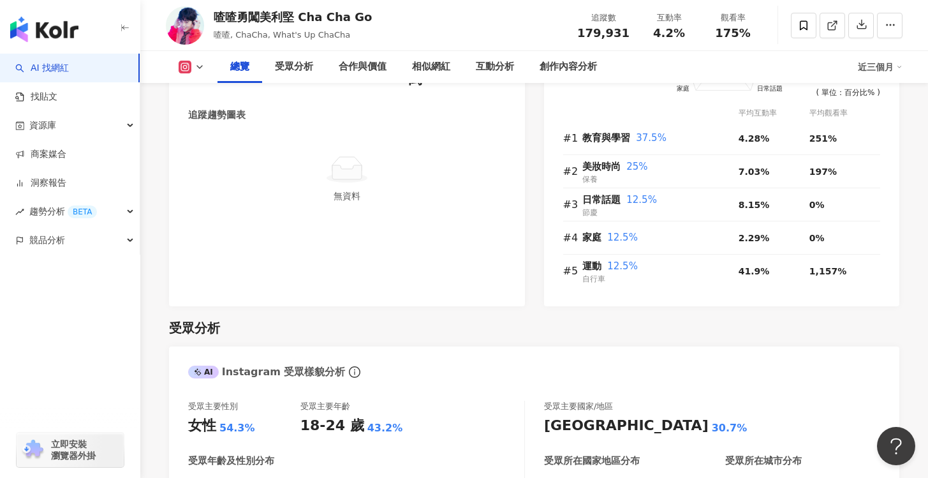
click at [190, 75] on div "總覽 受眾分析 合作與價值 相似網紅 互動分析 創作內容分析 近三個月" at bounding box center [534, 67] width 736 height 32
click at [197, 72] on button at bounding box center [192, 67] width 52 height 13
click at [217, 115] on button "Facebook" at bounding box center [211, 120] width 77 height 18
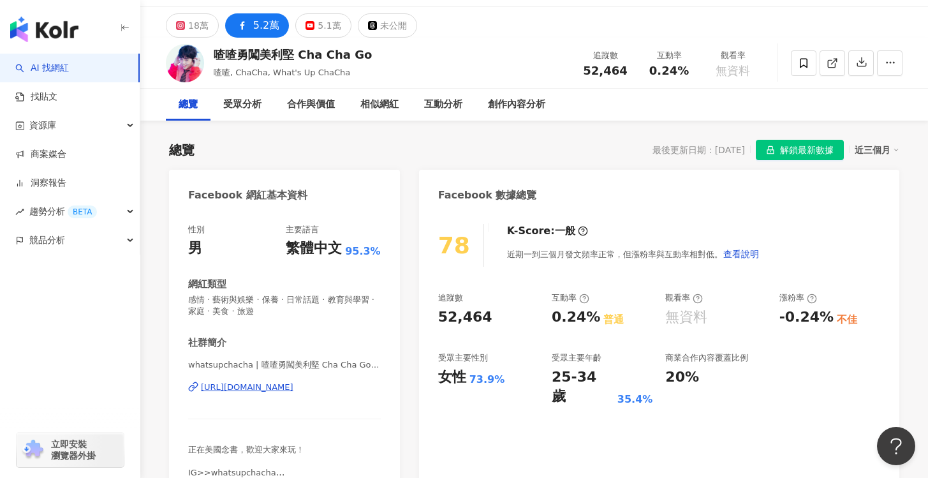
scroll to position [36, 0]
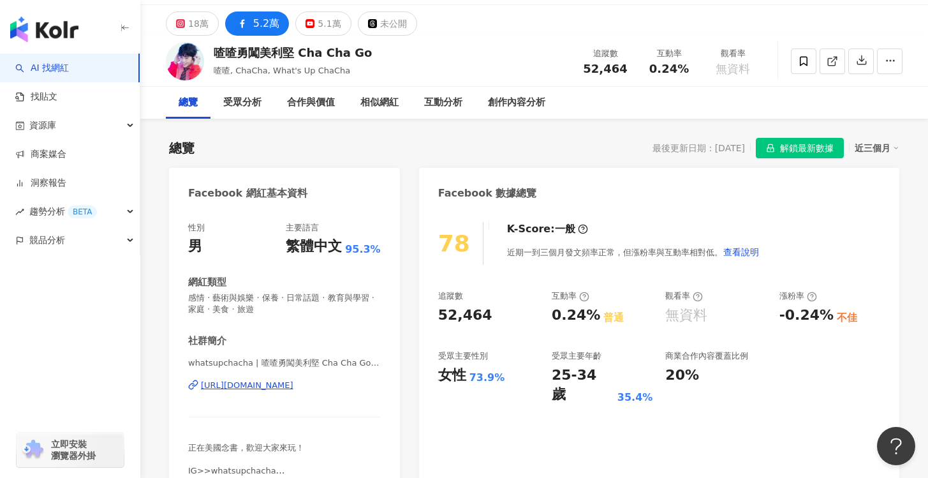
click at [293, 387] on div "https://www.facebook.com/868114043241038" at bounding box center [247, 384] width 92 height 11
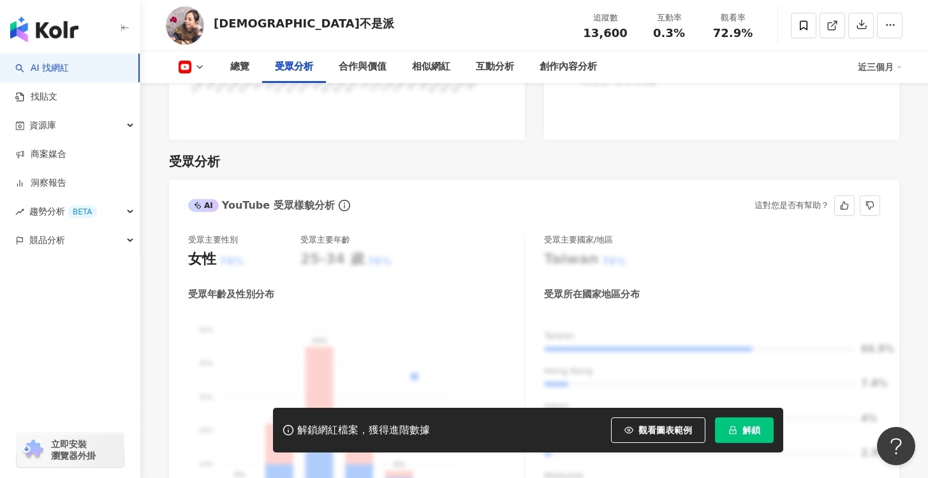
scroll to position [1071, 0]
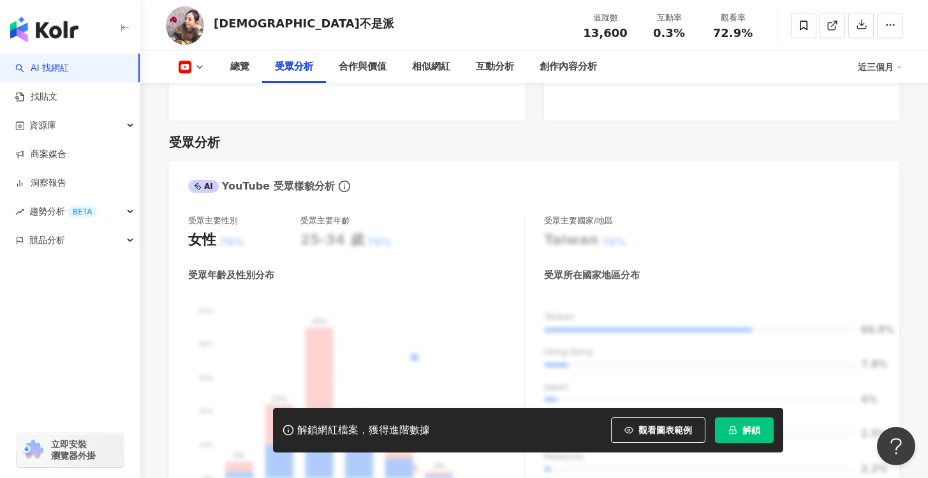
click at [743, 435] on button "解鎖" at bounding box center [744, 430] width 59 height 26
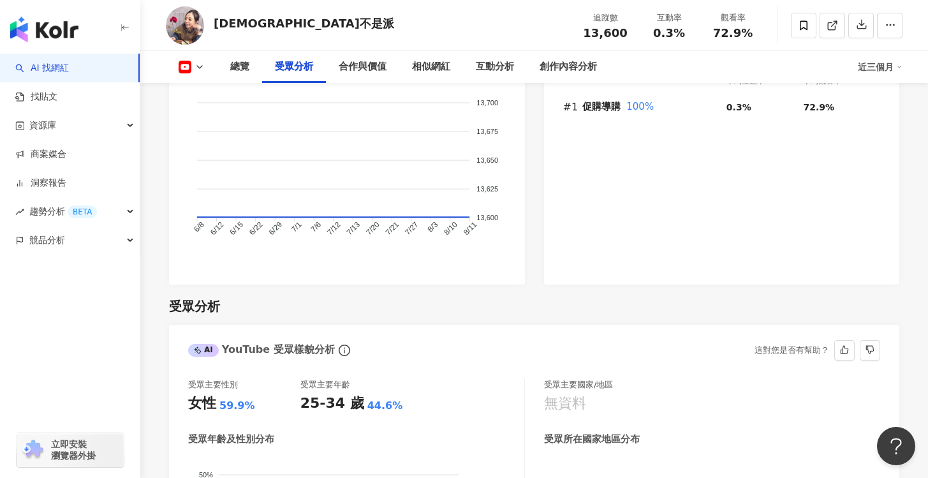
scroll to position [781, 0]
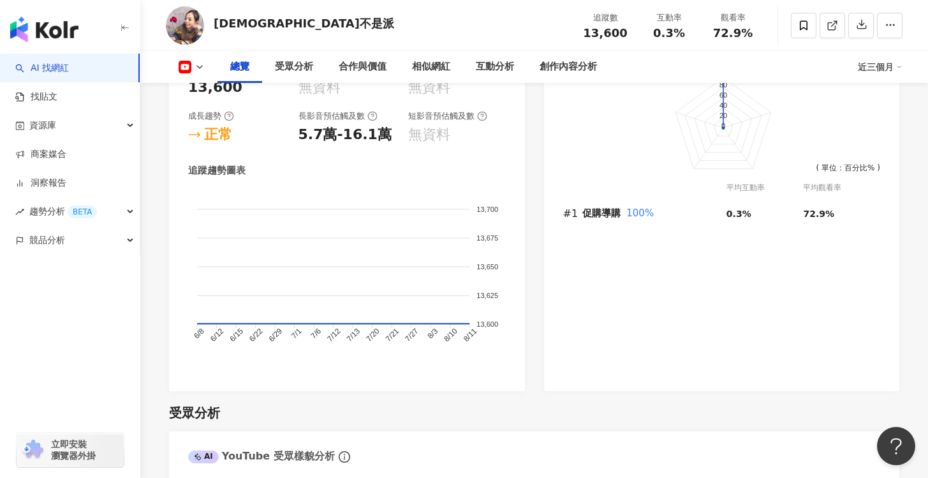
click at [191, 70] on icon at bounding box center [185, 67] width 13 height 13
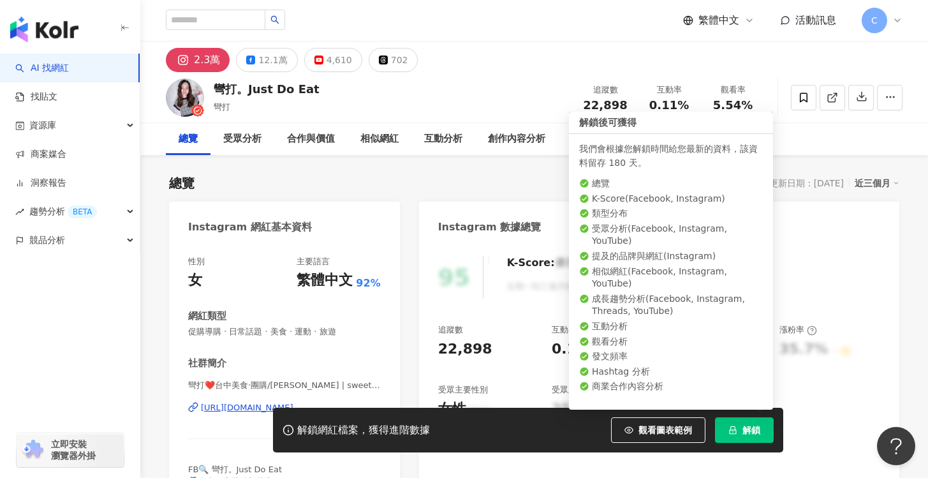
click at [758, 435] on button "解鎖" at bounding box center [744, 430] width 59 height 26
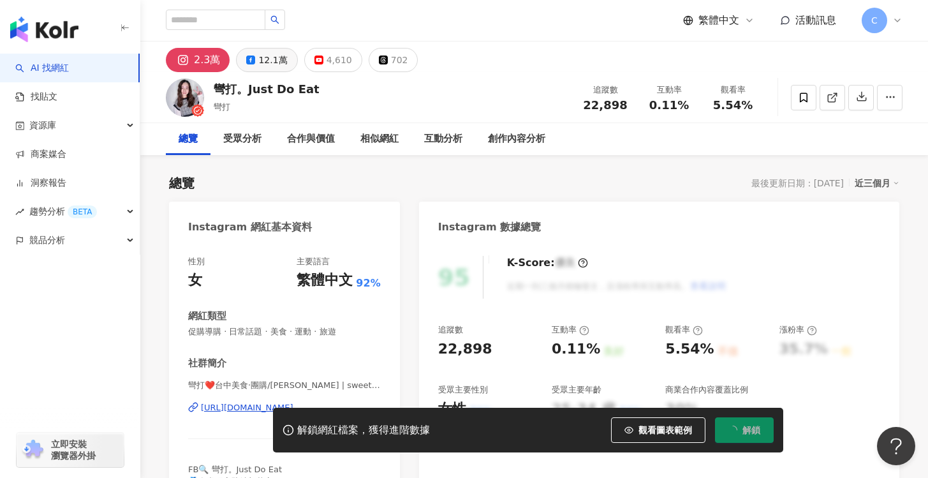
click at [260, 54] on div "12.1萬" at bounding box center [272, 60] width 29 height 18
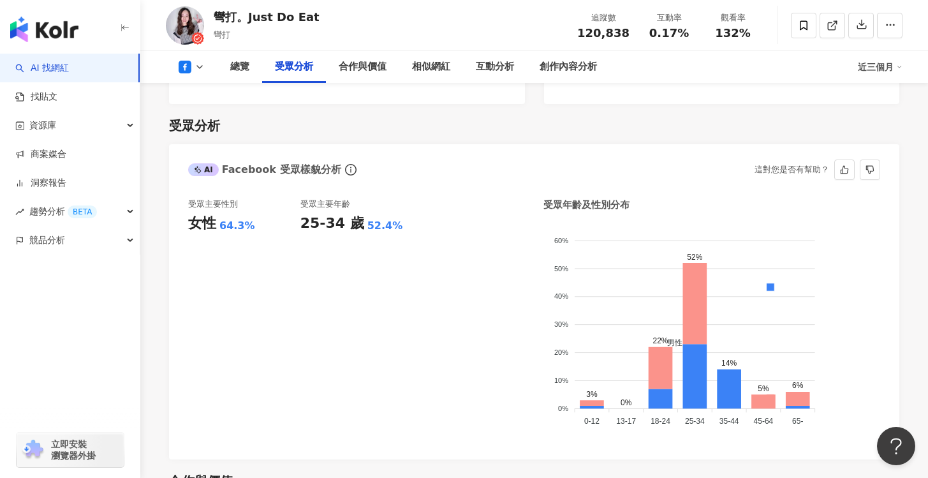
scroll to position [1085, 0]
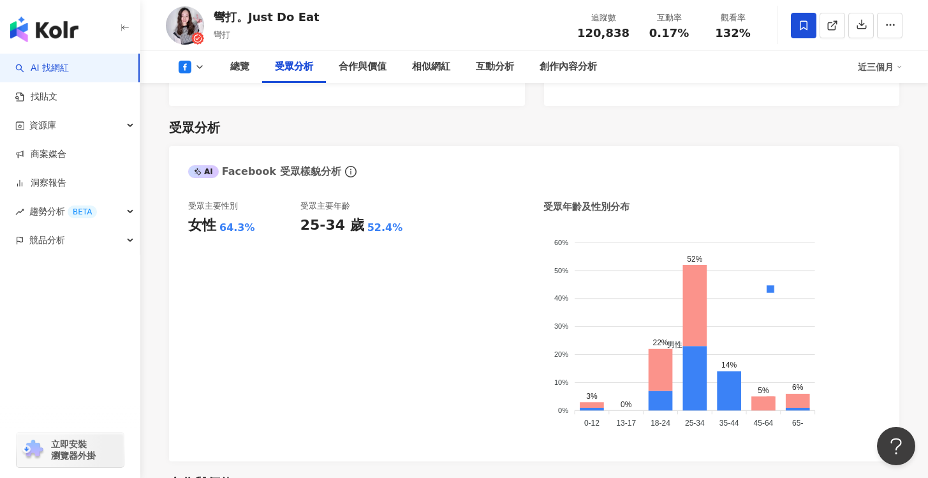
click at [799, 31] on span at bounding box center [804, 26] width 26 height 26
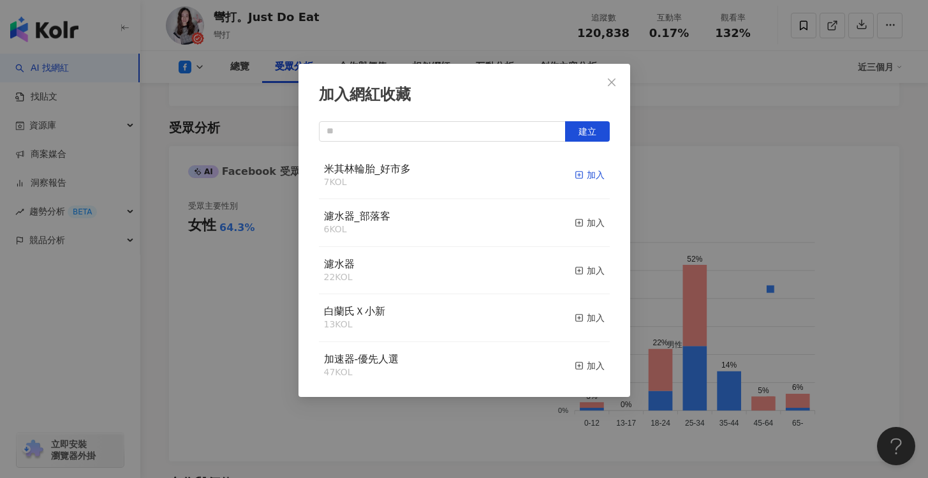
click at [592, 175] on div "加入" at bounding box center [590, 175] width 30 height 14
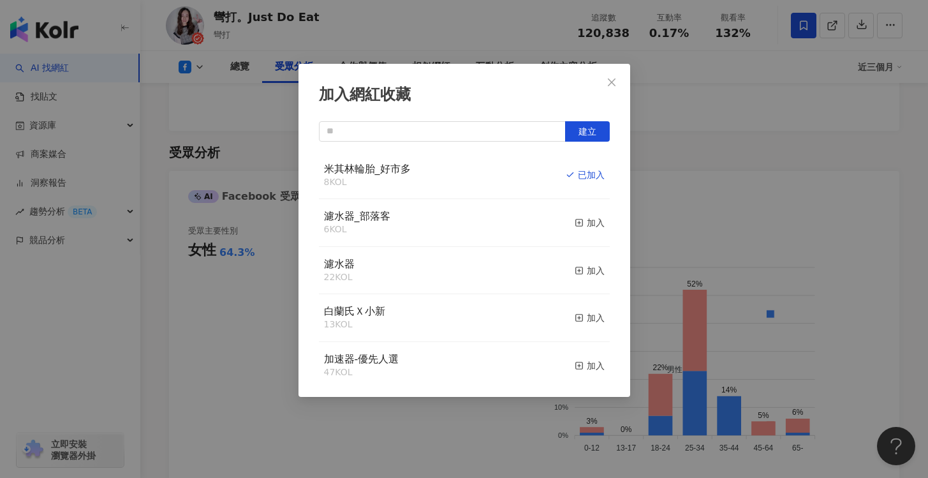
scroll to position [1071, 0]
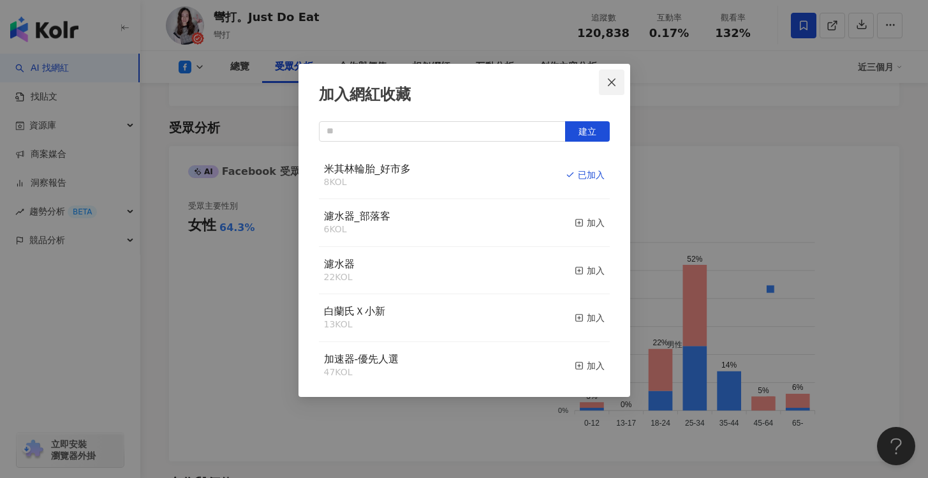
click at [610, 85] on icon "close" at bounding box center [611, 82] width 10 height 10
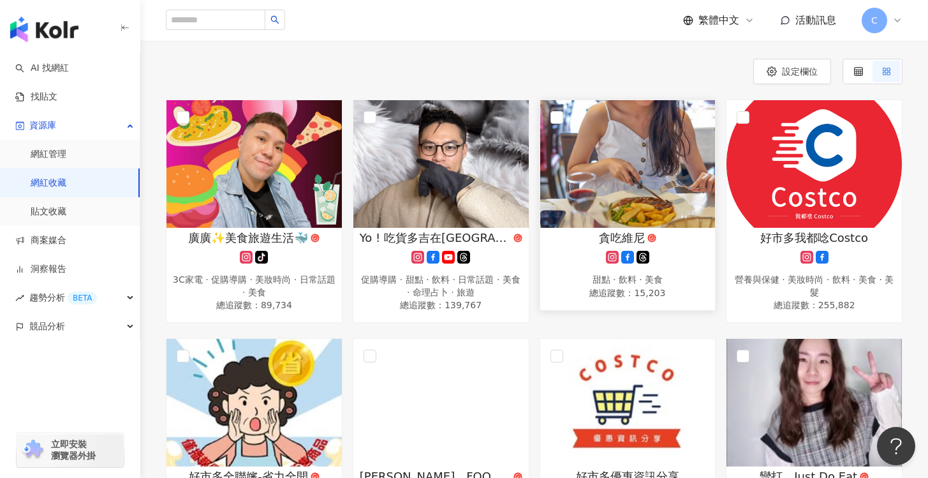
scroll to position [140, 0]
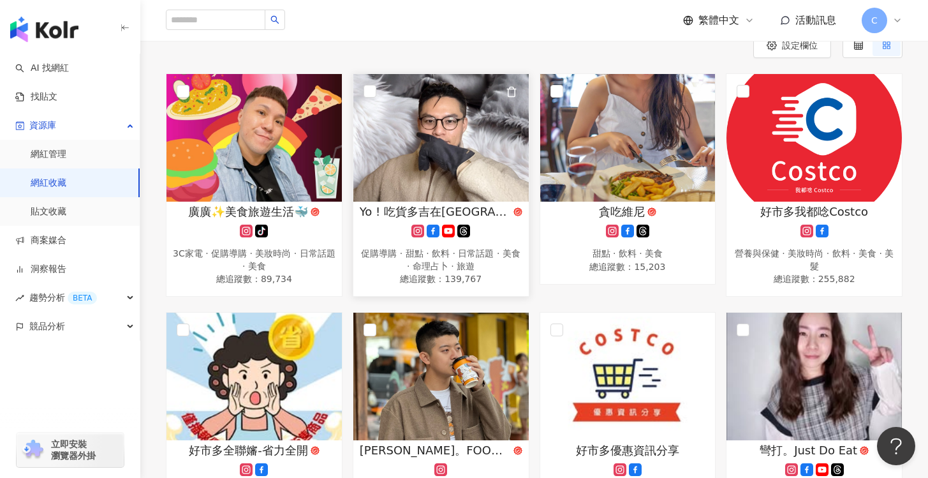
click at [465, 154] on img at bounding box center [440, 138] width 175 height 128
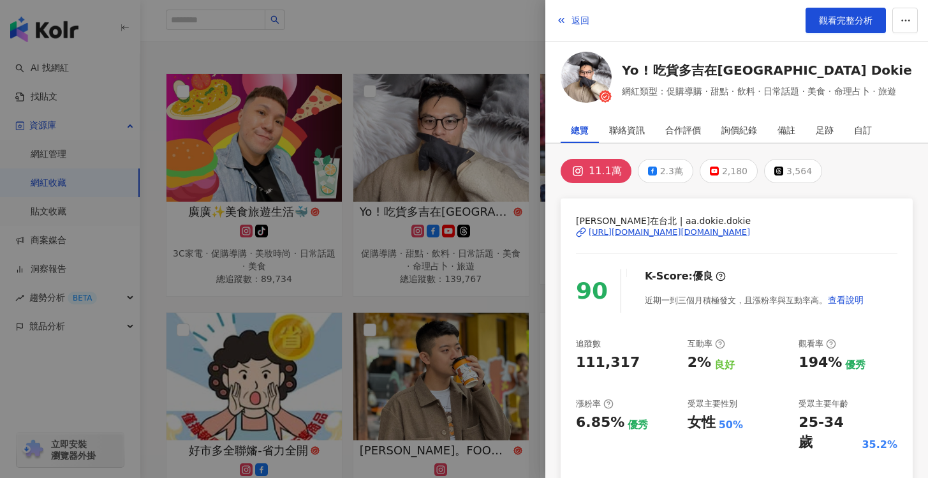
click at [515, 300] on div at bounding box center [464, 239] width 928 height 478
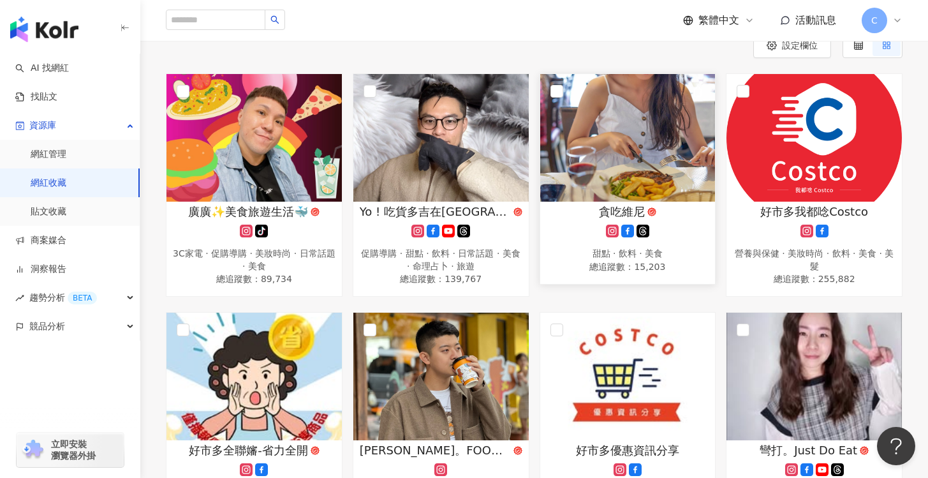
click at [673, 225] on div at bounding box center [627, 230] width 163 height 13
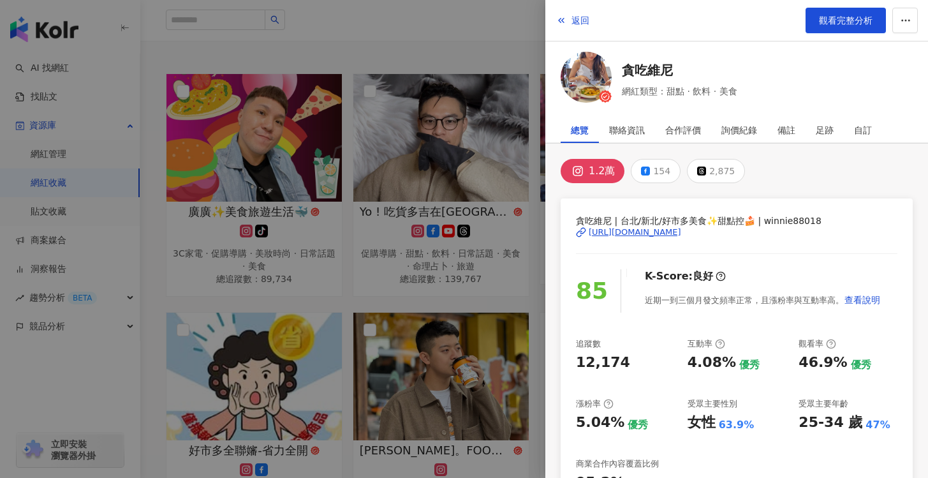
click at [510, 47] on div at bounding box center [464, 239] width 928 height 478
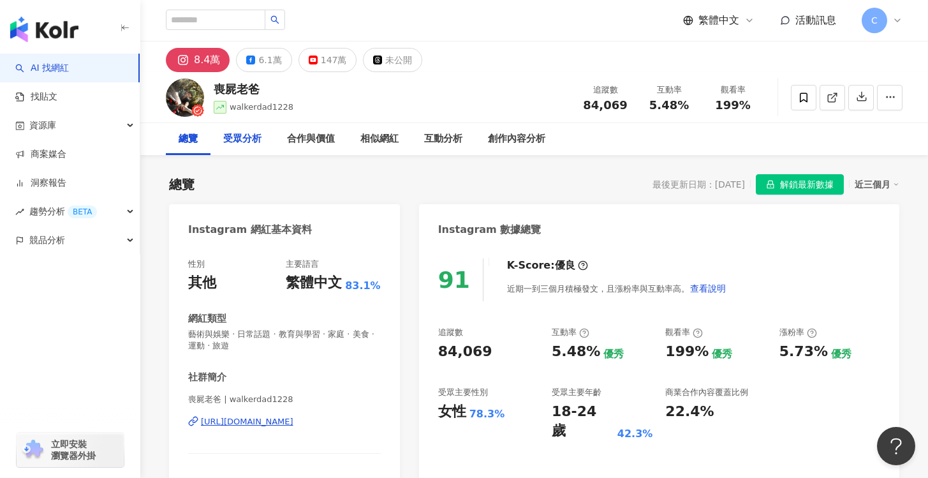
click at [239, 144] on div "受眾分析" at bounding box center [242, 138] width 38 height 15
click at [263, 59] on div "6.1萬" at bounding box center [269, 60] width 23 height 18
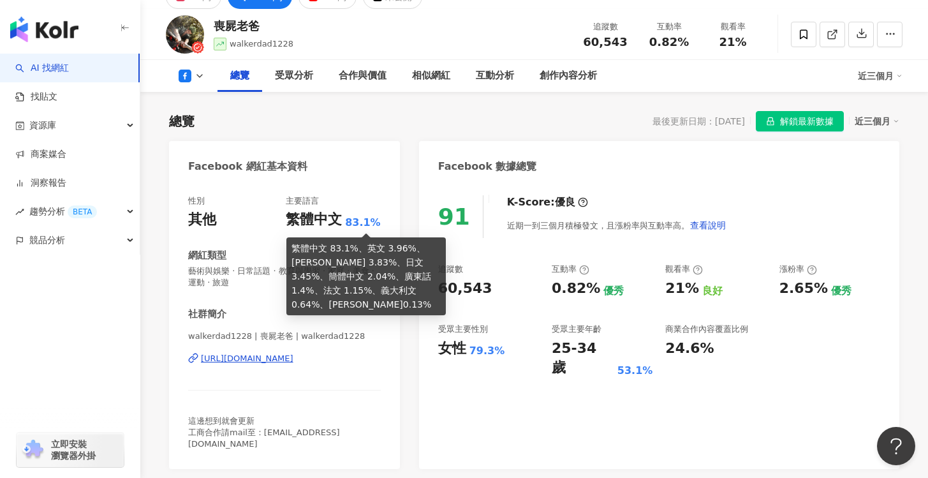
scroll to position [69, 0]
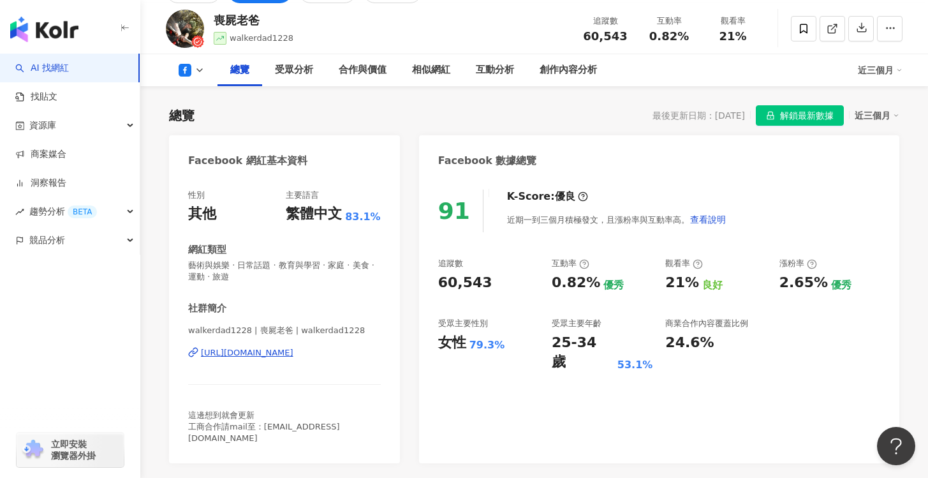
click at [293, 352] on div "https://www.facebook.com/384011024959938" at bounding box center [247, 352] width 92 height 11
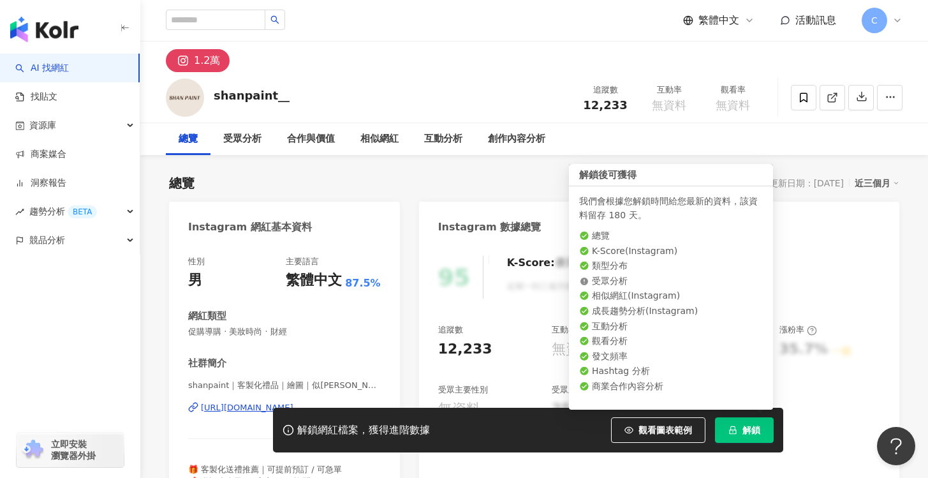
click at [731, 432] on icon "lock" at bounding box center [732, 429] width 9 height 9
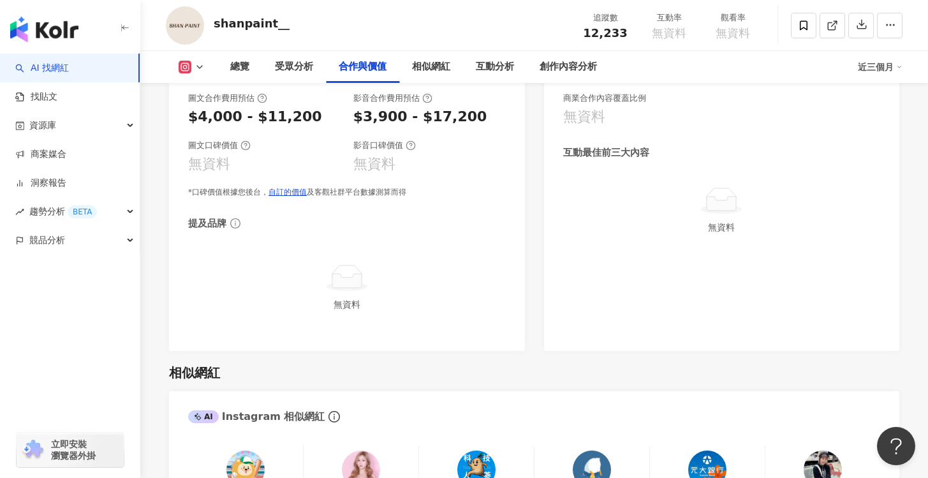
scroll to position [1675, 0]
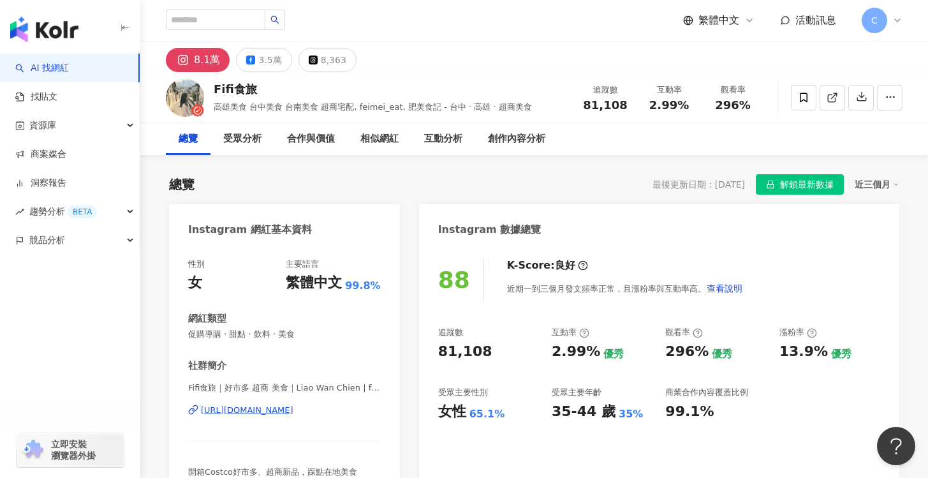
click at [270, 57] on div "3.5萬" at bounding box center [269, 60] width 23 height 18
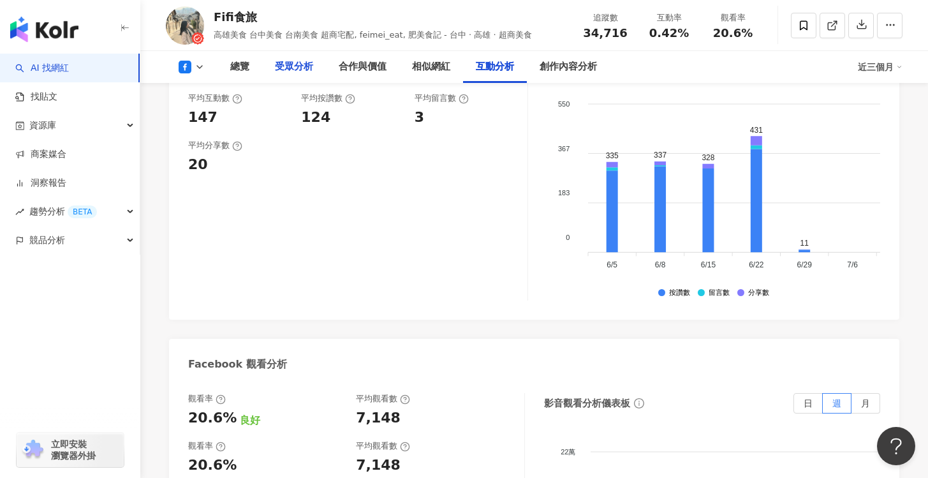
click at [280, 66] on div "受眾分析" at bounding box center [294, 66] width 38 height 15
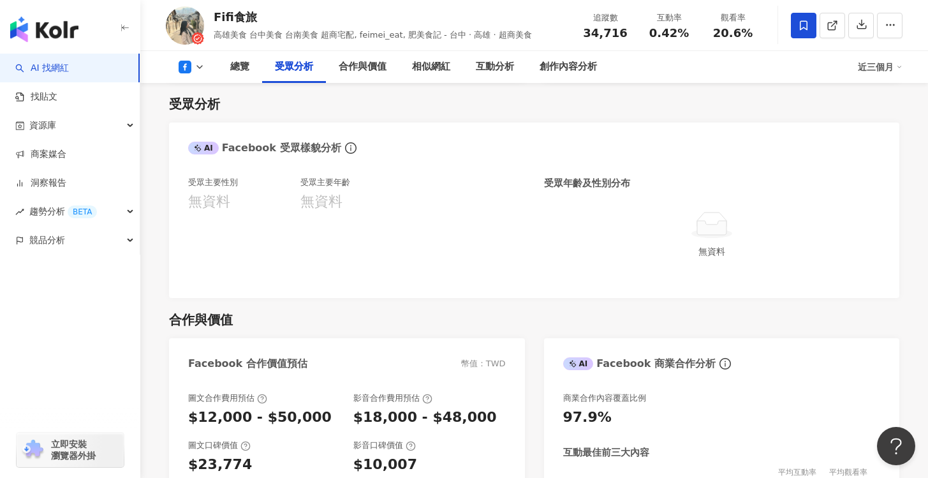
click at [809, 24] on span at bounding box center [804, 26] width 26 height 26
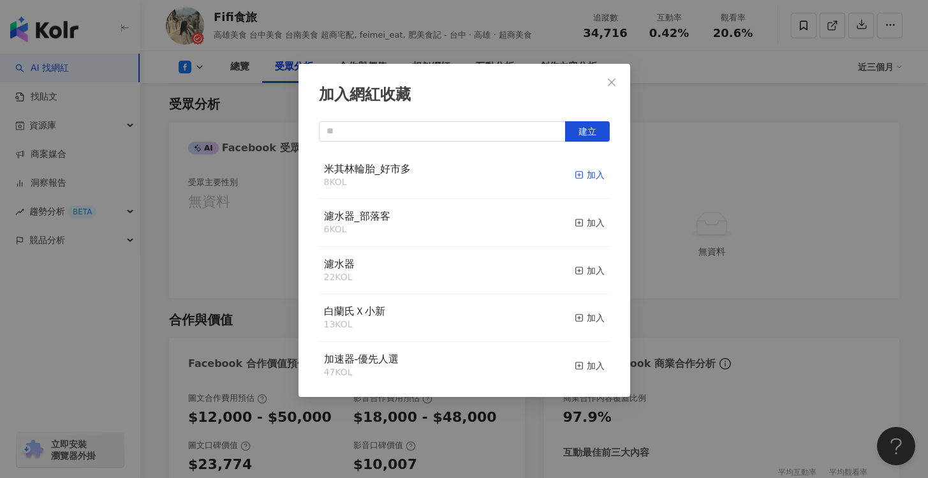
click at [583, 173] on div "加入" at bounding box center [590, 175] width 30 height 14
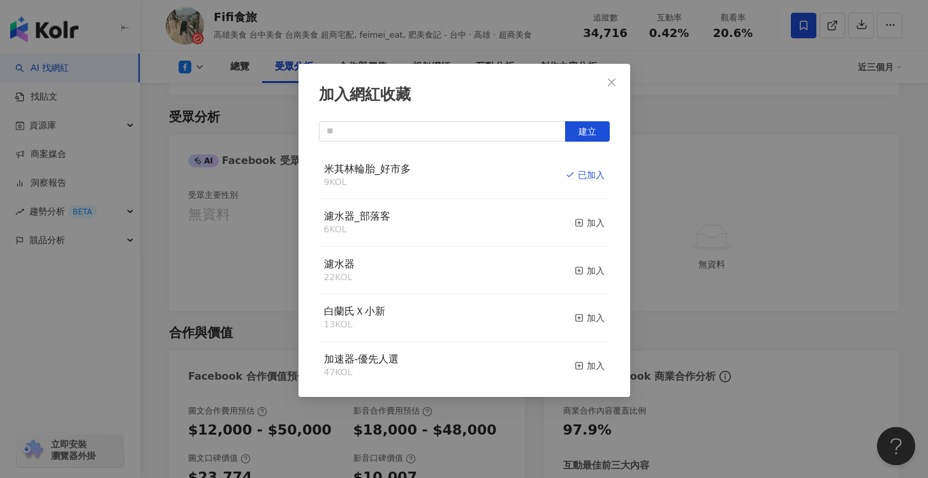
scroll to position [1066, 0]
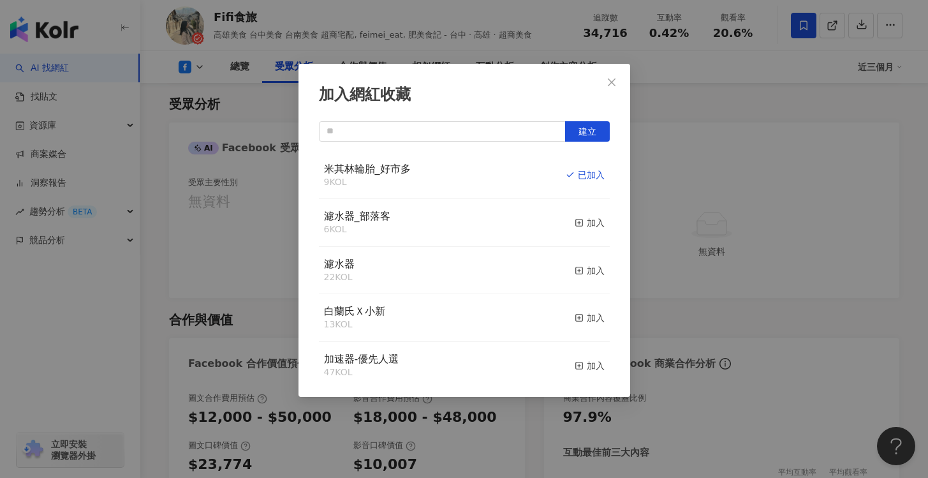
drag, startPoint x: 615, startPoint y: 83, endPoint x: 653, endPoint y: 139, distance: 67.6
click at [615, 83] on icon "close" at bounding box center [611, 82] width 10 height 10
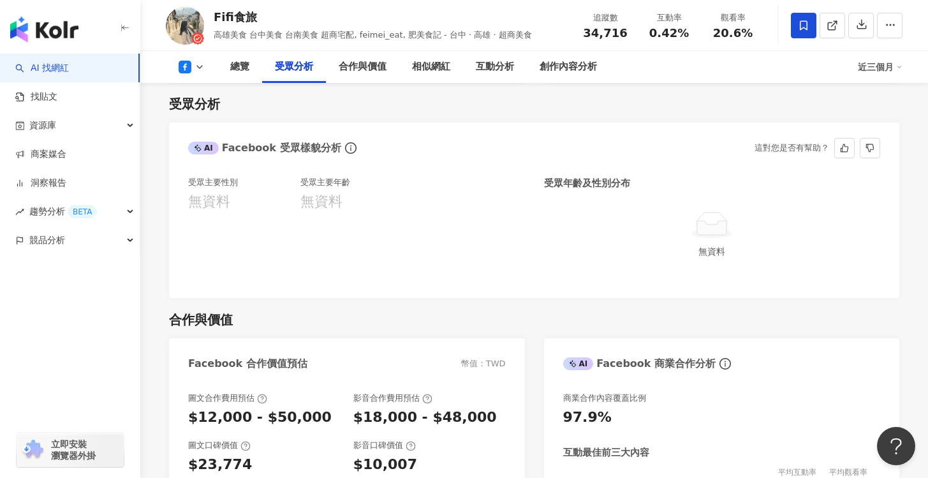
click at [442, 218] on div "受眾主要性別 無資料 受眾主要年齡 無資料" at bounding box center [356, 228] width 337 height 102
click at [587, 181] on div "受眾年齡及性別分布" at bounding box center [587, 183] width 86 height 13
click at [345, 148] on icon "info-circle" at bounding box center [350, 147] width 11 height 11
click at [415, 185] on div "受眾主要性別 無資料 受眾主要年齡 無資料" at bounding box center [356, 228] width 337 height 102
click at [713, 256] on div "無資料" at bounding box center [712, 251] width 326 height 14
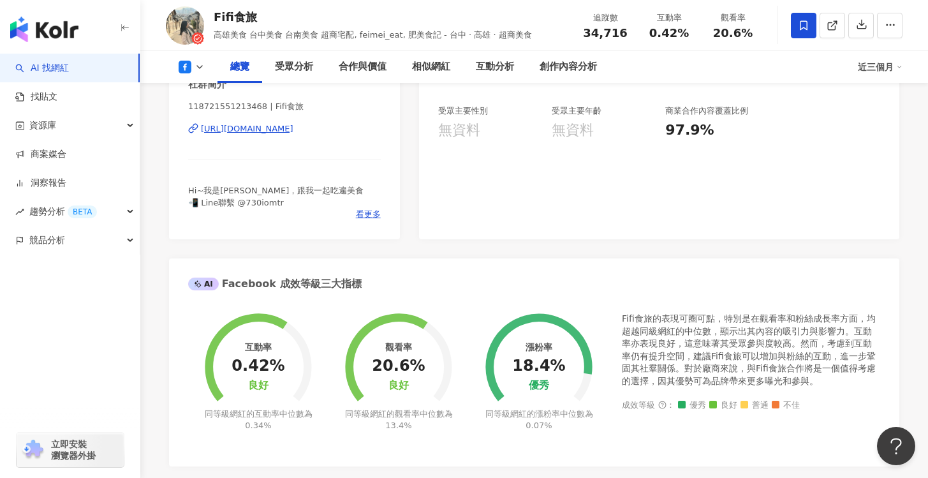
scroll to position [0, 0]
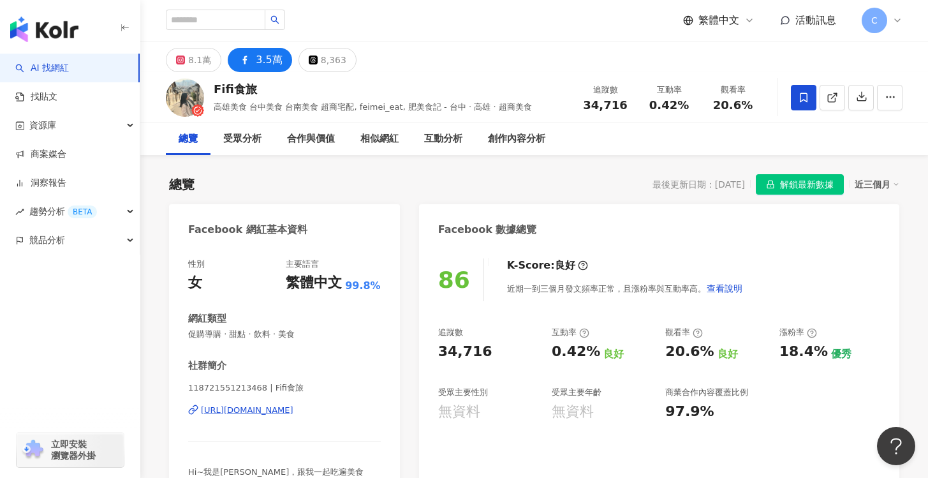
click at [293, 412] on div "https://www.facebook.com/118721551213468" at bounding box center [247, 409] width 92 height 11
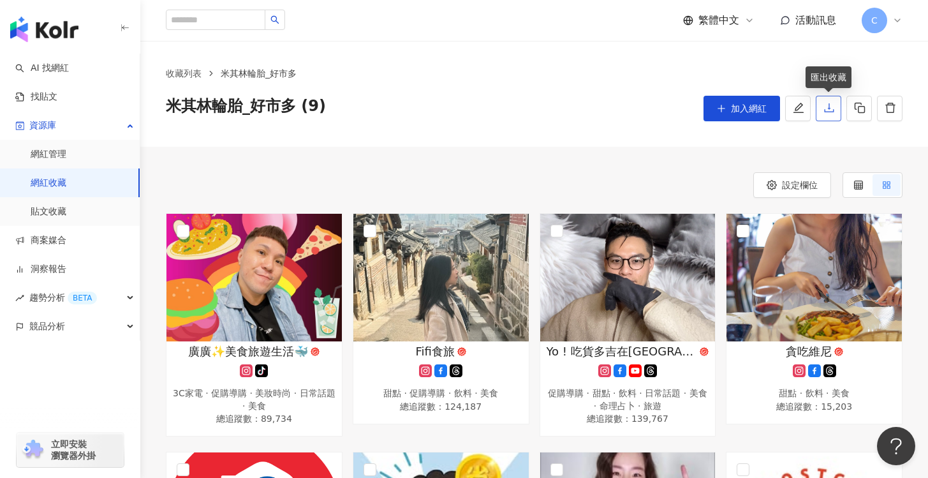
click at [828, 112] on icon "download" at bounding box center [828, 107] width 11 height 11
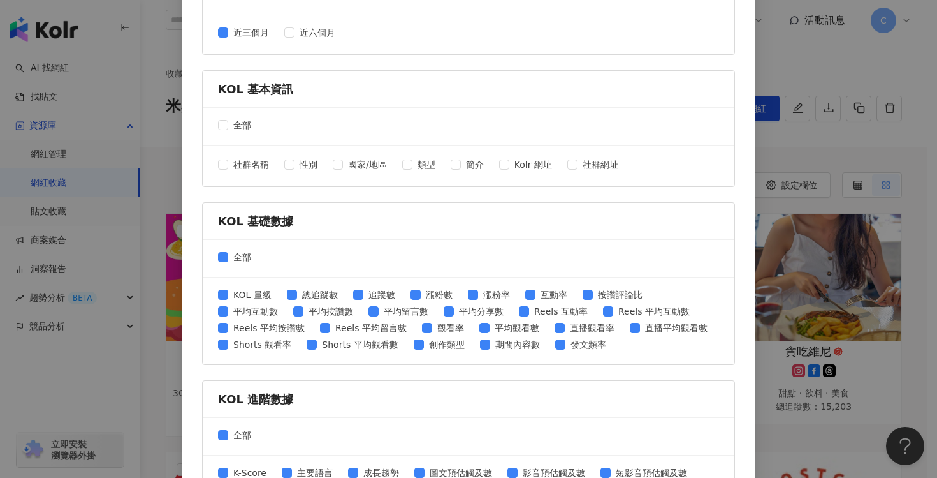
scroll to position [378, 0]
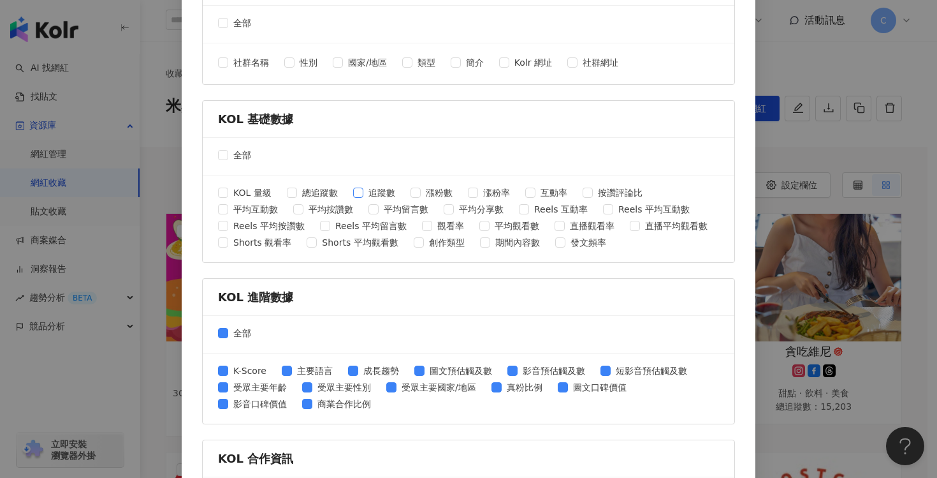
click at [374, 193] on span "追蹤數" at bounding box center [381, 193] width 37 height 14
click at [228, 211] on span "平均互動數" at bounding box center [255, 209] width 55 height 14
click at [529, 210] on span "Reels 互動率" at bounding box center [561, 209] width 64 height 14
click at [456, 225] on span "觀看率" at bounding box center [450, 226] width 37 height 14
click at [504, 228] on span "平均觀看數" at bounding box center [517, 226] width 55 height 14
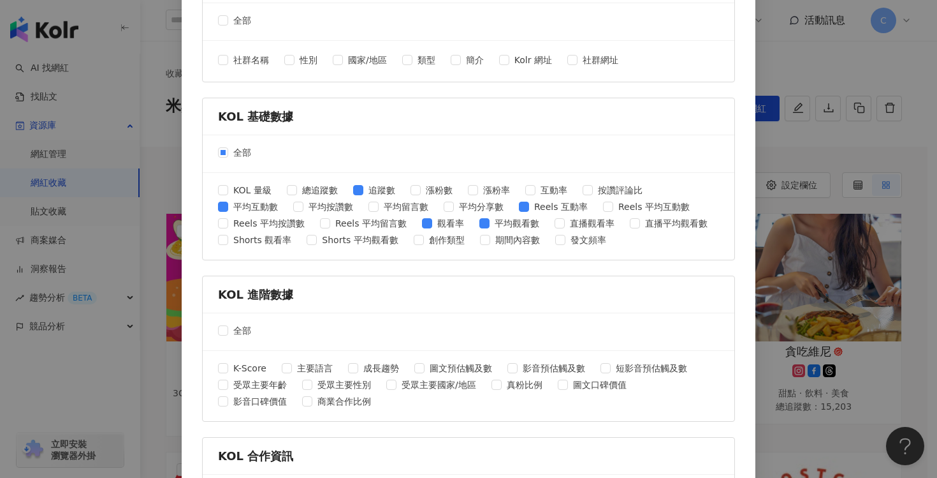
scroll to position [513, 0]
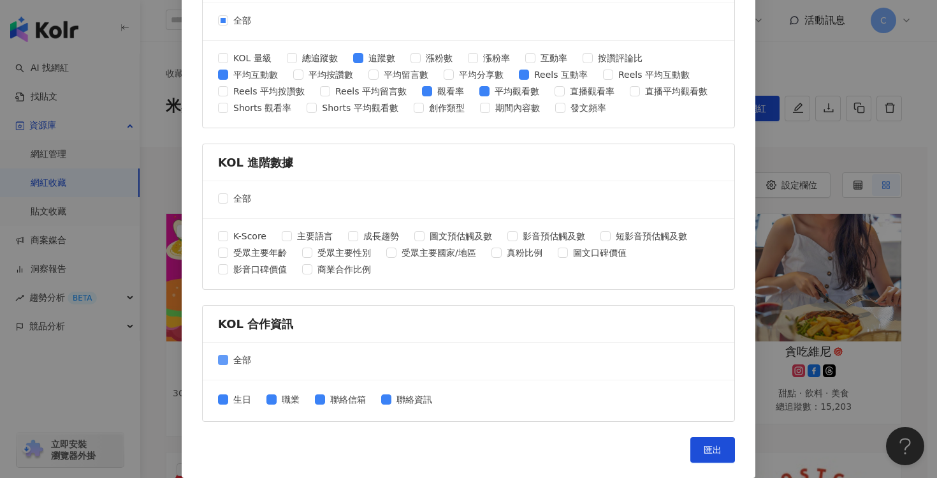
click at [240, 360] on span "全部" at bounding box center [242, 360] width 28 height 14
drag, startPoint x: 708, startPoint y: 444, endPoint x: 594, endPoint y: 349, distance: 148.0
click at [708, 444] on button "匯出" at bounding box center [713, 450] width 45 height 26
click at [685, 15] on div "全部" at bounding box center [469, 22] width 532 height 38
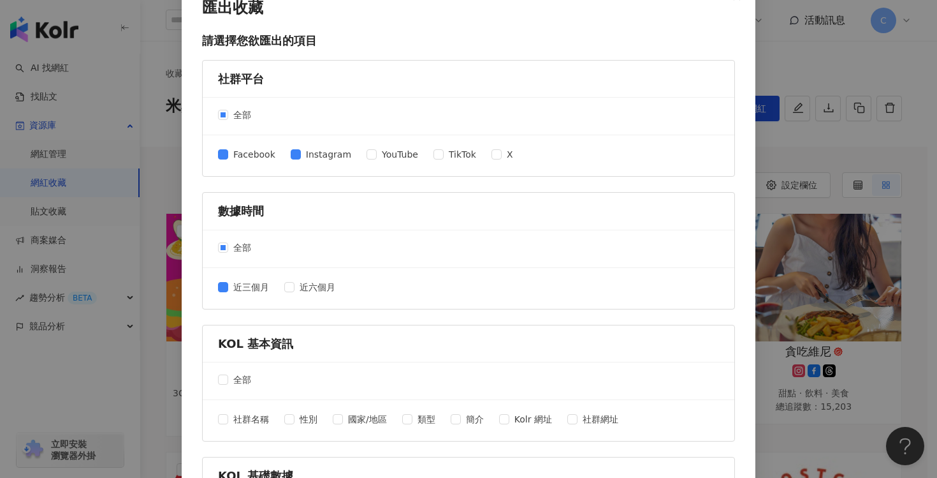
scroll to position [0, 0]
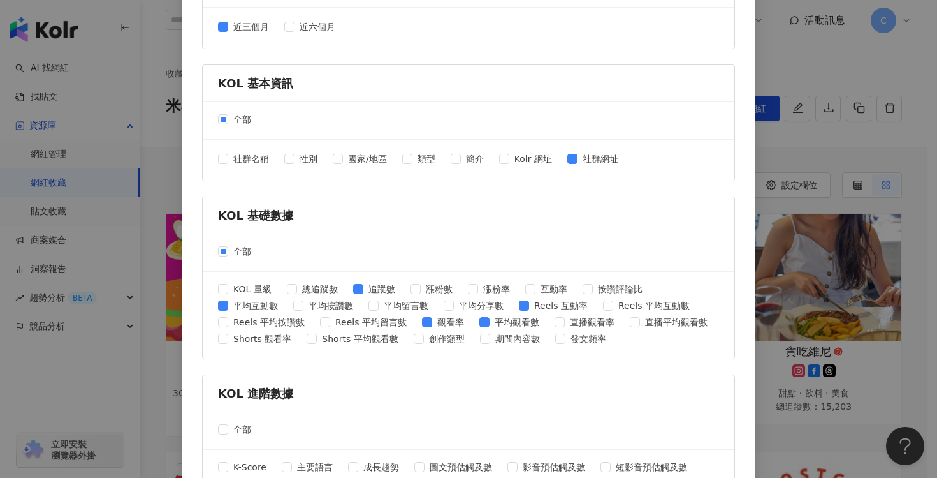
scroll to position [513, 0]
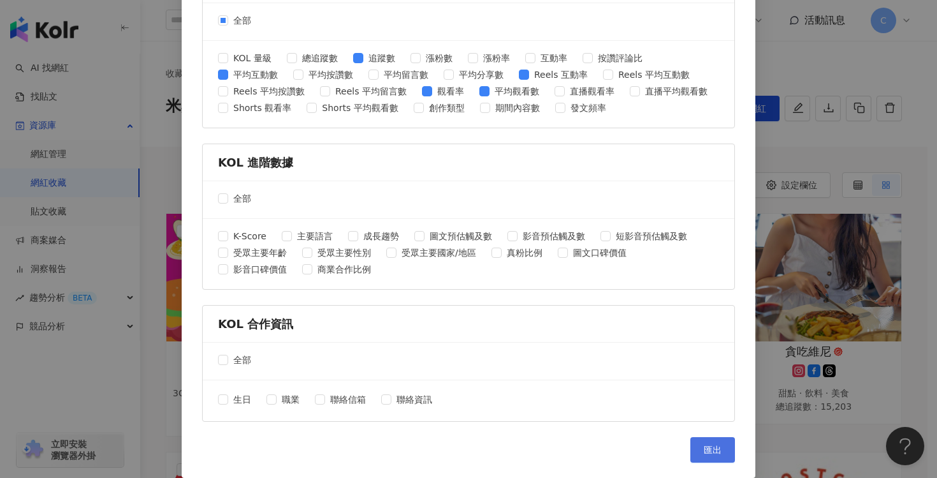
click at [710, 443] on button "匯出" at bounding box center [713, 450] width 45 height 26
click at [312, 251] on span "受眾主要性別" at bounding box center [344, 252] width 64 height 14
click at [228, 252] on span "受眾主要年齡" at bounding box center [260, 252] width 64 height 14
click at [704, 447] on span "匯出" at bounding box center [713, 449] width 18 height 10
click at [159, 291] on div "匯出收藏 請選擇您欲匯出的項目 社群平台 全部 Facebook Instagram YouTube TikTok X 數據時間 全部 近三個月 近六個月 K…" at bounding box center [468, 239] width 937 height 478
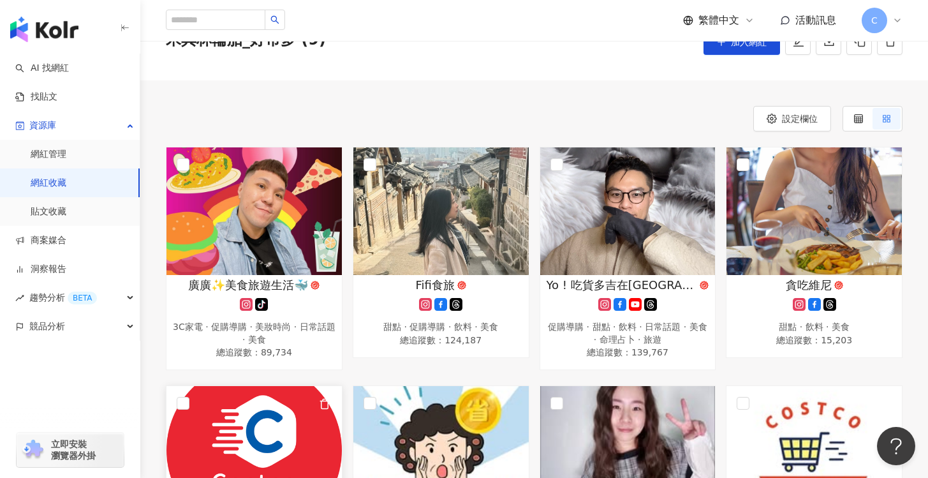
scroll to position [69, 0]
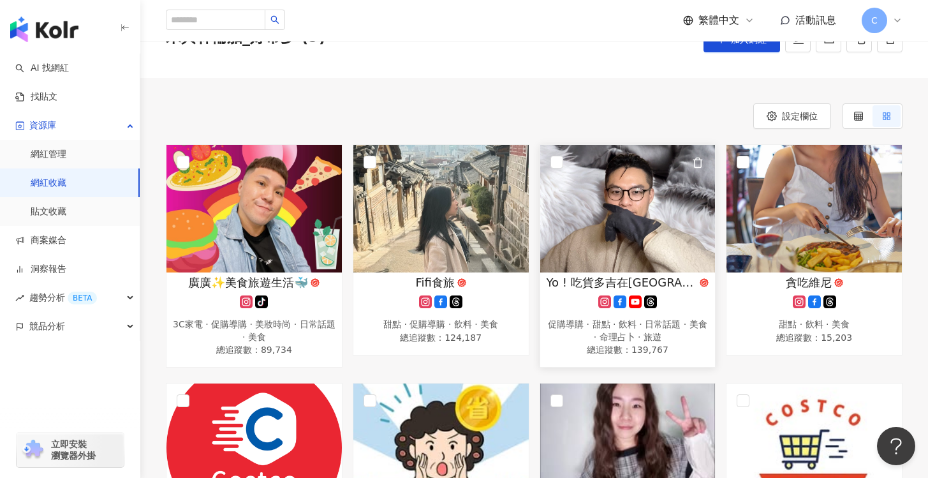
click at [703, 309] on div "Yo ! 吃貨多吉在台北Foodie Dokie 促購導購 · 甜點 · 飲料 · 日常話題 · 美食 · 命理占卜 · 旅遊 總追蹤數 ： 139,767" at bounding box center [627, 316] width 175 height 84
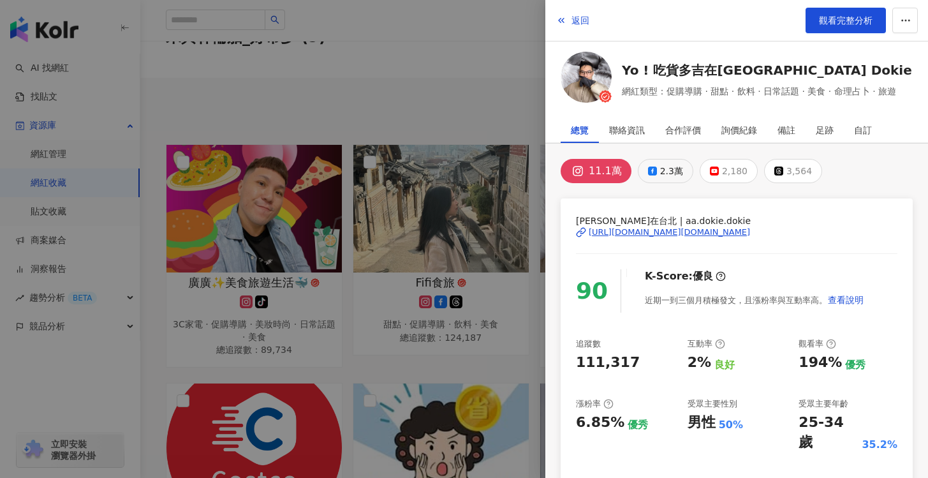
click at [660, 173] on div "2.3萬" at bounding box center [671, 171] width 23 height 18
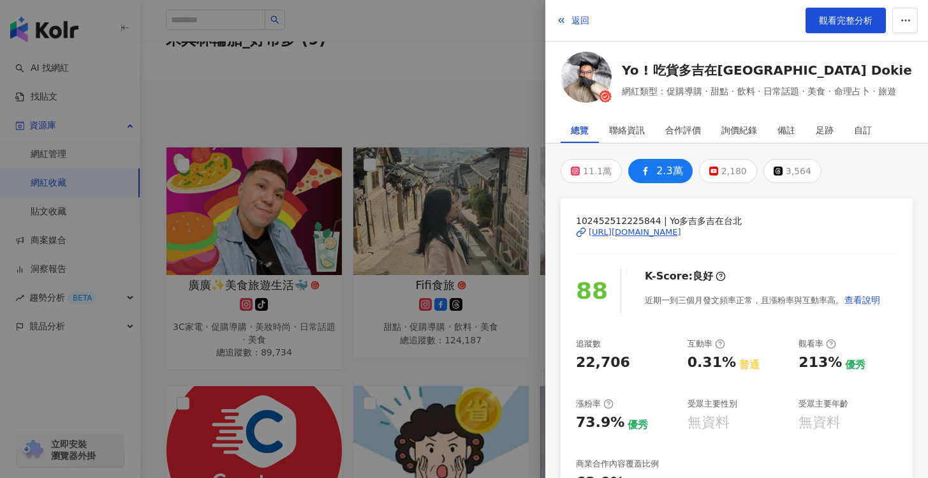
scroll to position [255, 0]
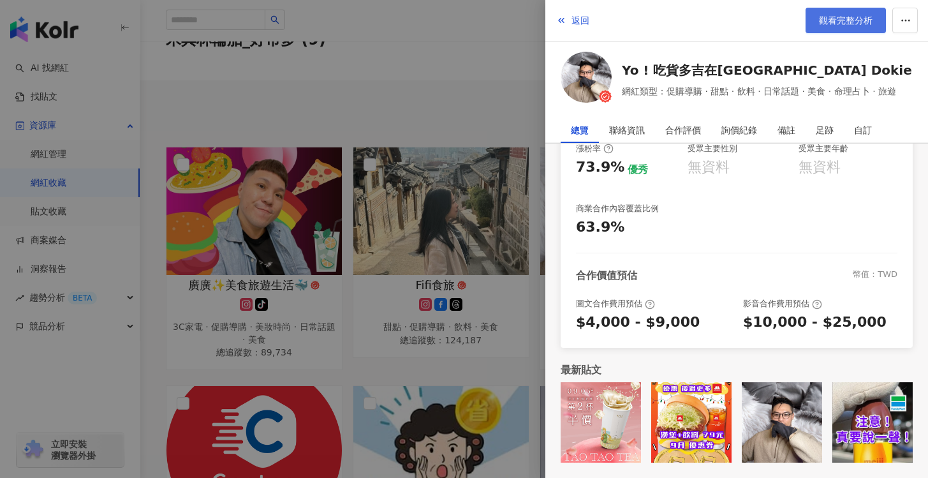
click at [854, 21] on span "觀看完整分析" at bounding box center [846, 20] width 54 height 10
click at [513, 101] on div at bounding box center [464, 239] width 928 height 478
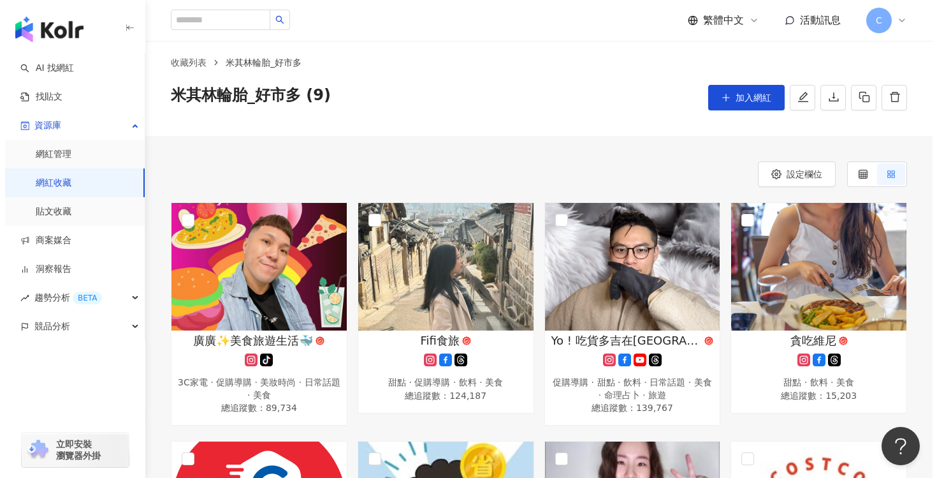
scroll to position [0, 0]
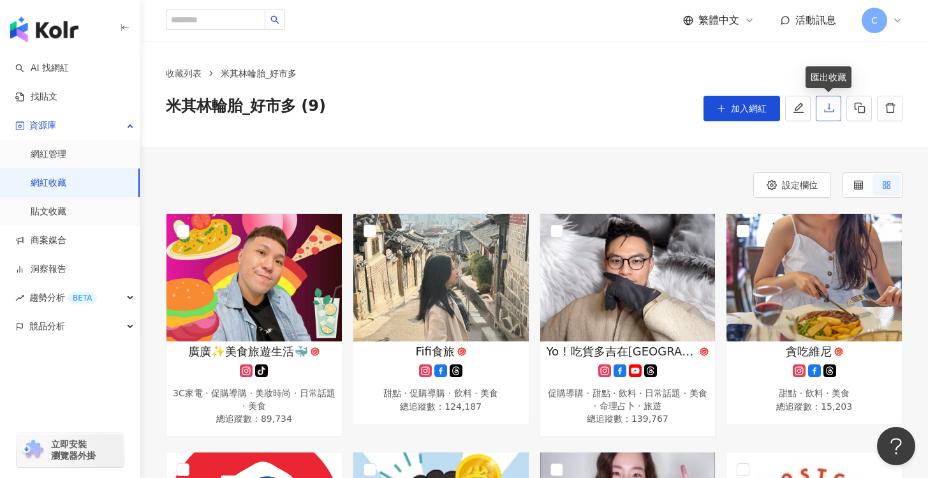
click at [826, 112] on icon "download" at bounding box center [829, 107] width 10 height 9
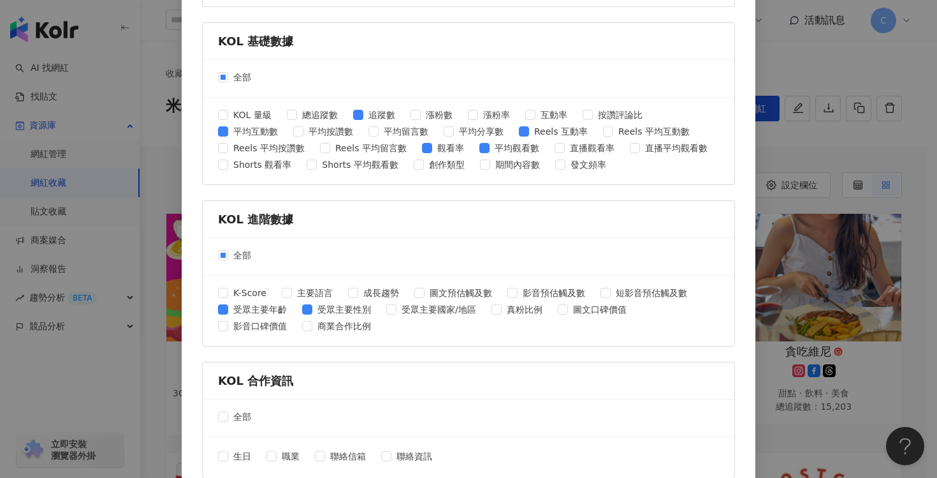
scroll to position [513, 0]
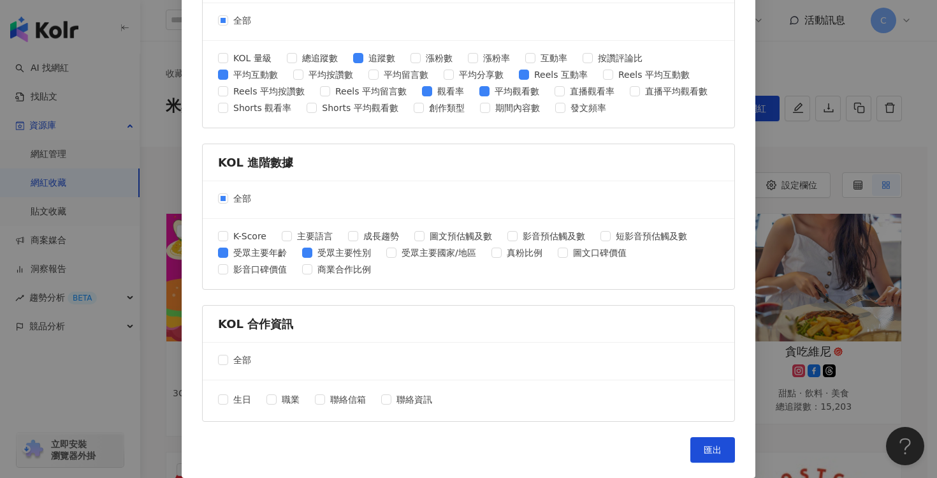
click at [599, 159] on div "KOL 進階數據" at bounding box center [468, 162] width 501 height 16
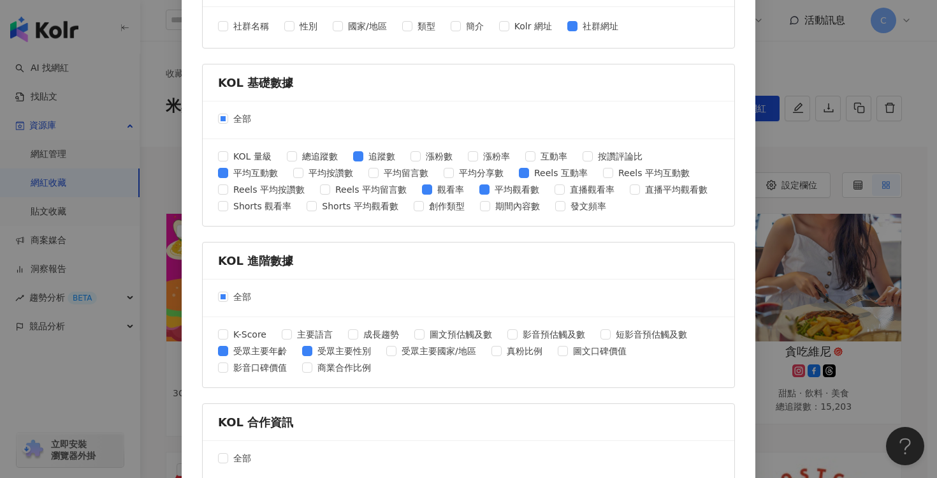
scroll to position [412, 0]
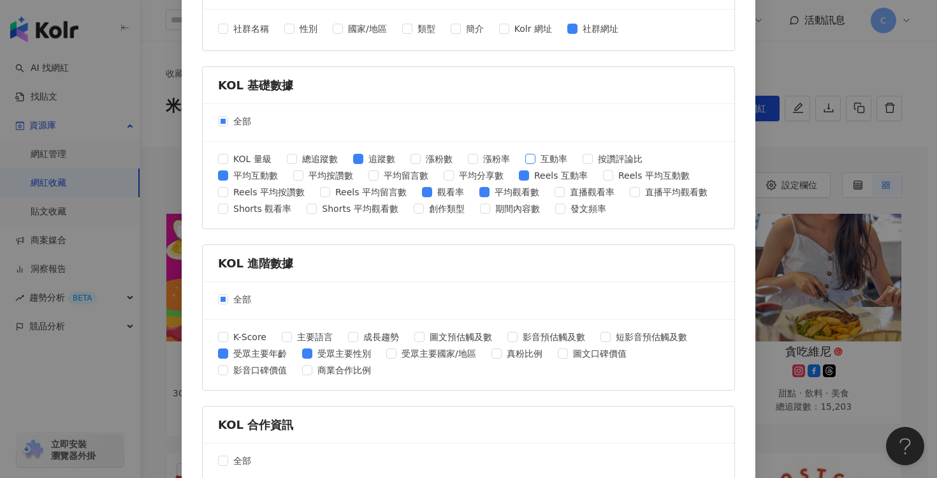
click at [528, 164] on label "互動率" at bounding box center [548, 159] width 47 height 14
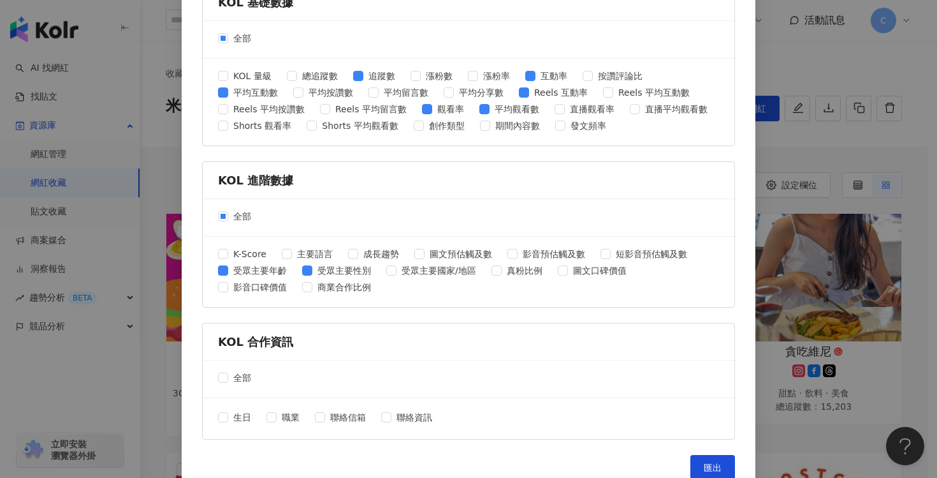
scroll to position [513, 0]
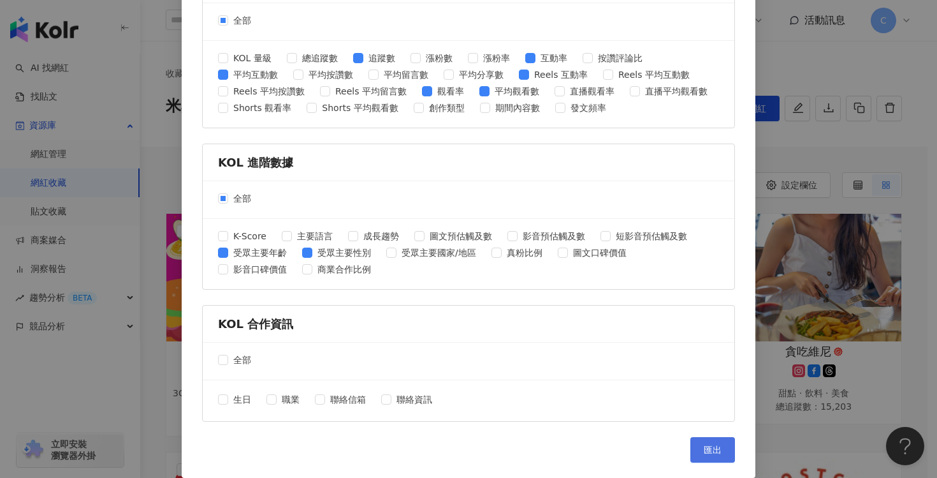
click at [701, 441] on button "匯出" at bounding box center [713, 450] width 45 height 26
click at [694, 24] on div "全部" at bounding box center [469, 22] width 532 height 38
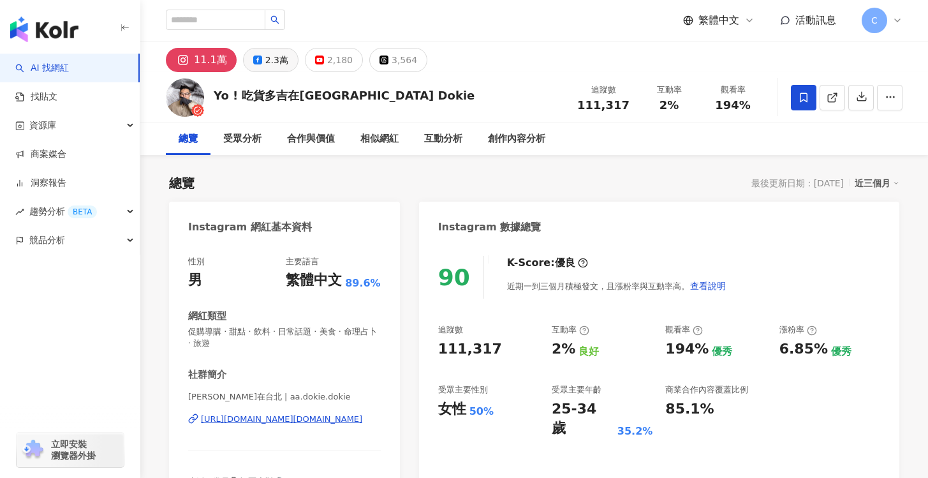
click at [278, 61] on div "2.3萬" at bounding box center [276, 60] width 23 height 18
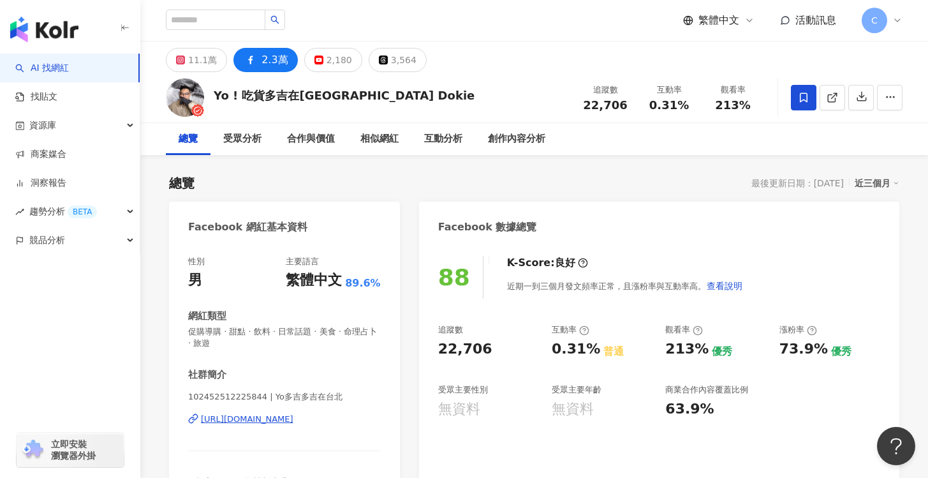
click at [293, 423] on div "[URL][DOMAIN_NAME]" at bounding box center [247, 418] width 92 height 11
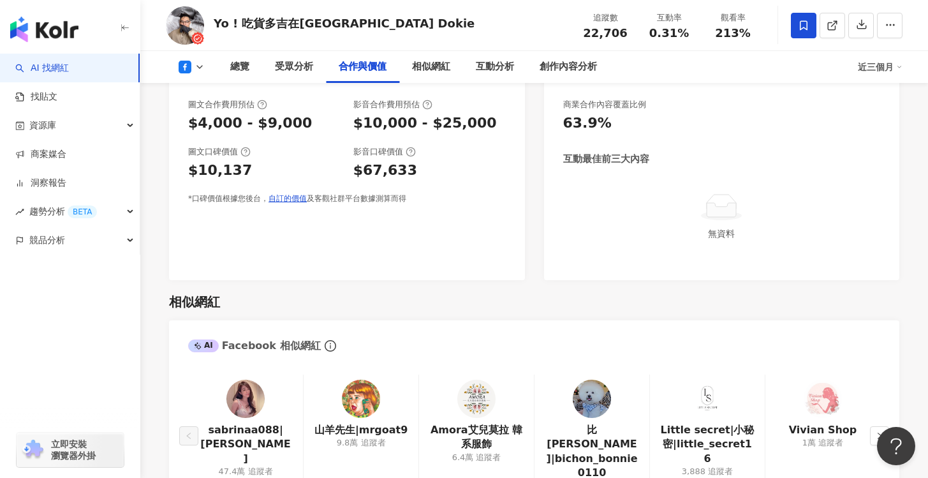
scroll to position [1049, 0]
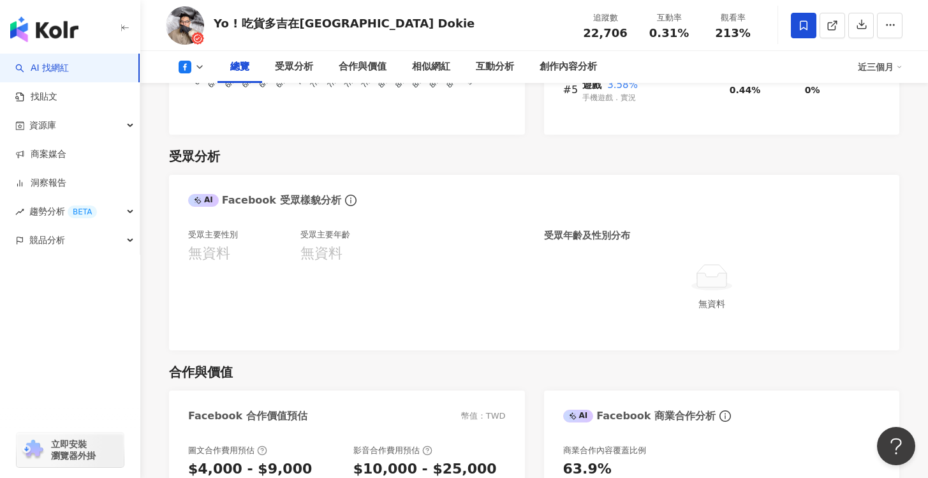
click at [196, 64] on icon at bounding box center [199, 67] width 10 height 10
click at [224, 92] on button "Instagram" at bounding box center [211, 91] width 77 height 18
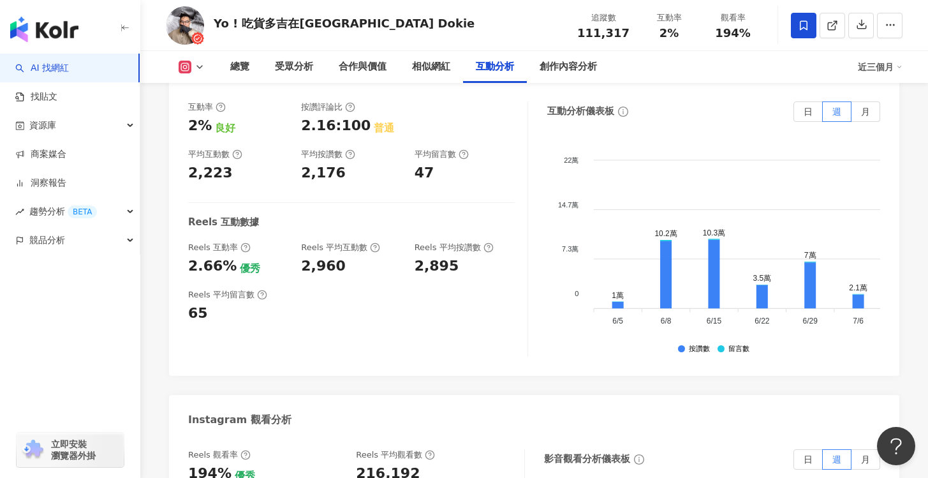
scroll to position [2628, 0]
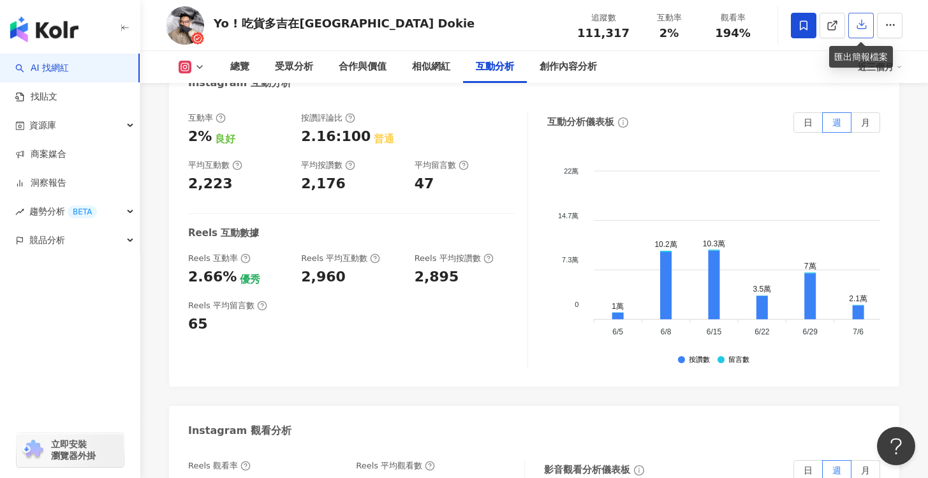
click at [860, 30] on icon "button" at bounding box center [861, 23] width 11 height 11
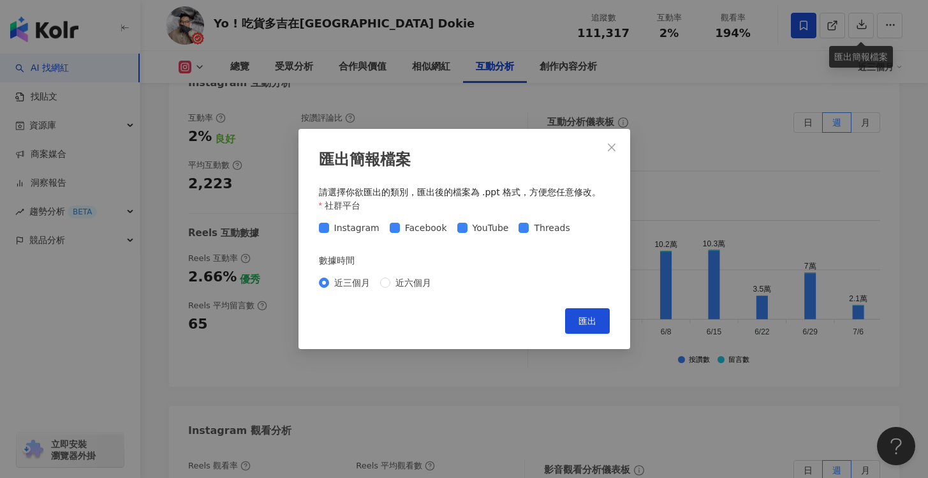
click at [602, 150] on span "Close" at bounding box center [612, 147] width 26 height 10
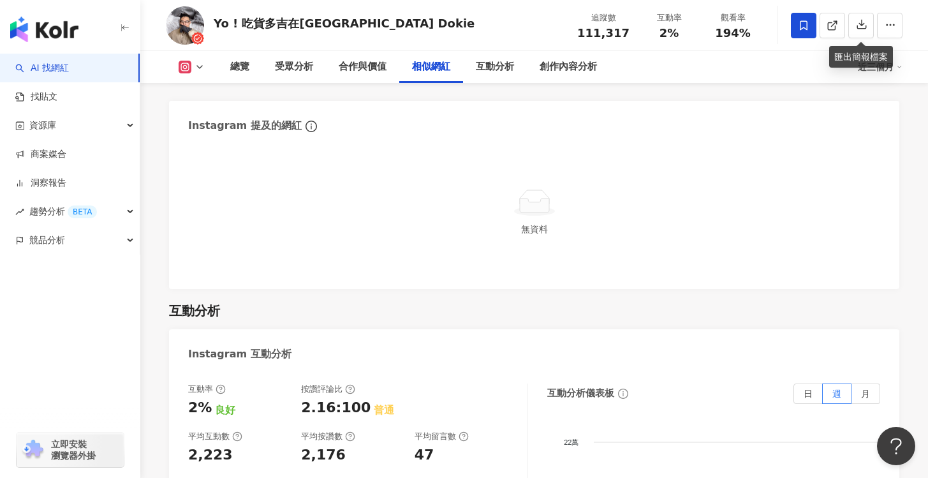
scroll to position [2330, 0]
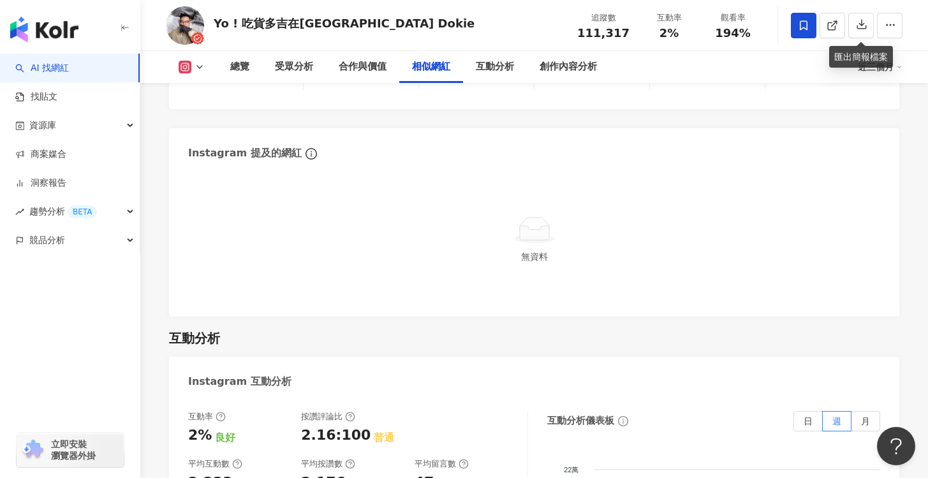
click at [187, 68] on icon at bounding box center [185, 67] width 7 height 7
click at [209, 118] on button "Facebook" at bounding box center [211, 121] width 77 height 18
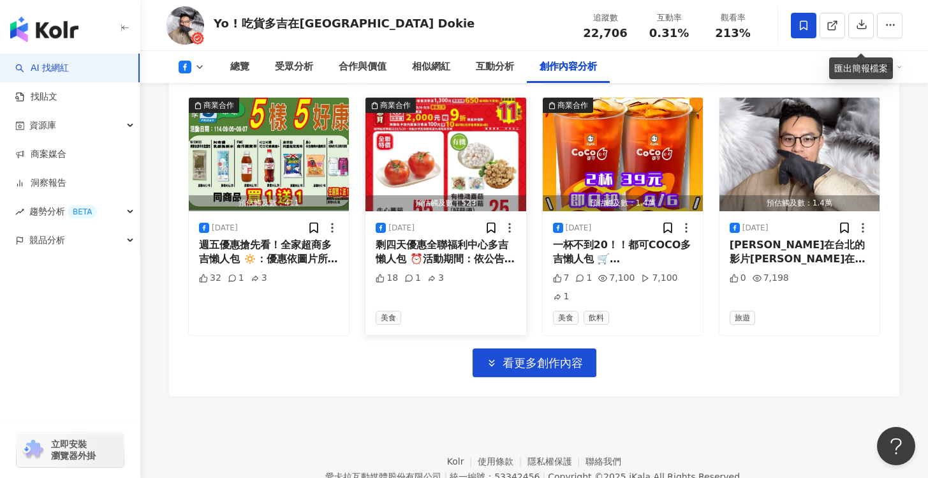
scroll to position [3487, 0]
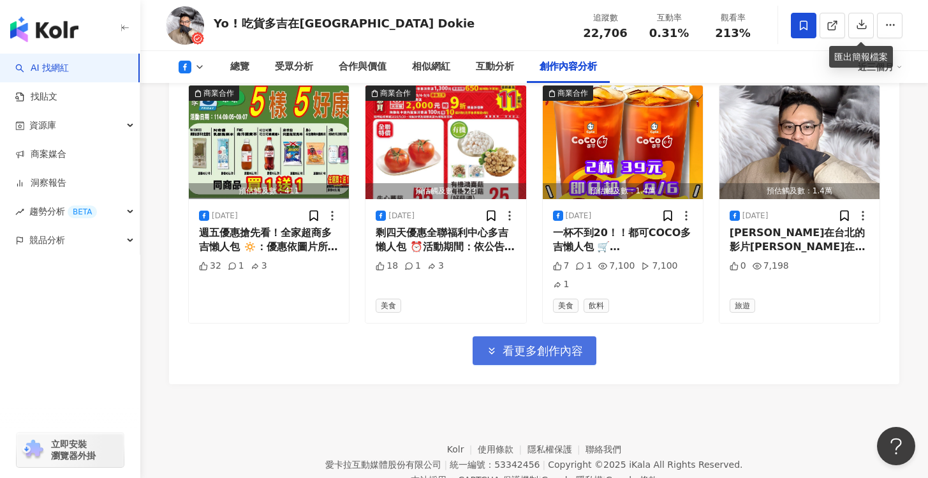
click at [490, 351] on polyline "button" at bounding box center [491, 352] width 5 height 3
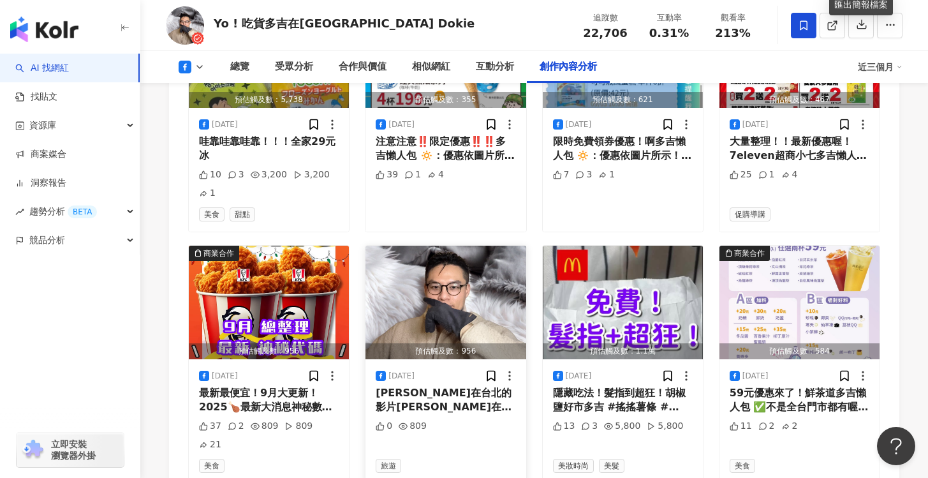
scroll to position [4138, 0]
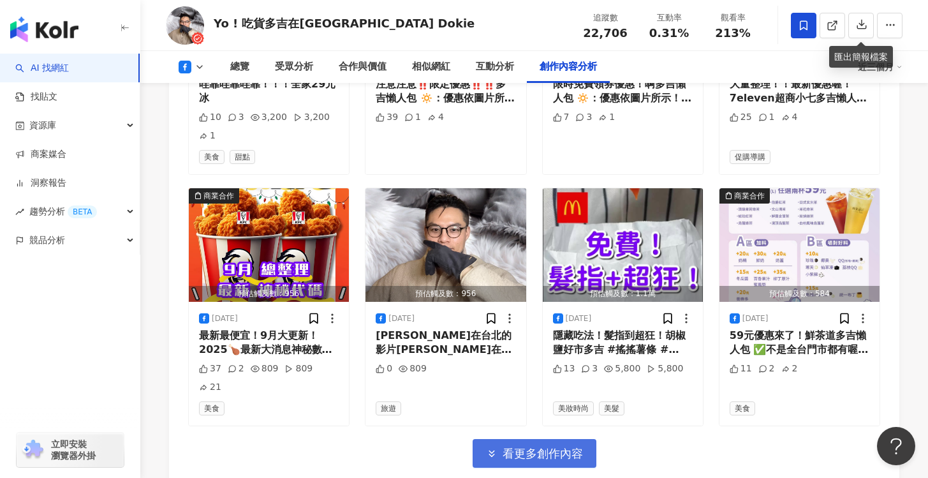
click at [478, 439] on button "看更多創作內容" at bounding box center [534, 453] width 124 height 29
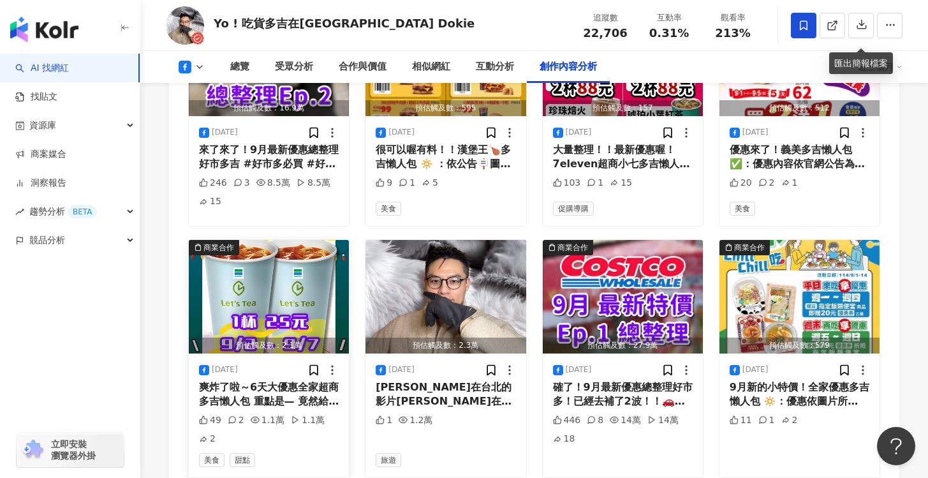
scroll to position [4596, 0]
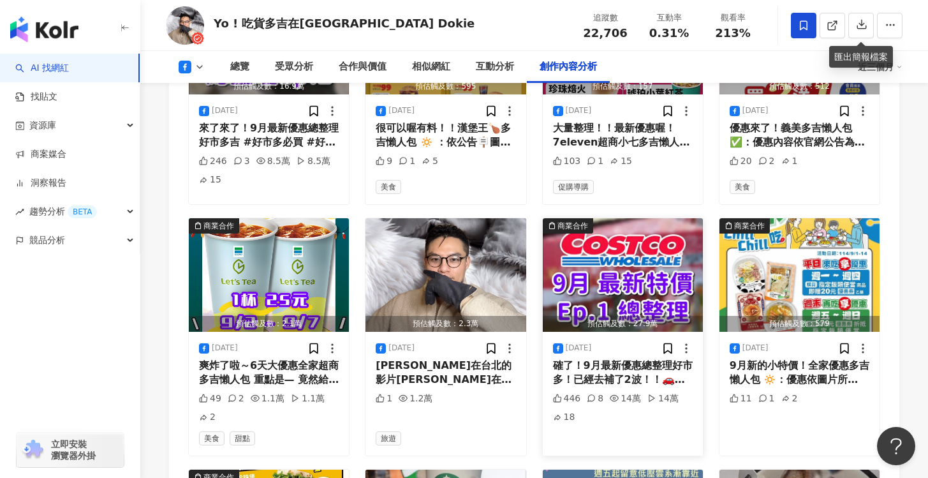
click at [619, 392] on div "446 8 14萬 14萬 18" at bounding box center [623, 414] width 140 height 45
click at [680, 342] on icon at bounding box center [686, 348] width 13 height 13
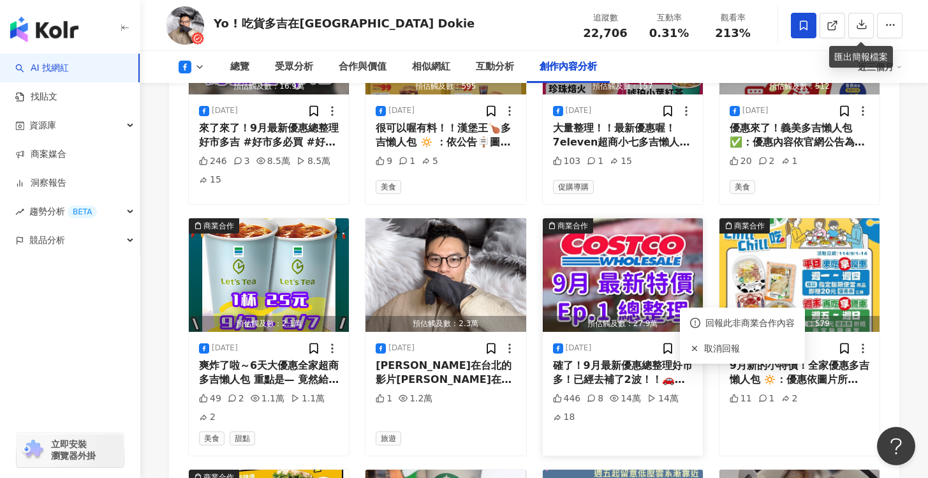
click at [619, 392] on div "446 8 14萬 14萬 18" at bounding box center [623, 414] width 140 height 45
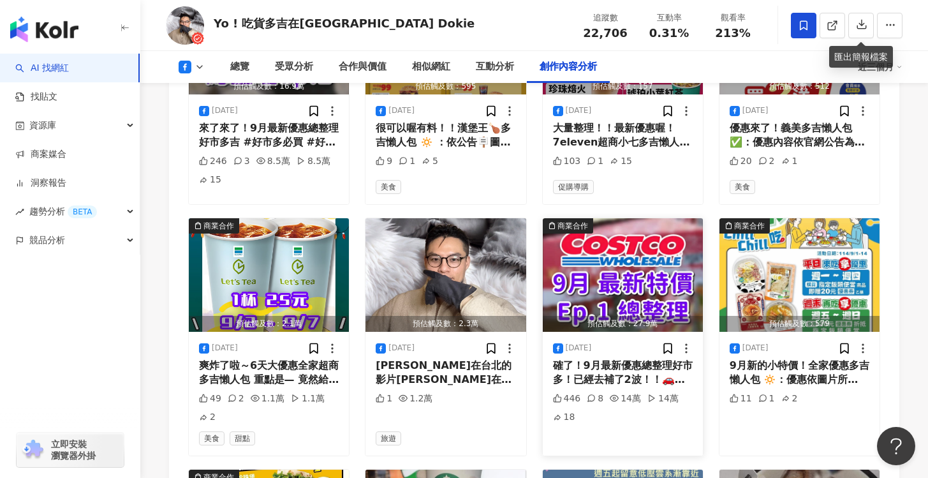
click at [616, 234] on img "button" at bounding box center [623, 274] width 160 height 113
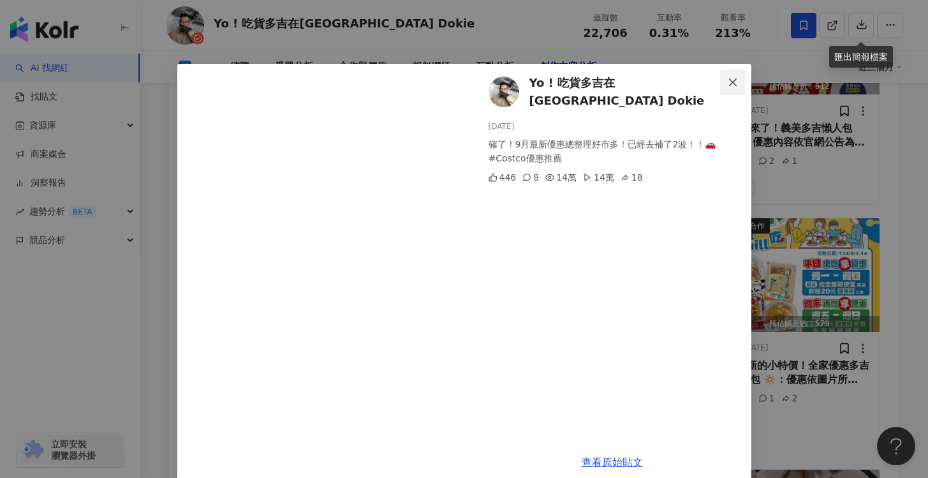
click at [728, 80] on icon "close" at bounding box center [733, 82] width 10 height 10
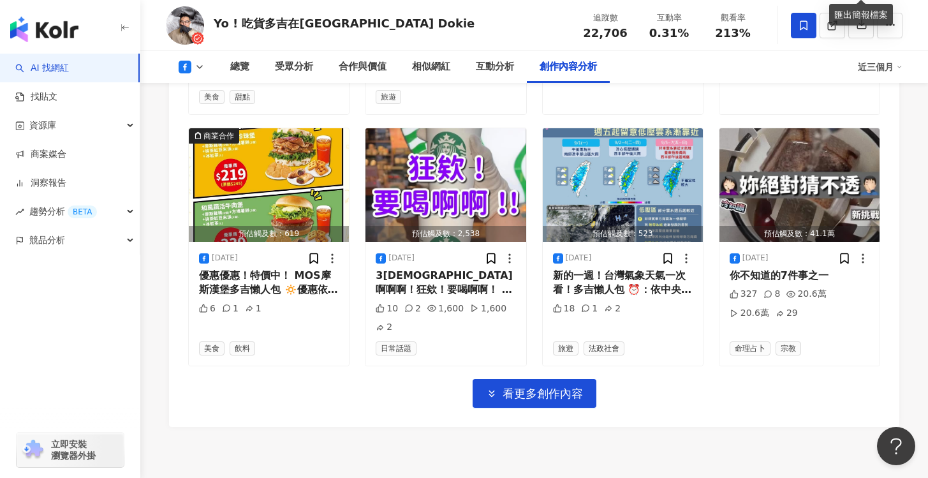
scroll to position [4885, 0]
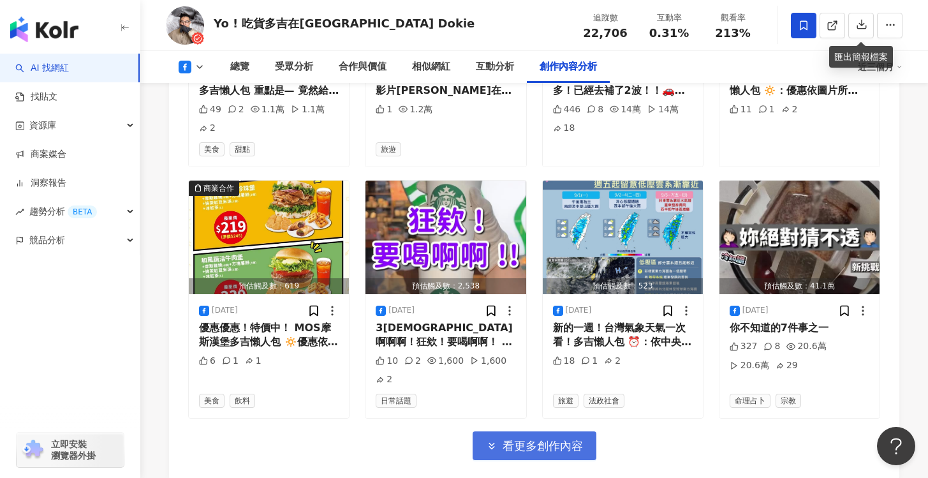
click at [522, 439] on span "看更多創作內容" at bounding box center [542, 446] width 80 height 14
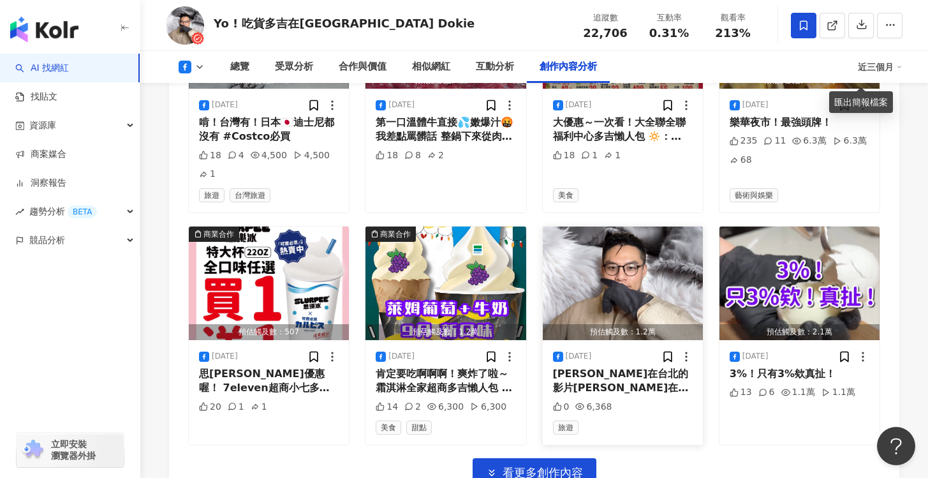
scroll to position [5638, 0]
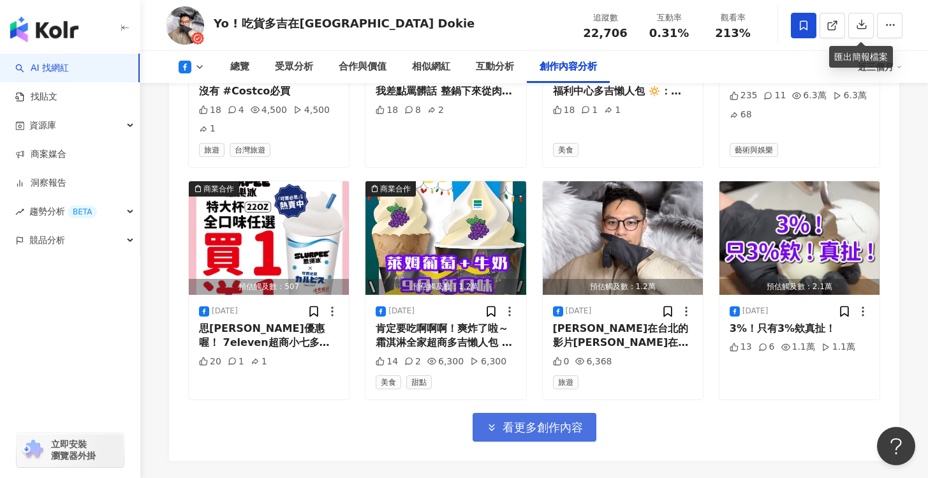
click at [579, 413] on button "看更多創作內容" at bounding box center [534, 427] width 124 height 29
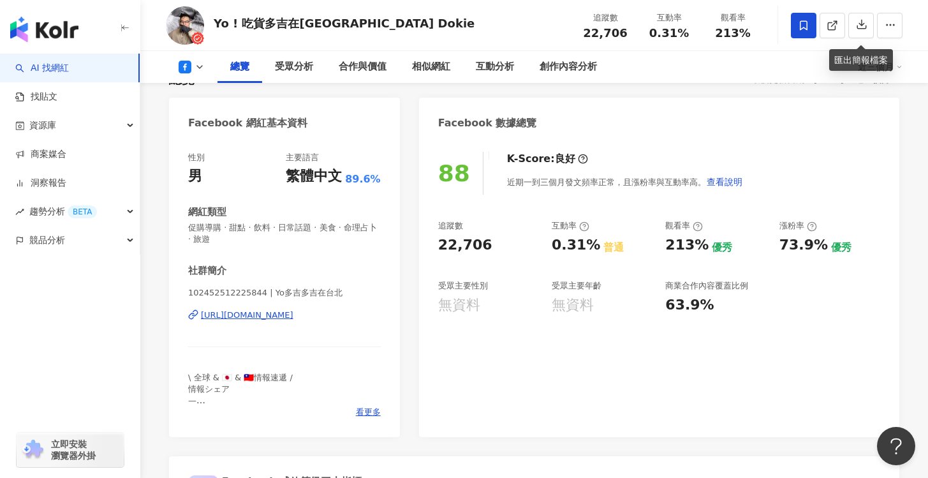
scroll to position [109, 0]
